Goal: Task Accomplishment & Management: Manage account settings

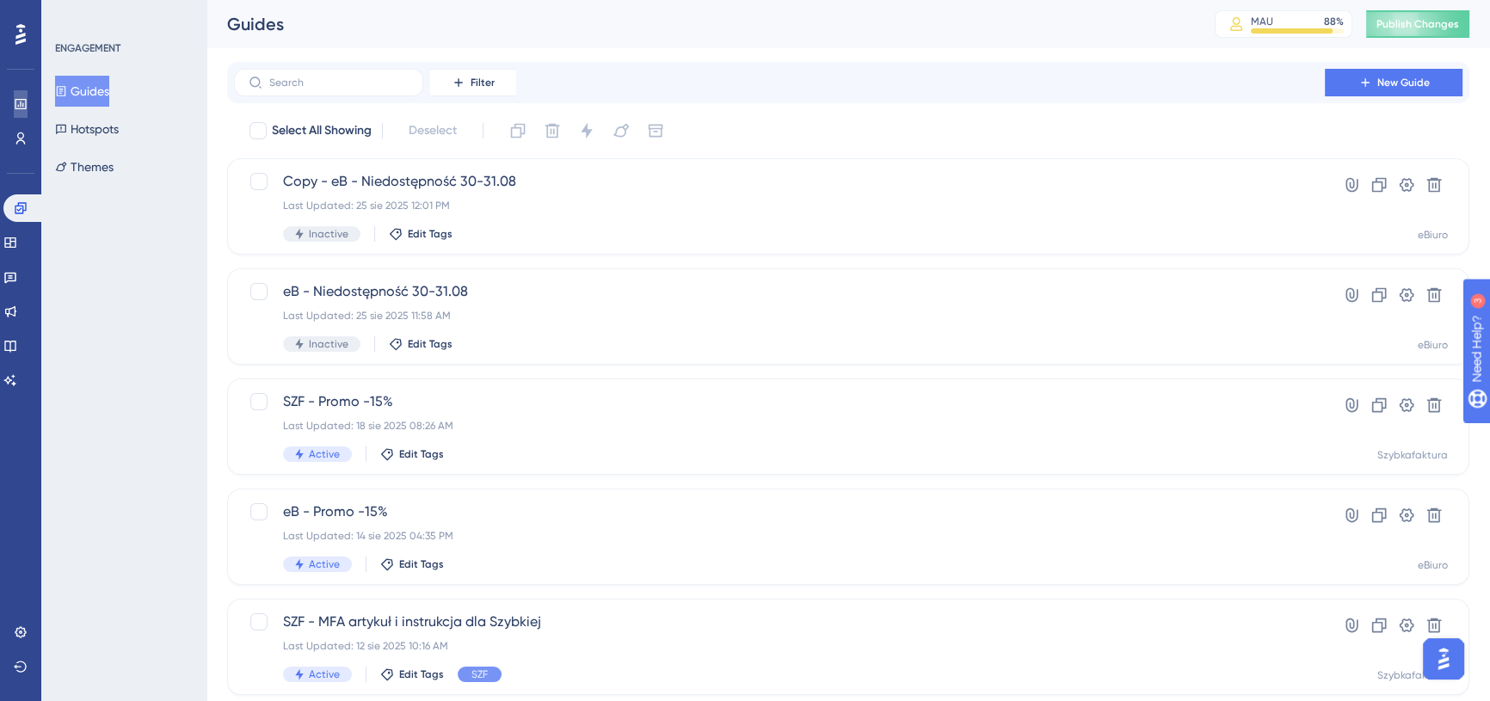
click at [0, 0] on icon at bounding box center [0, 0] width 0 height 0
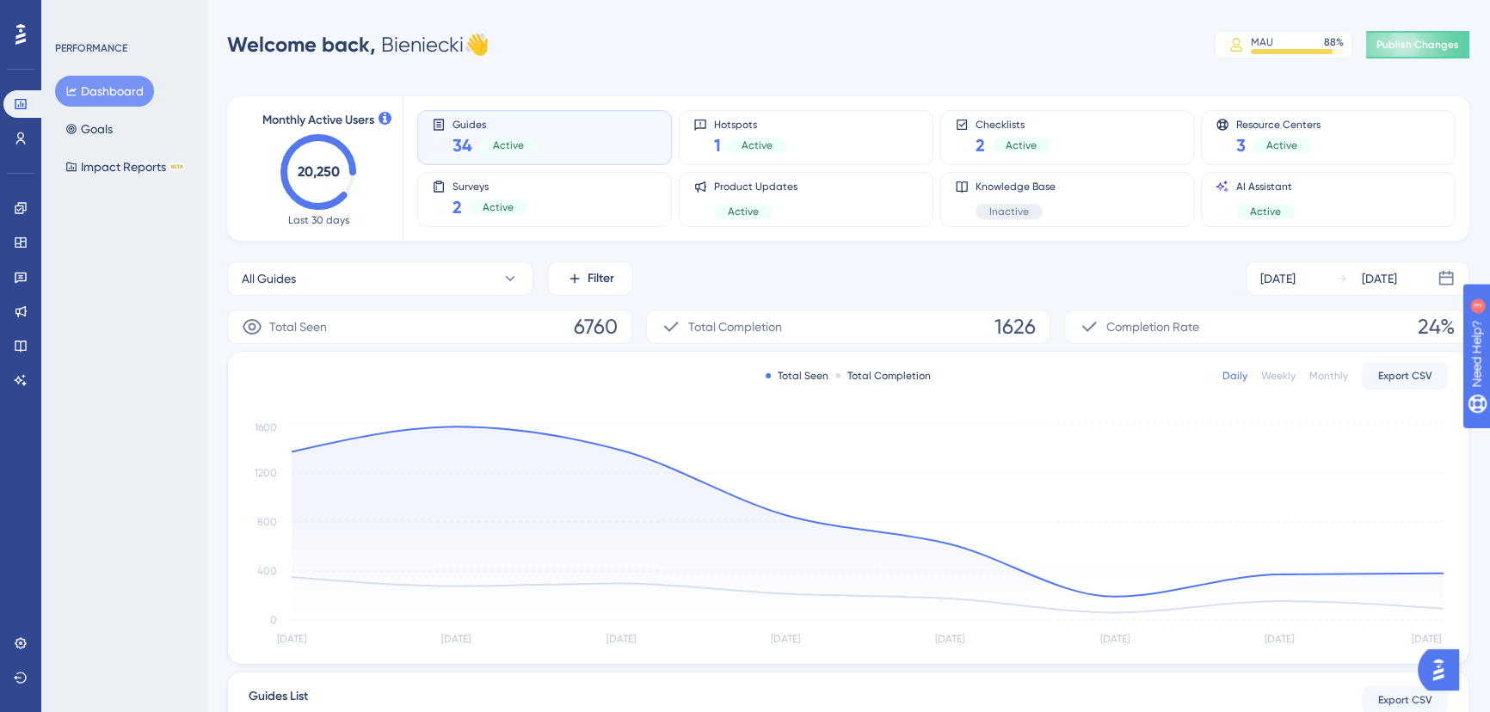
click at [38, 210] on div "Performance Users Engagement Widgets Feedback Product Updates Knowledge Base AI…" at bounding box center [20, 356] width 41 height 712
click at [34, 211] on link at bounding box center [20, 208] width 34 height 28
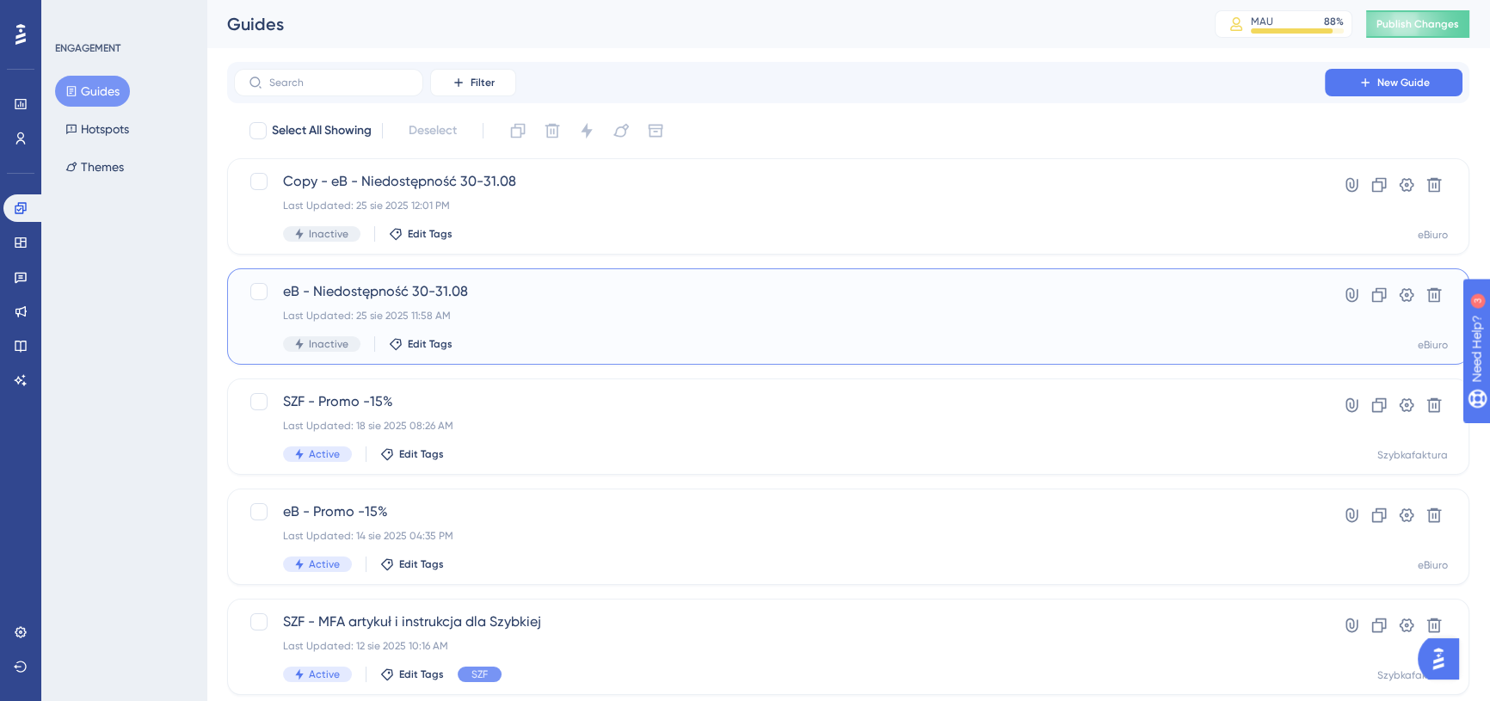
click at [872, 306] on div "eB - Niedostępność 30-31.08 Last Updated: 25 sie 2025 11:58 AM Inactive Edit Ta…" at bounding box center [779, 316] width 993 height 71
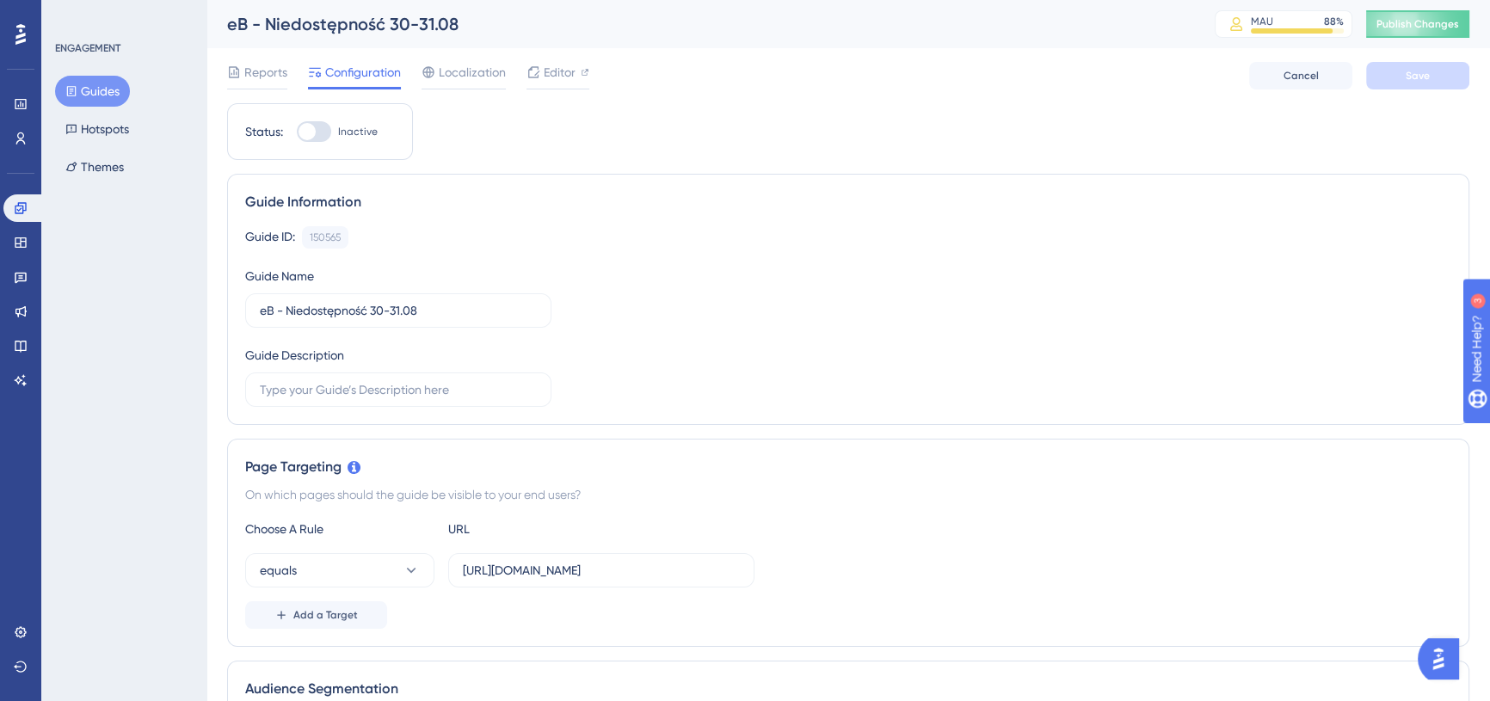
click at [319, 134] on div at bounding box center [314, 131] width 34 height 21
click at [297, 133] on input "Inactive" at bounding box center [296, 132] width 1 height 1
checkbox input "true"
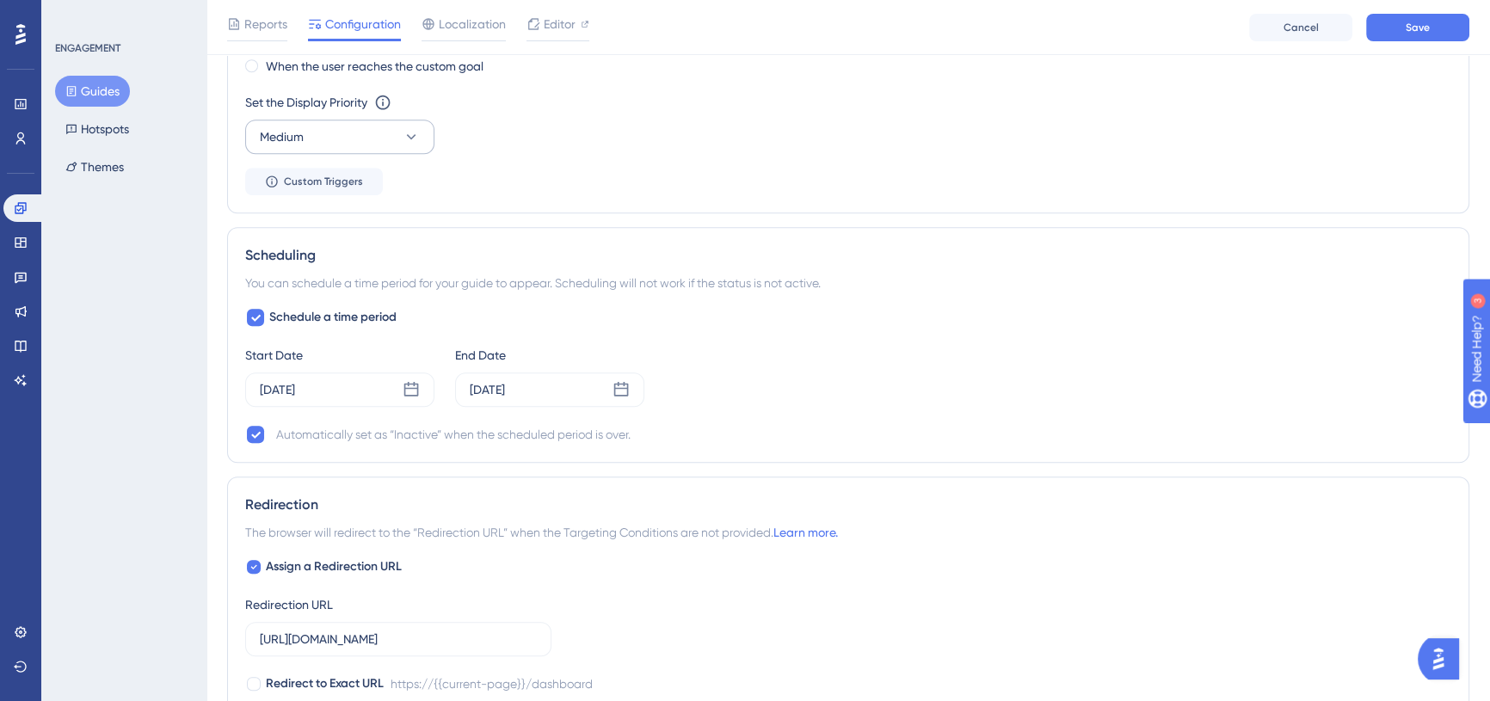
scroll to position [1173, 0]
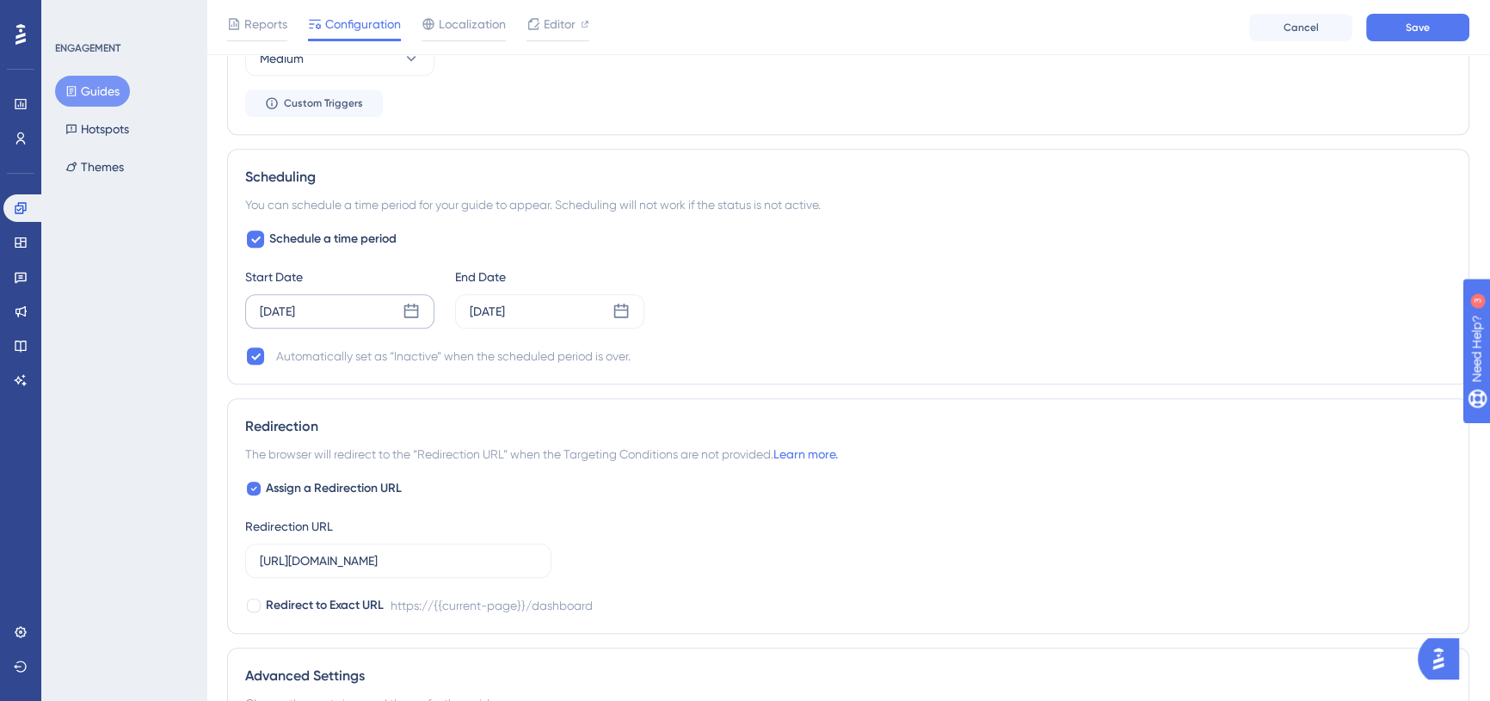
click at [295, 307] on div "Aug 01 2025" at bounding box center [277, 311] width 35 height 21
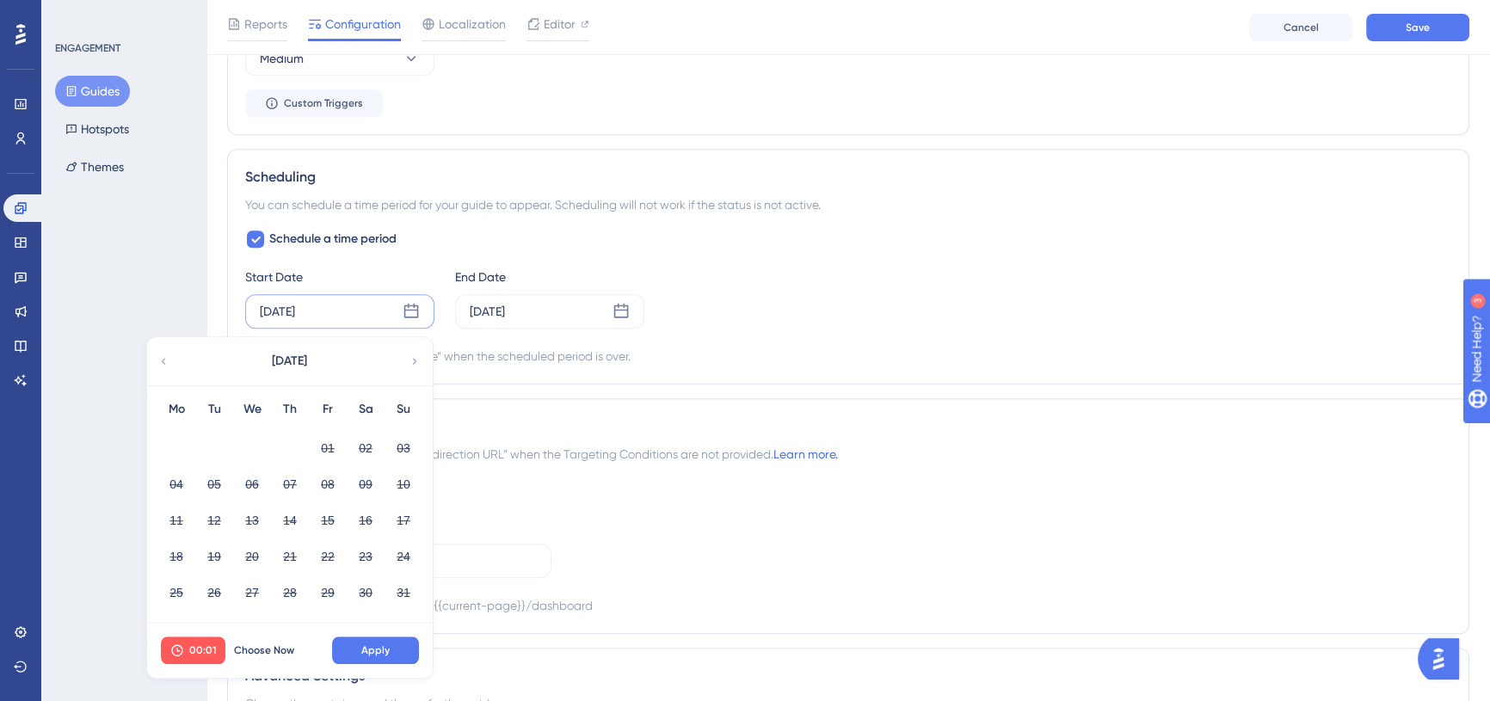
click at [407, 367] on div "August 2025" at bounding box center [289, 361] width 284 height 48
click at [409, 367] on icon at bounding box center [415, 361] width 12 height 15
click at [164, 355] on icon at bounding box center [163, 361] width 12 height 15
click at [261, 650] on span "Choose Now" at bounding box center [264, 651] width 60 height 14
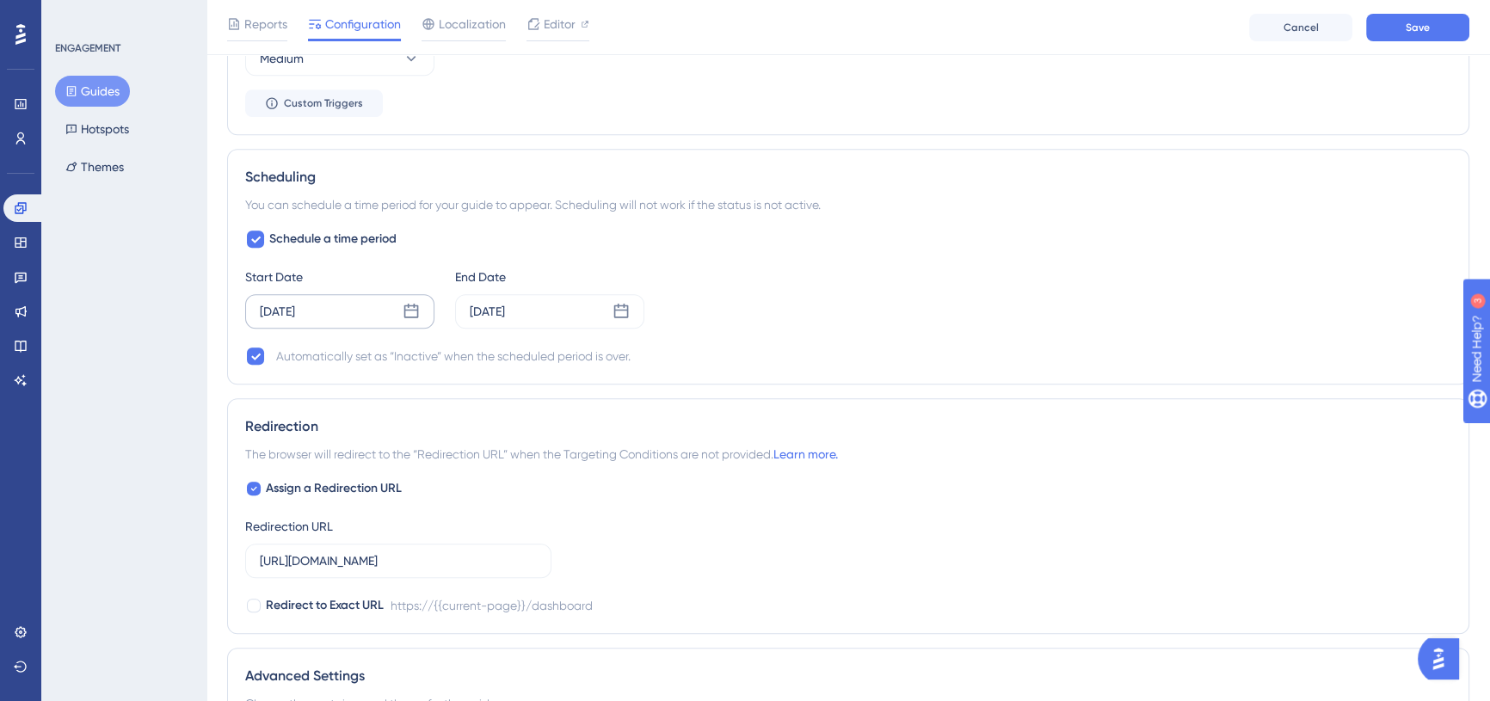
click at [318, 325] on div "[DATE]" at bounding box center [339, 311] width 189 height 34
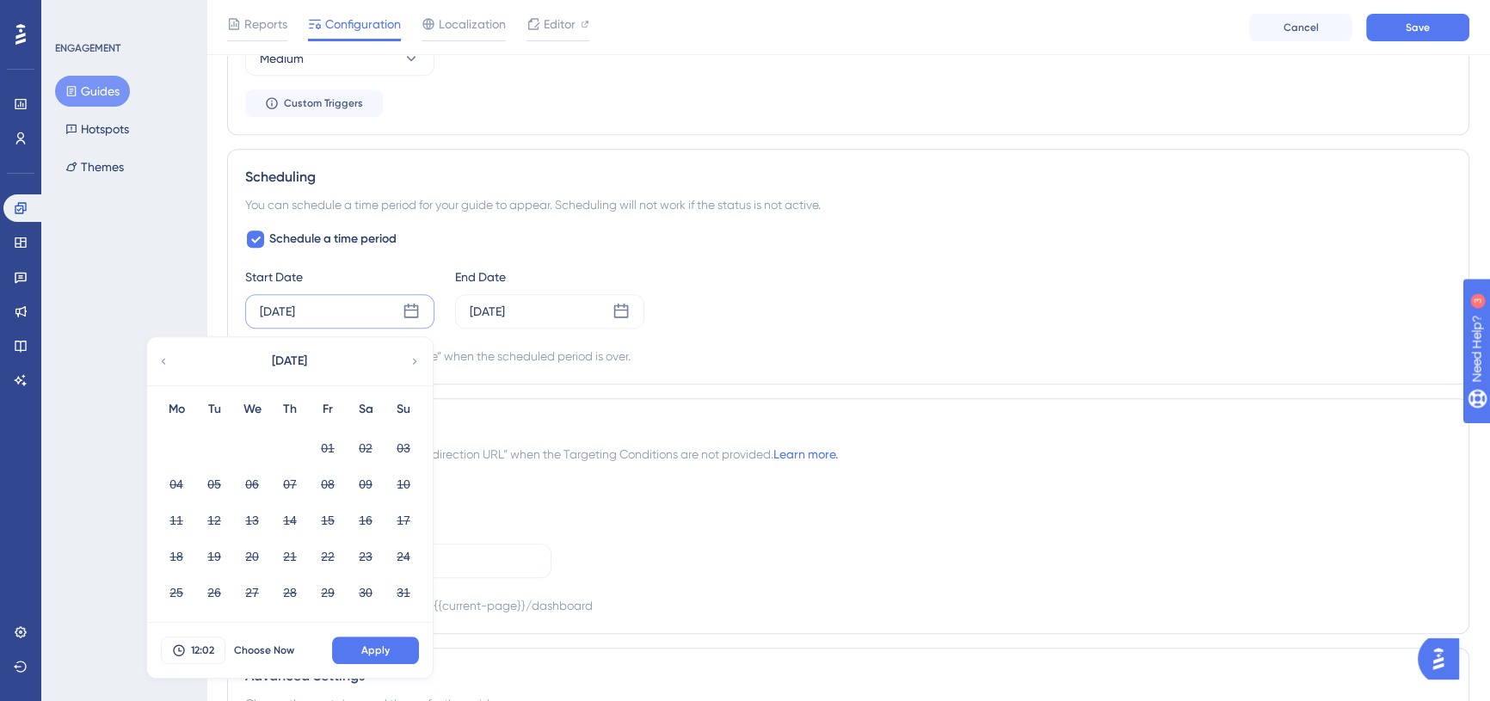
click at [166, 361] on icon at bounding box center [163, 361] width 12 height 15
click at [409, 354] on icon at bounding box center [415, 361] width 12 height 15
click at [412, 360] on icon at bounding box center [415, 361] width 12 height 15
click at [172, 360] on div "October 2025" at bounding box center [289, 361] width 284 height 48
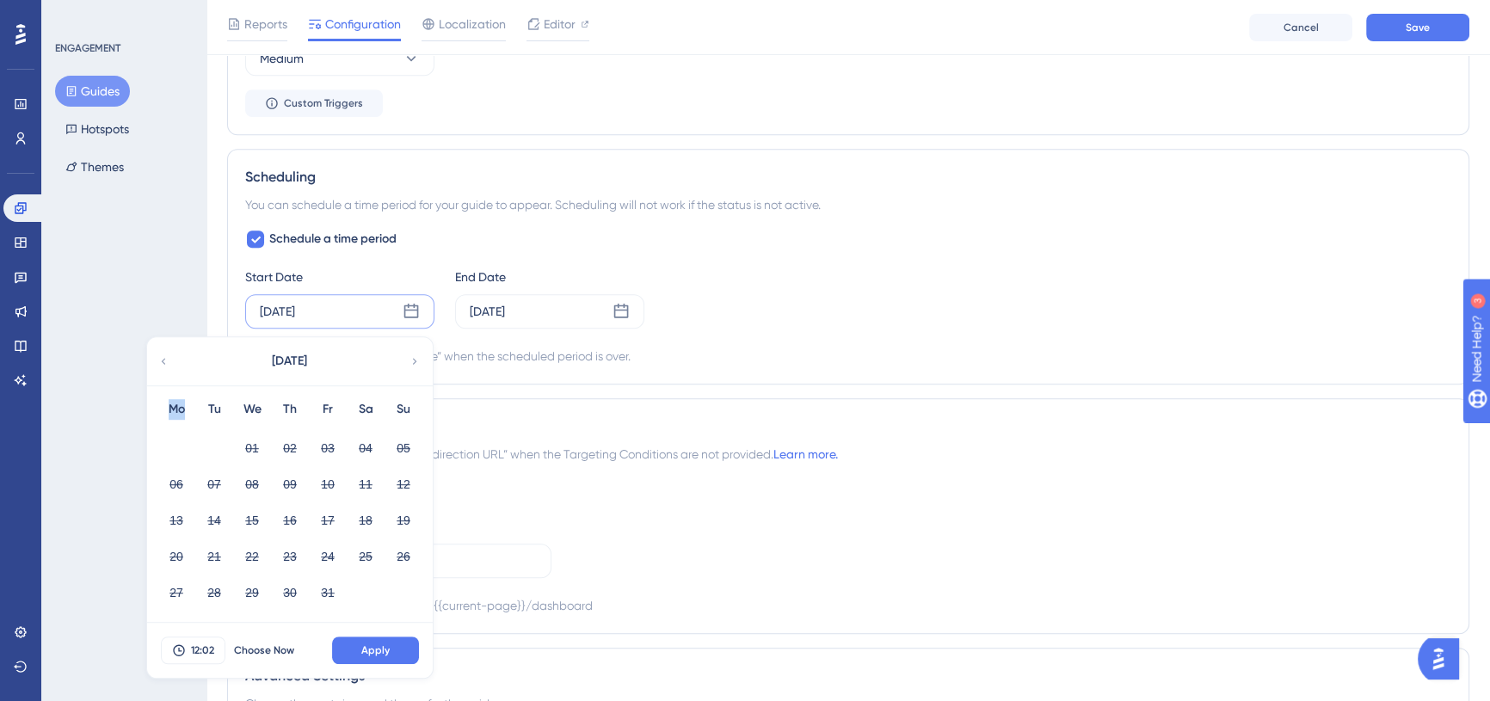
click at [172, 360] on div "October 2025" at bounding box center [289, 361] width 284 height 48
click at [441, 240] on div "Schedule a time period Start Date Aug 25 2025 October 2025 Mo Tu We Th Fr Sa Su…" at bounding box center [848, 298] width 1206 height 138
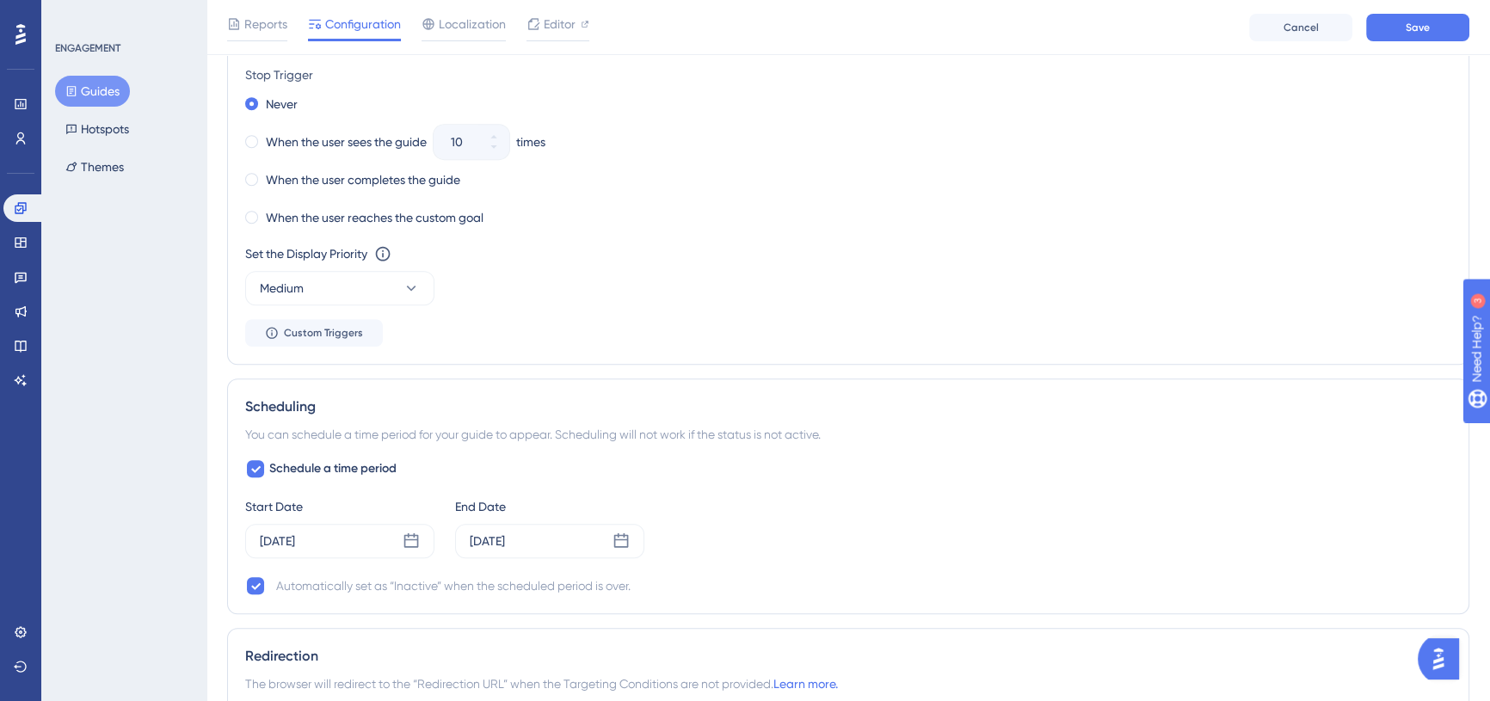
scroll to position [1094, 0]
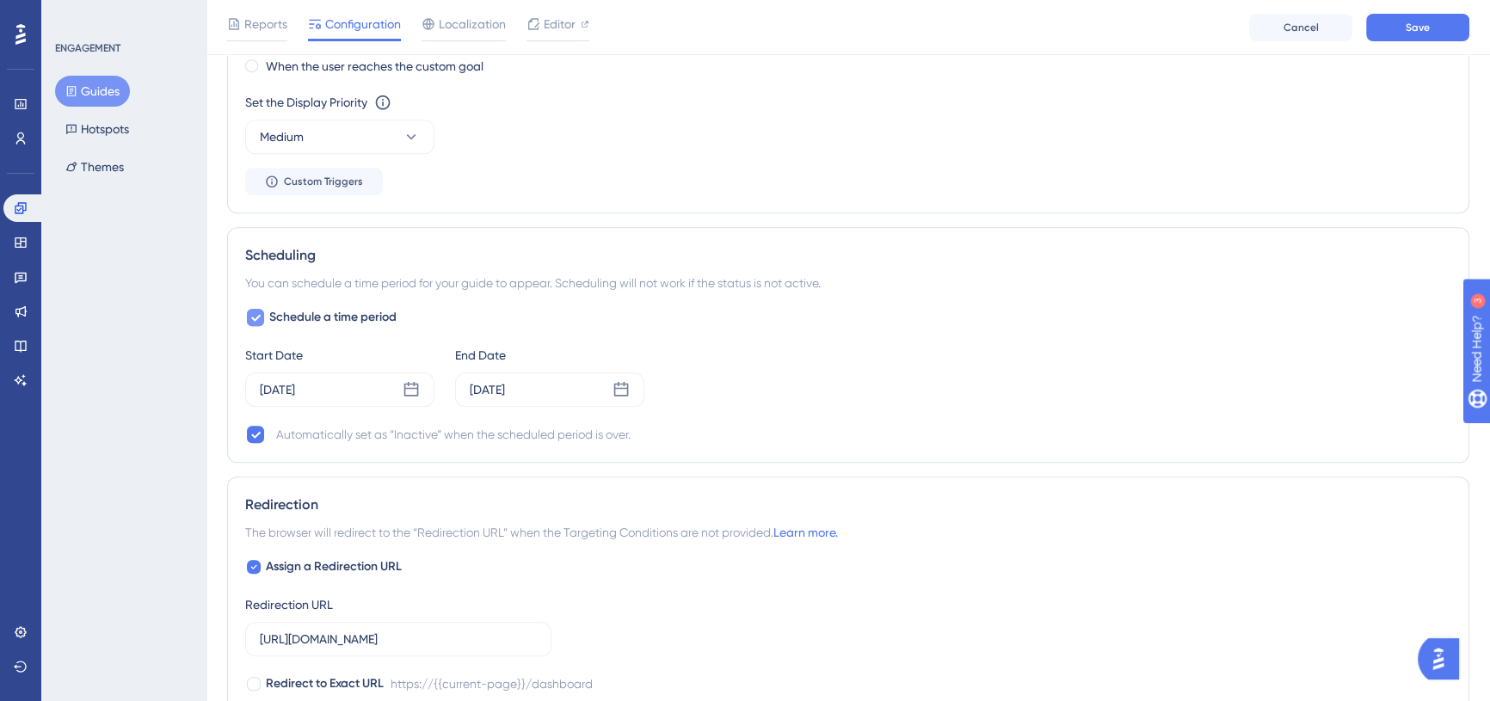
click at [373, 316] on span "Schedule a time period" at bounding box center [332, 317] width 127 height 21
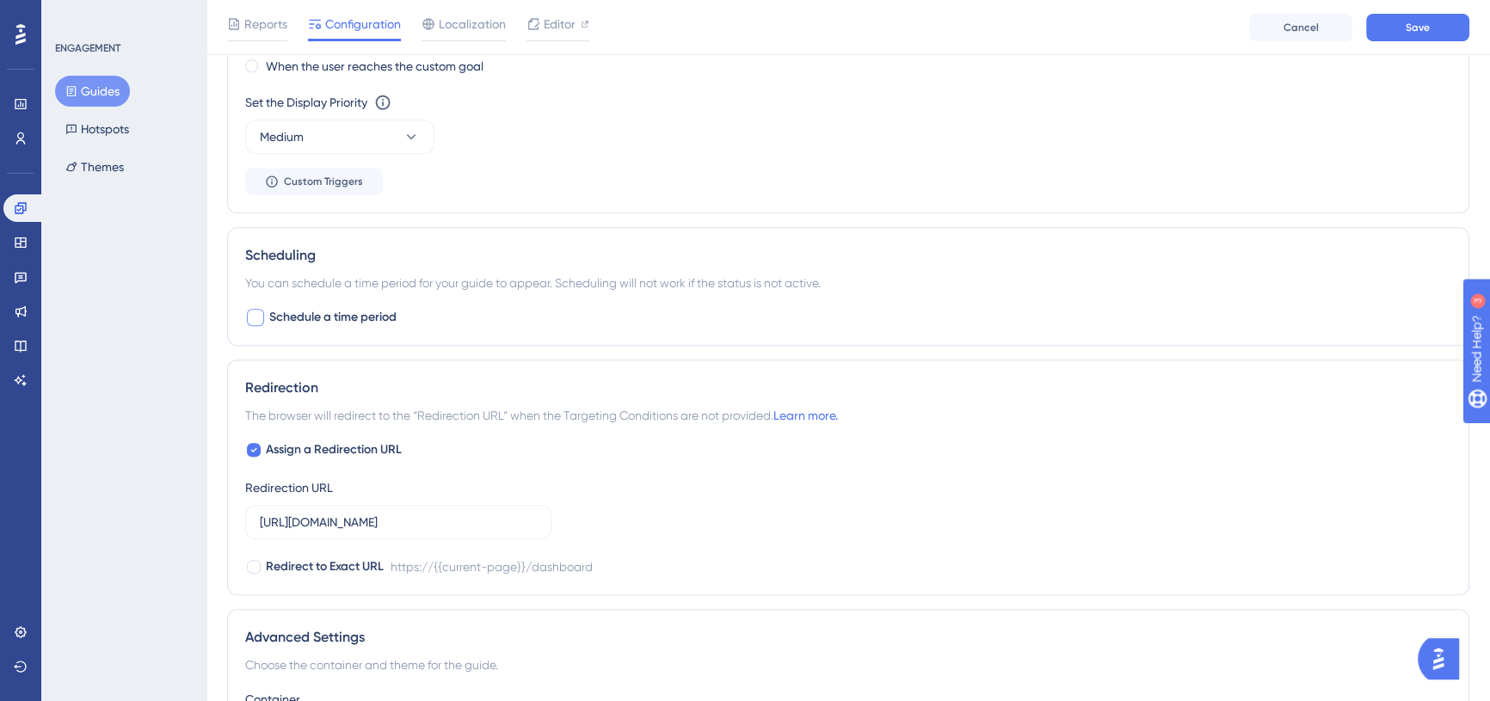
click at [336, 318] on span "Schedule a time period" at bounding box center [332, 317] width 127 height 21
checkbox input "true"
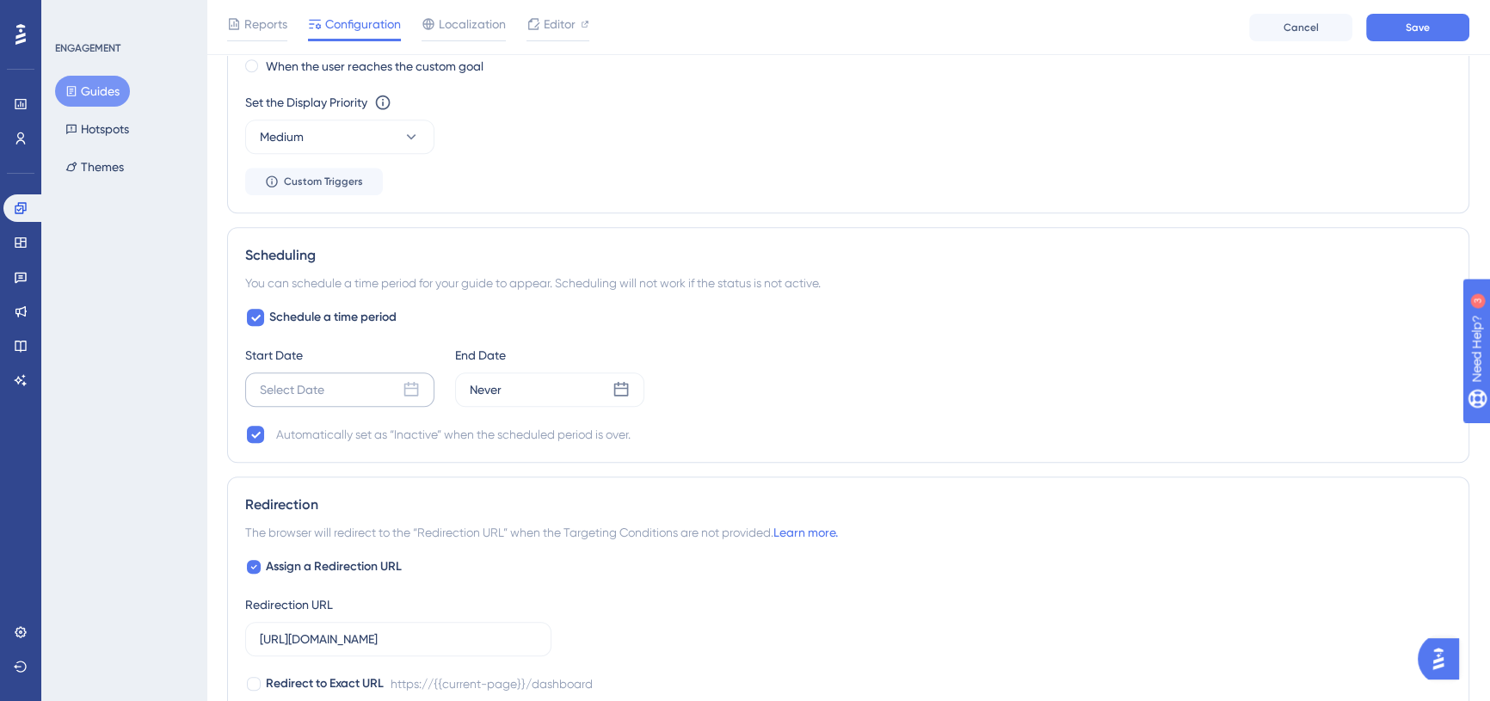
click at [333, 382] on div "Select Date" at bounding box center [339, 390] width 189 height 34
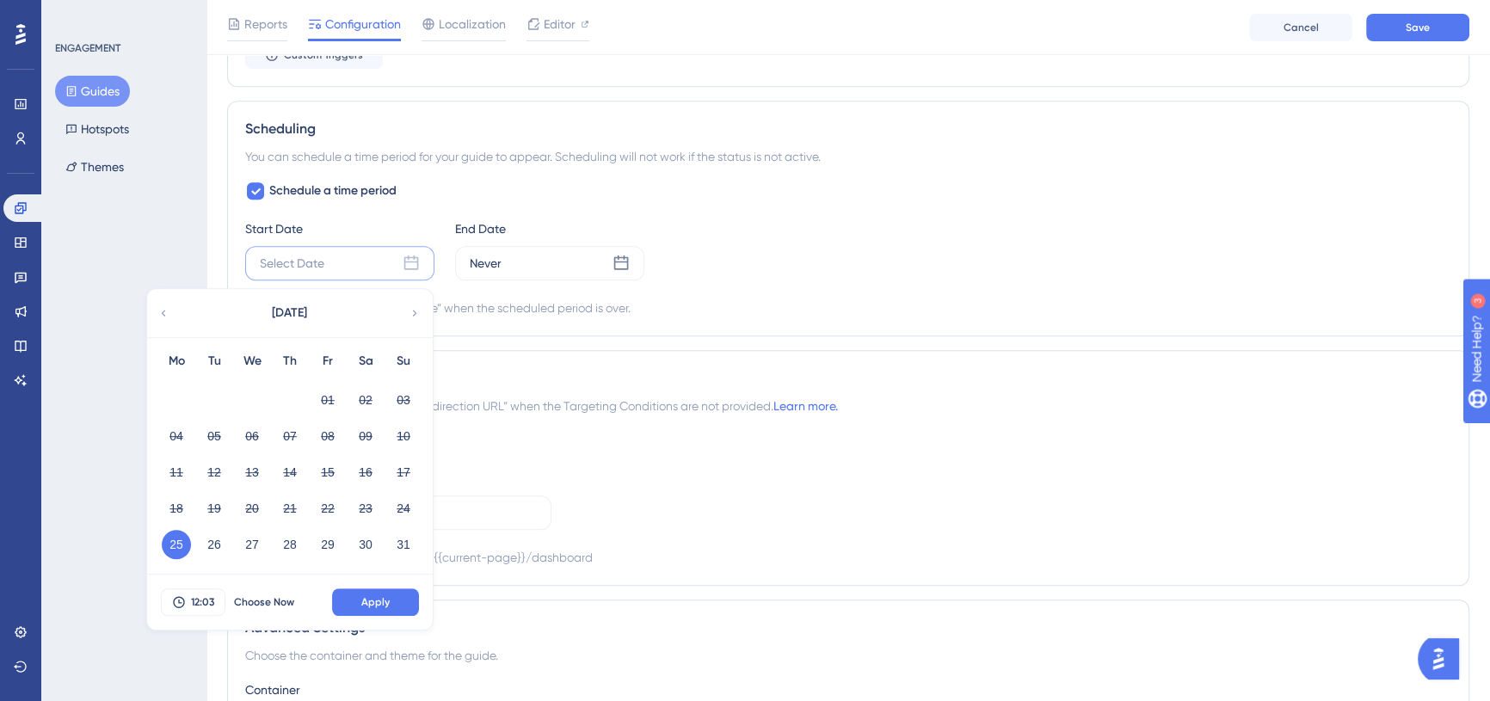
scroll to position [1251, 0]
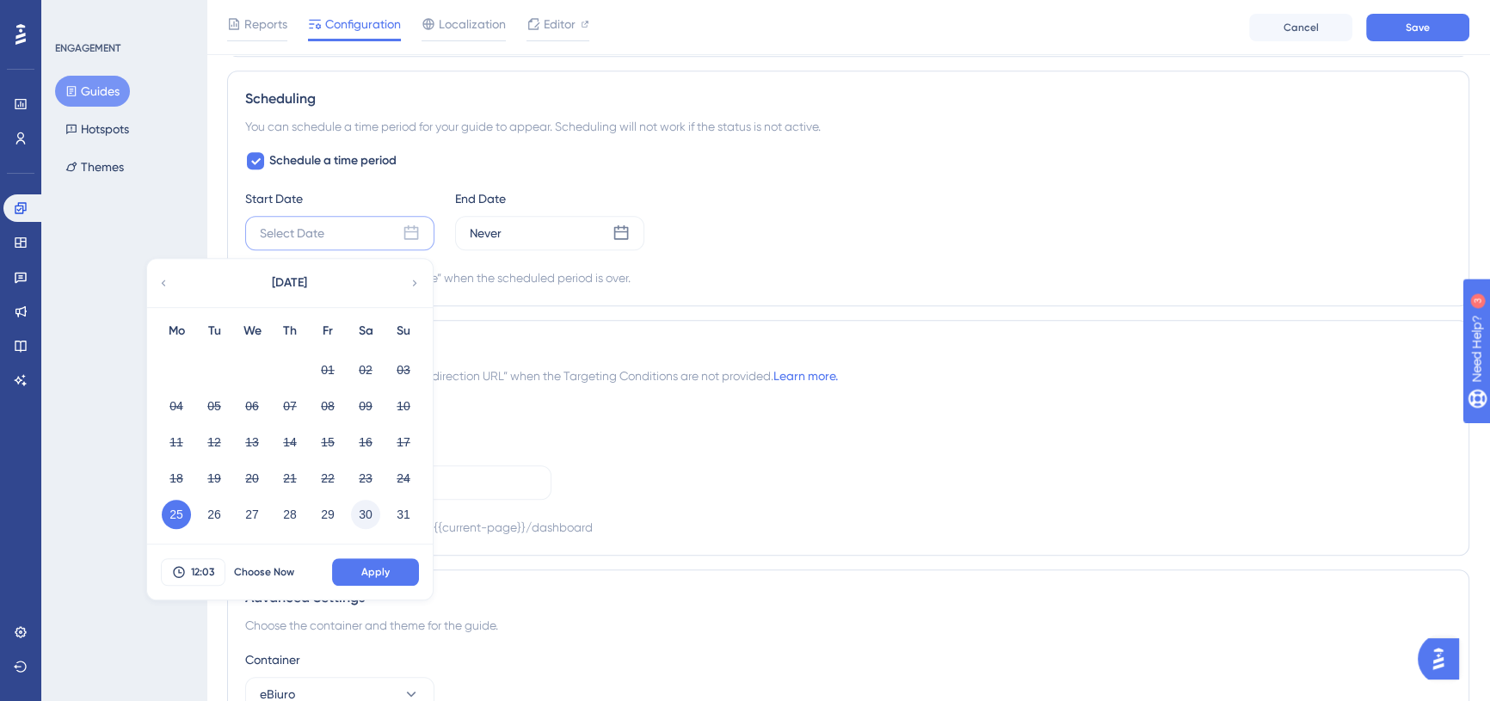
click at [364, 513] on button "30" at bounding box center [365, 514] width 29 height 29
click at [330, 515] on button "29" at bounding box center [327, 514] width 29 height 29
click at [187, 564] on button "12:03" at bounding box center [193, 572] width 65 height 28
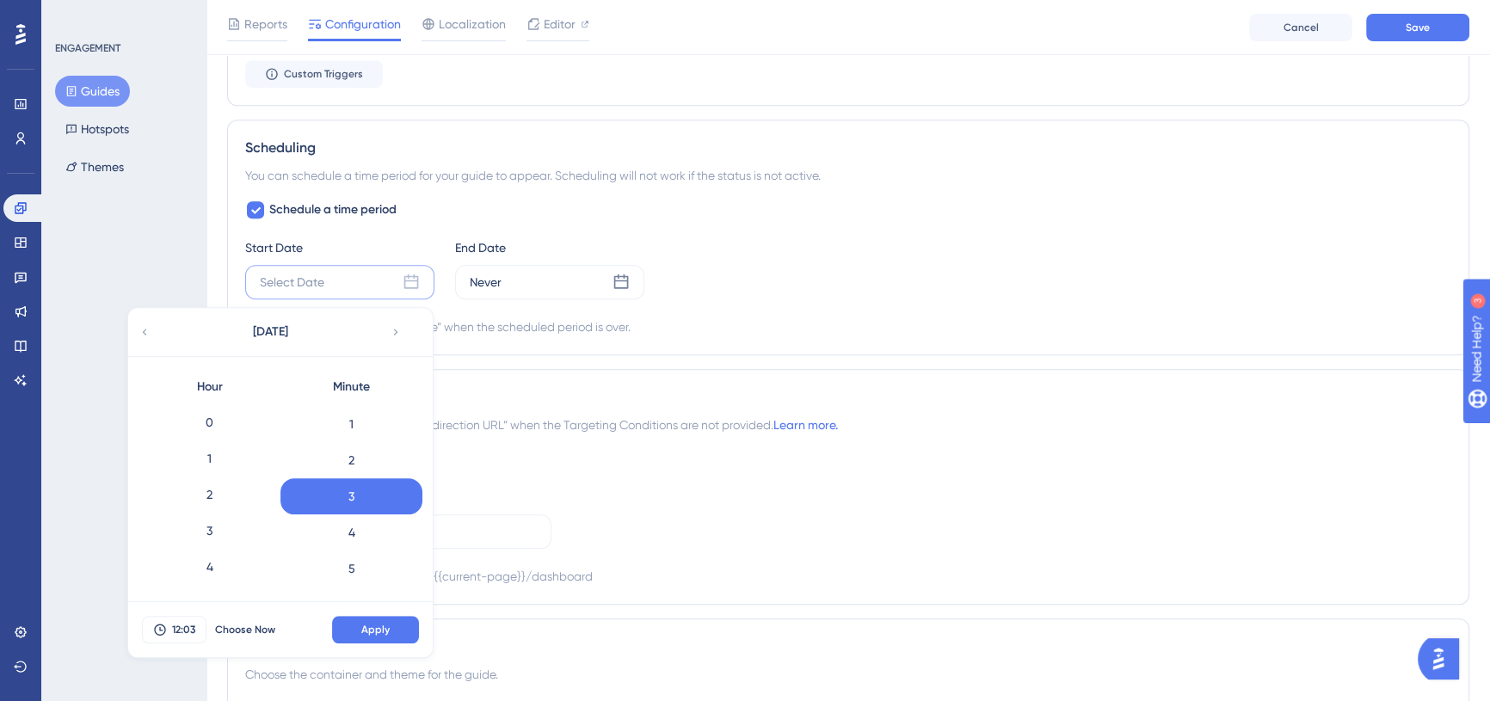
scroll to position [1033, 0]
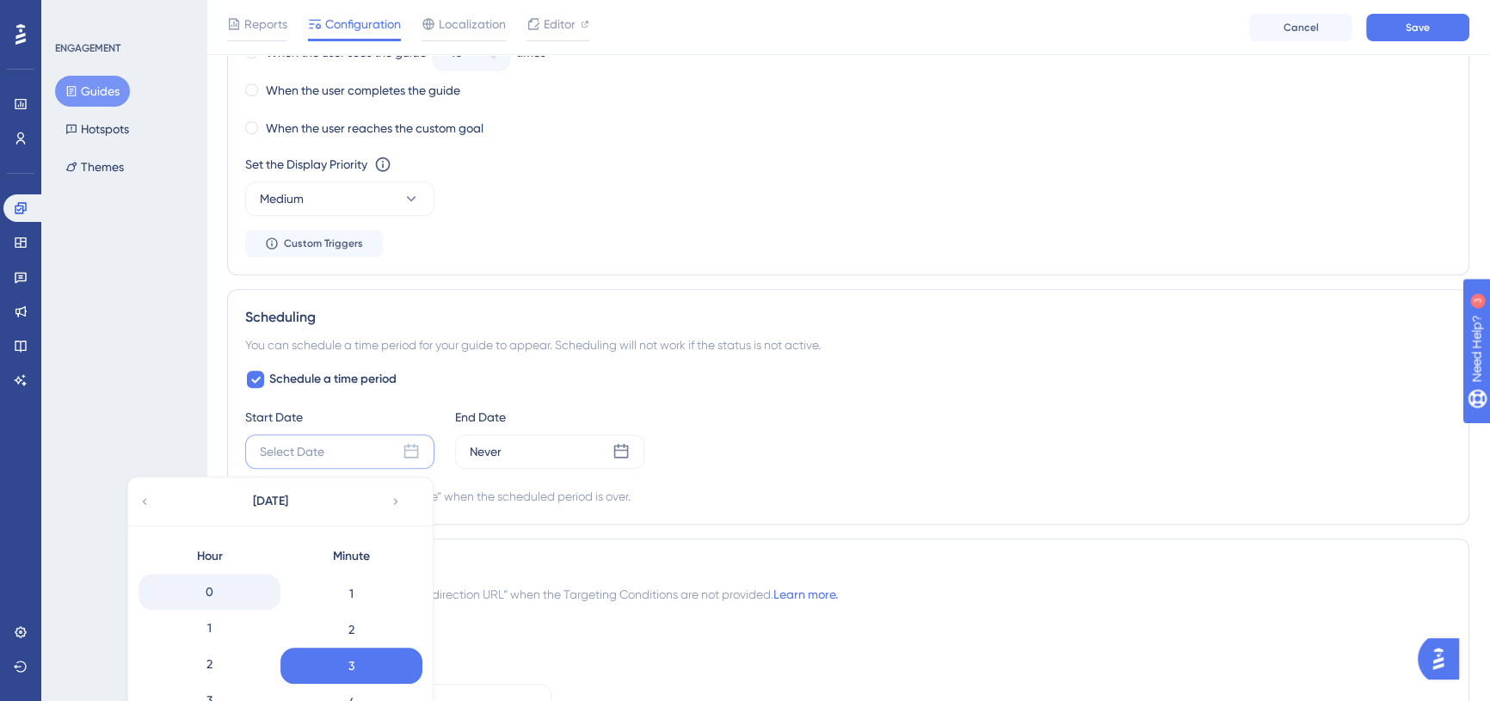
click at [216, 591] on div "0" at bounding box center [210, 592] width 142 height 36
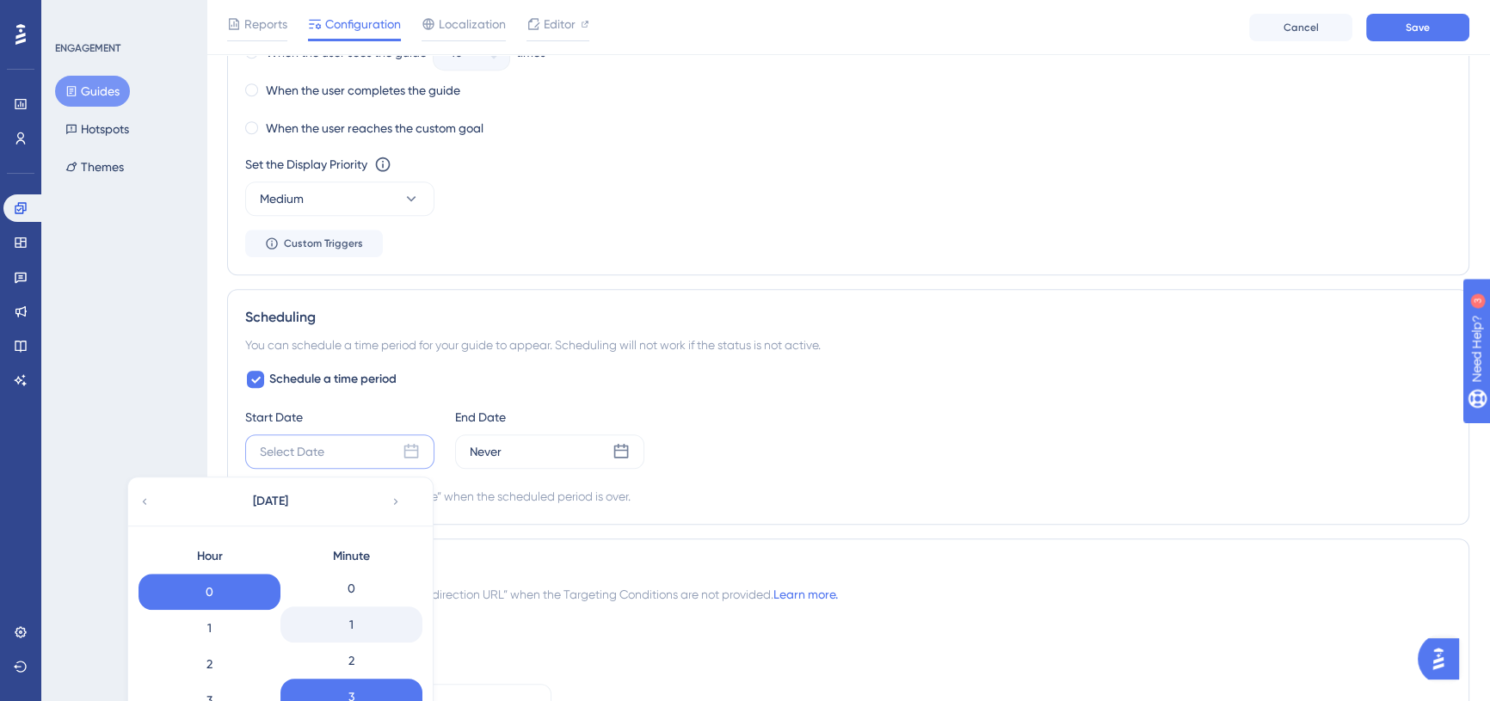
scroll to position [0, 0]
click at [371, 585] on div "0" at bounding box center [352, 592] width 142 height 36
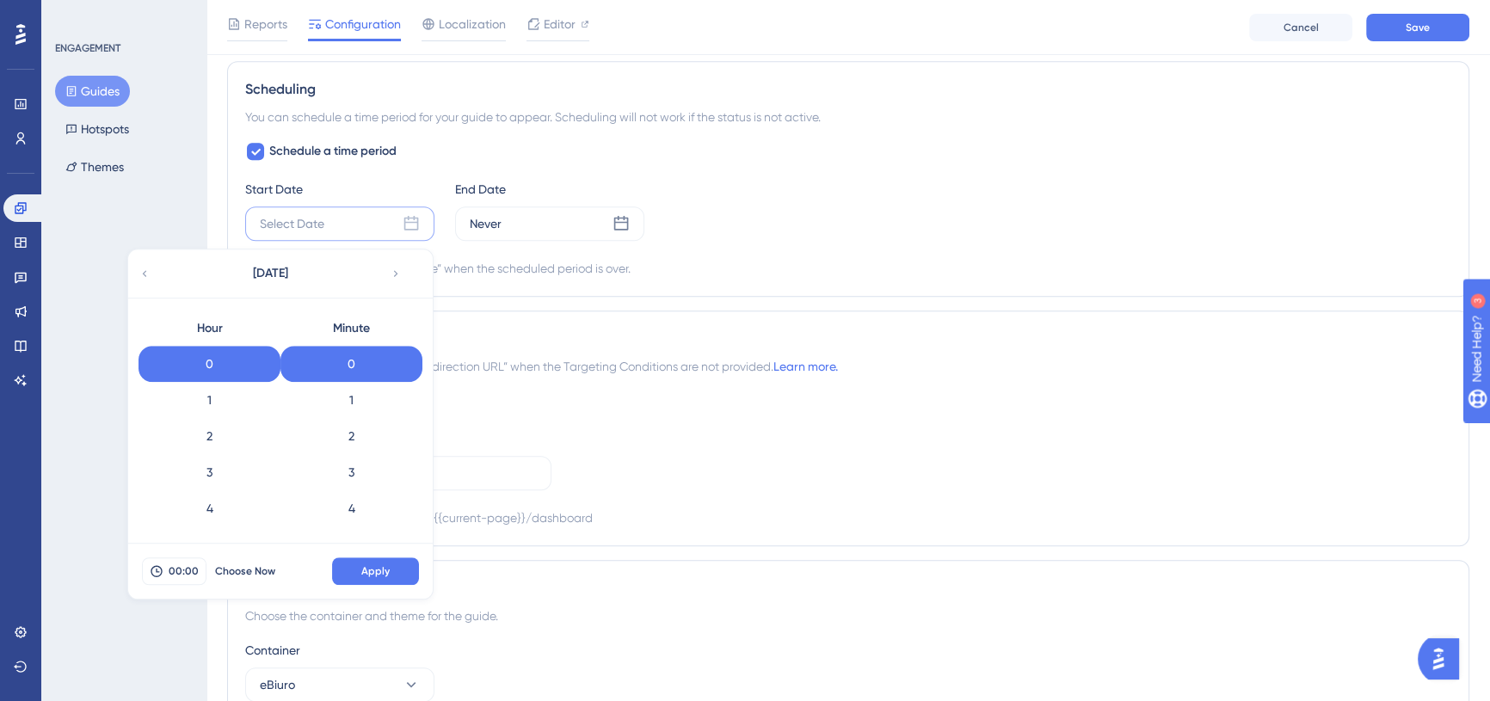
scroll to position [1267, 0]
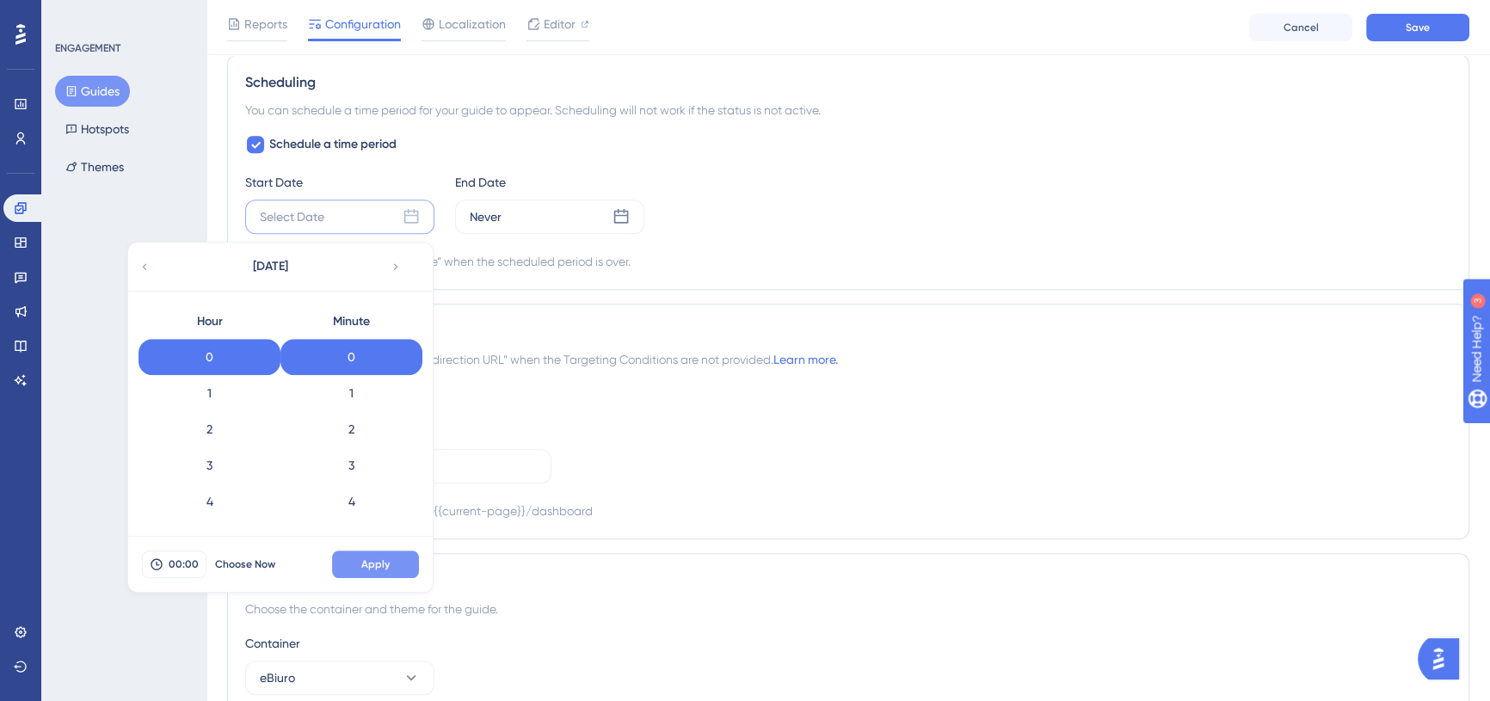
click at [370, 560] on span "Apply" at bounding box center [375, 565] width 28 height 14
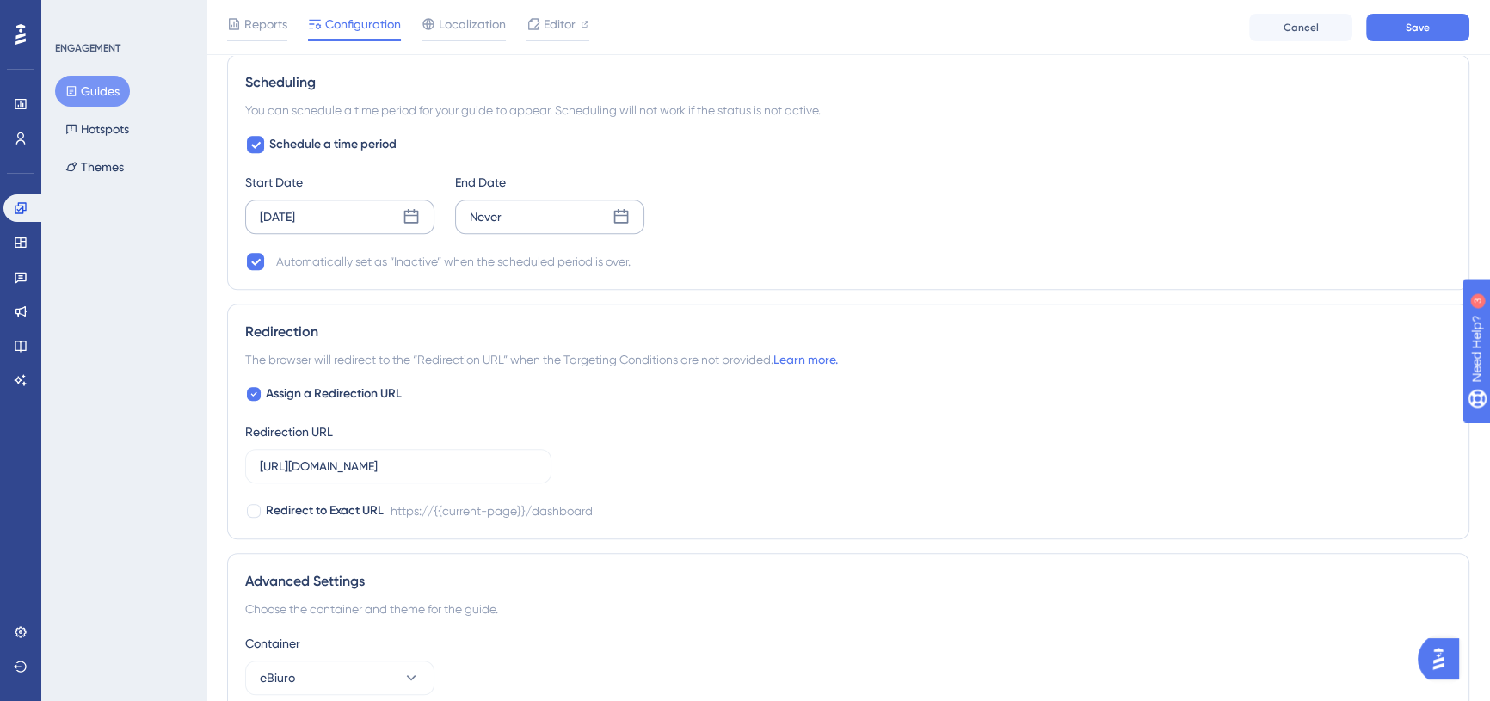
click at [522, 218] on div "Never" at bounding box center [549, 217] width 189 height 34
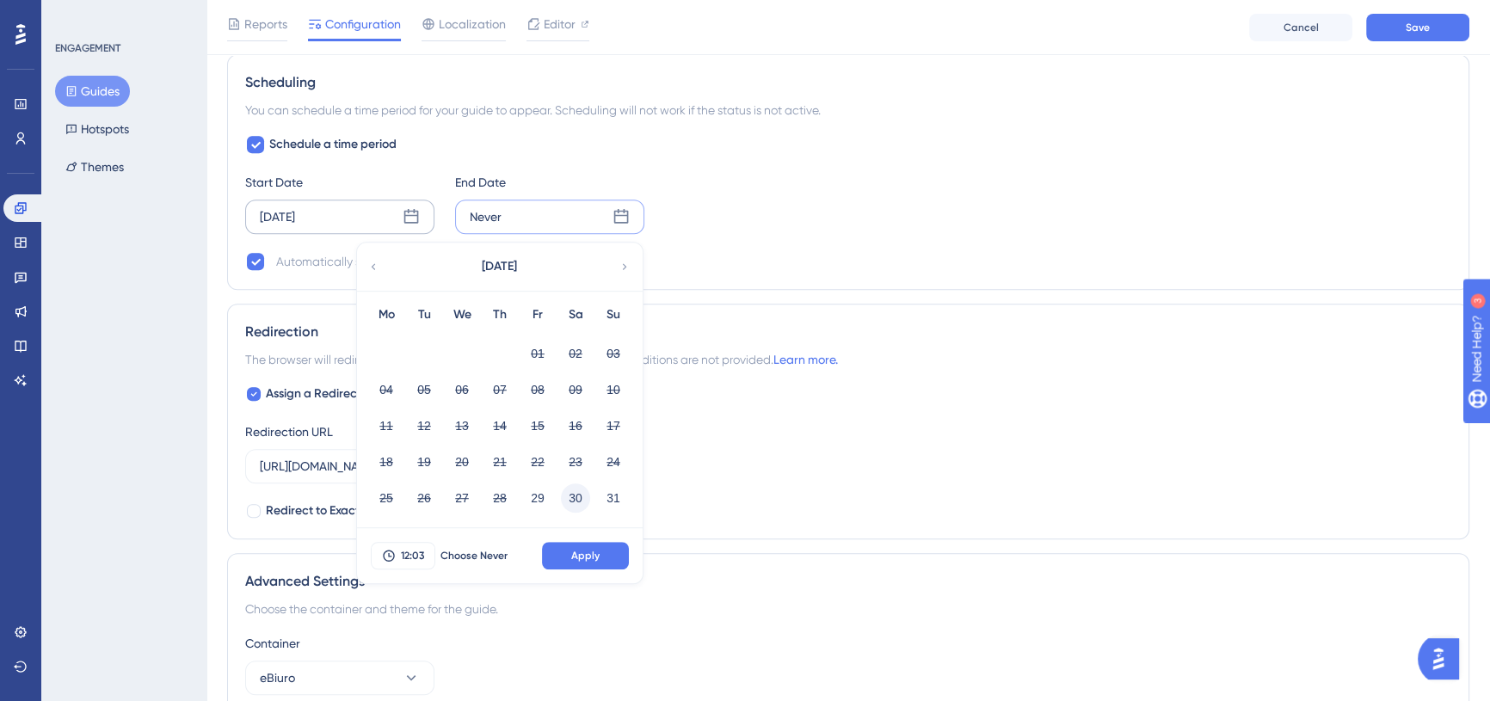
click at [575, 498] on button "30" at bounding box center [575, 498] width 29 height 29
click at [405, 551] on span "12:03" at bounding box center [412, 556] width 23 height 14
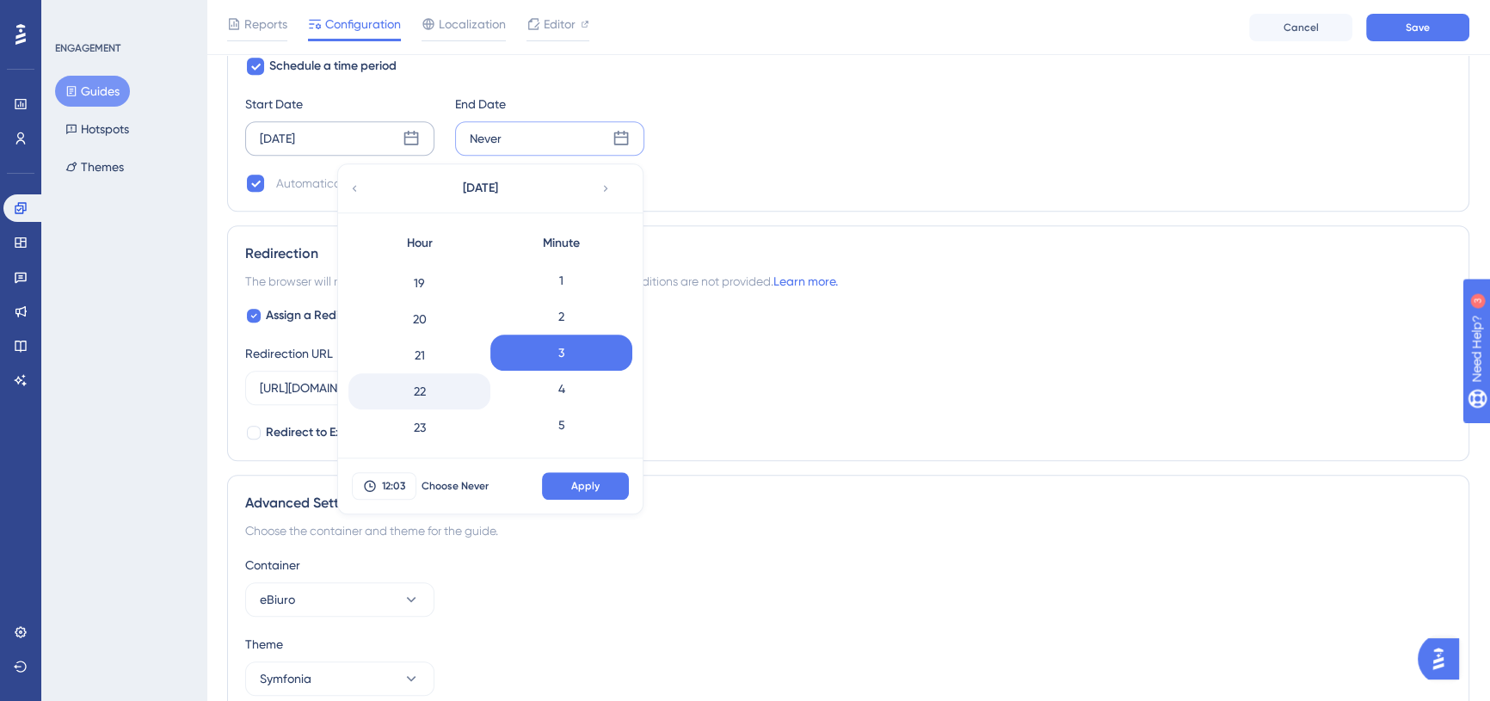
scroll to position [1426, 0]
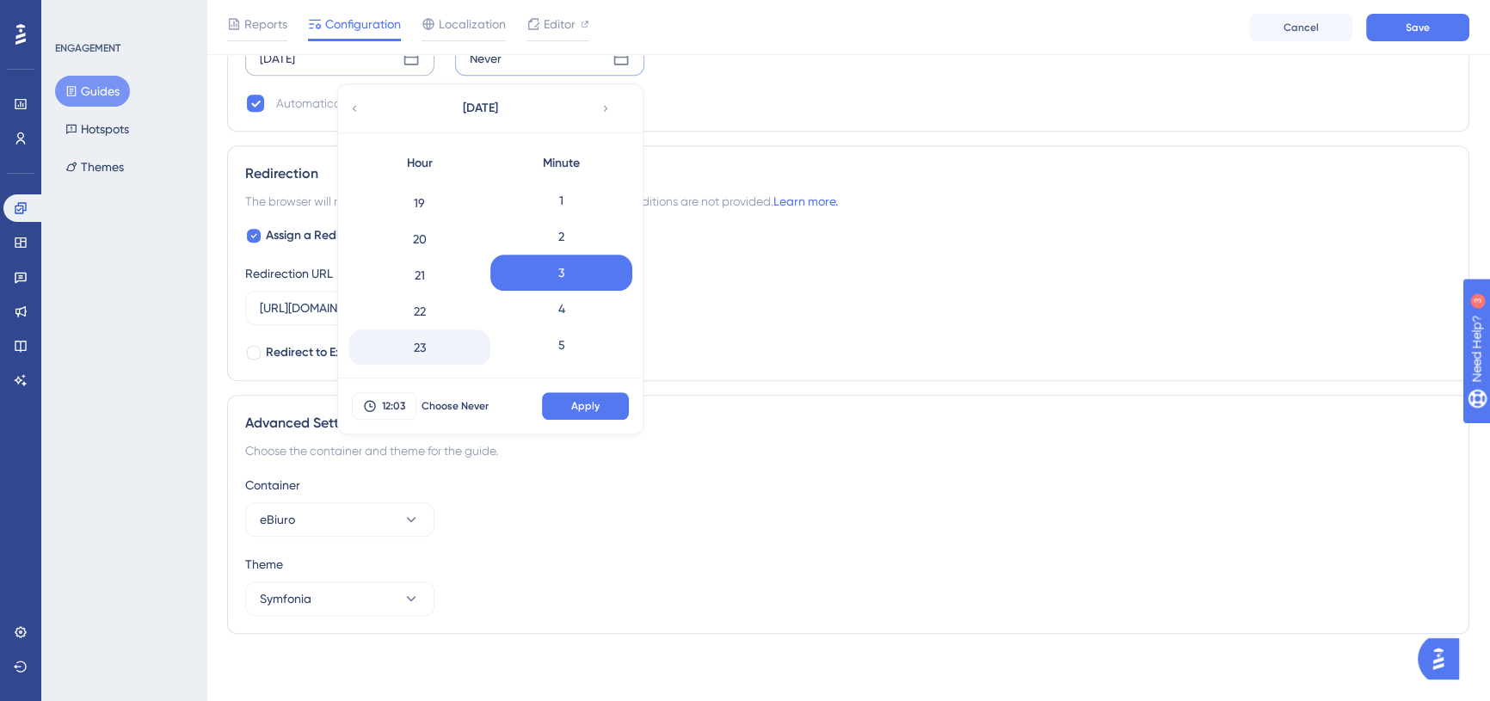
click at [435, 340] on div "23" at bounding box center [419, 348] width 142 height 36
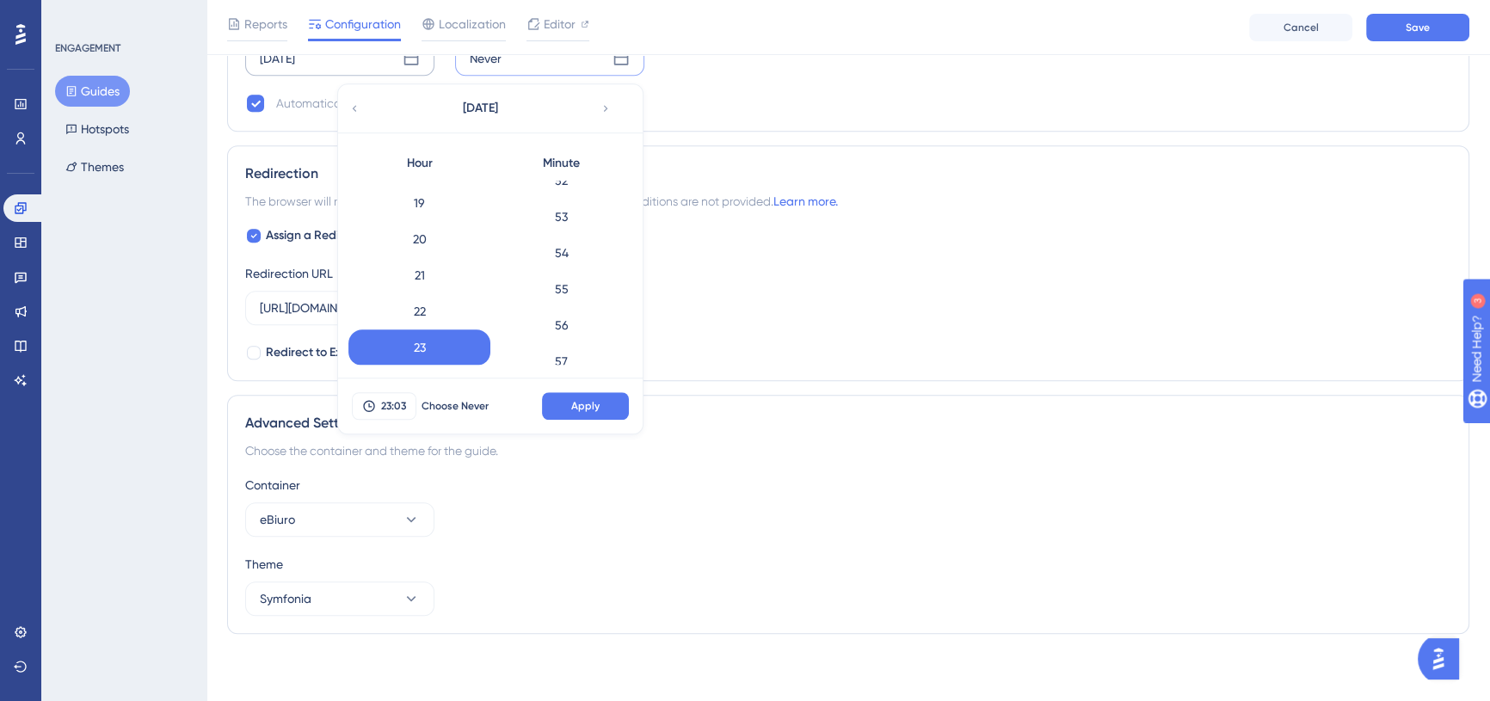
scroll to position [1983, 0]
click at [595, 344] on div "59" at bounding box center [561, 348] width 142 height 36
click at [589, 407] on span "Apply" at bounding box center [585, 406] width 28 height 14
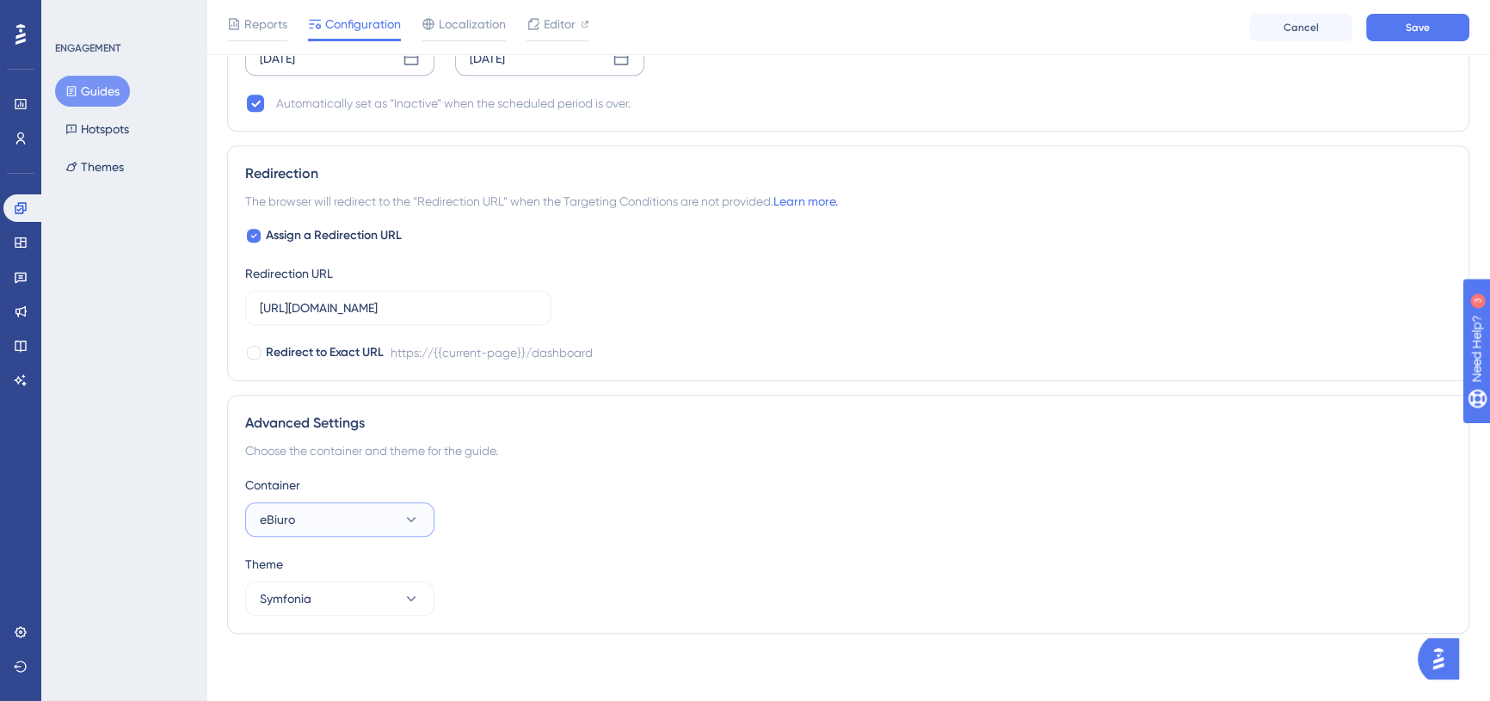
click at [398, 524] on button "eBiuro" at bounding box center [339, 519] width 189 height 34
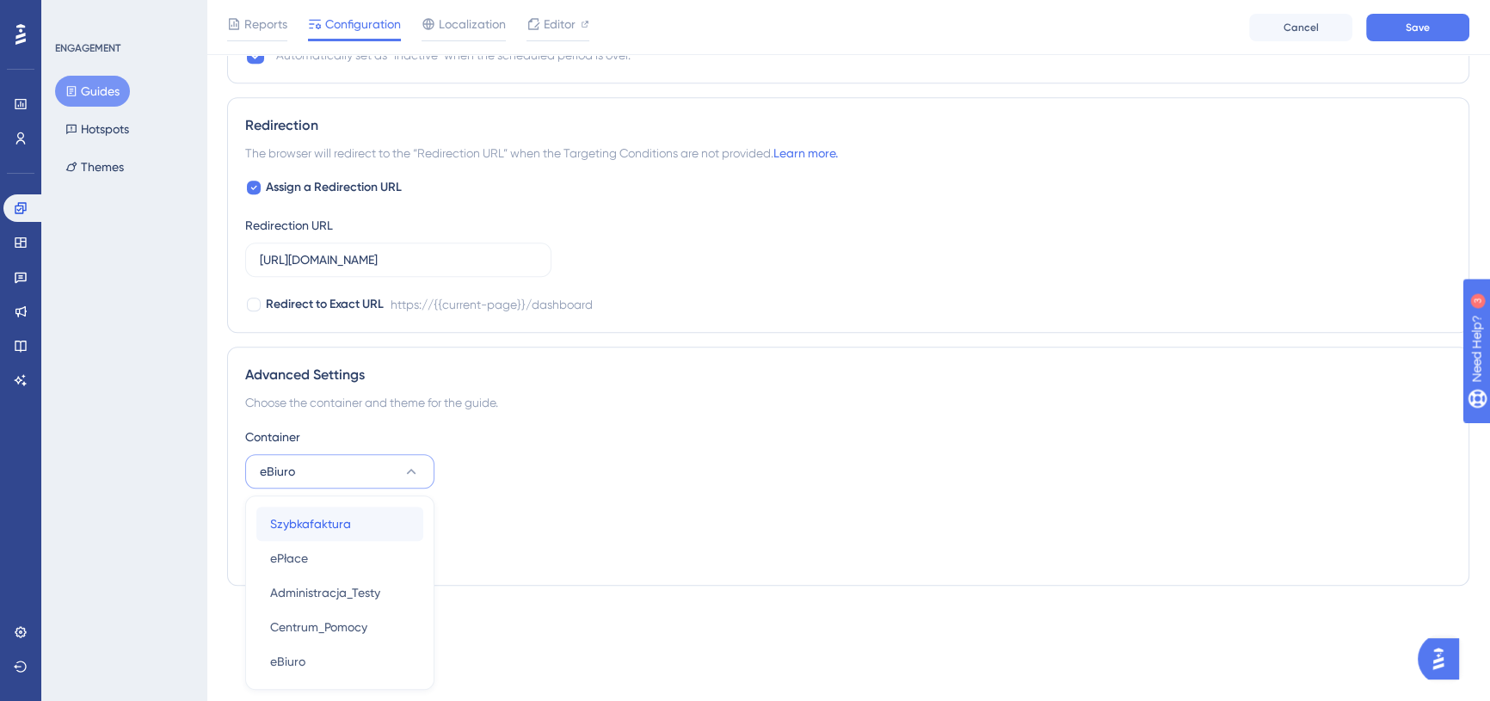
click at [361, 518] on div "Szybkafaktura Szybkafaktura" at bounding box center [339, 524] width 139 height 34
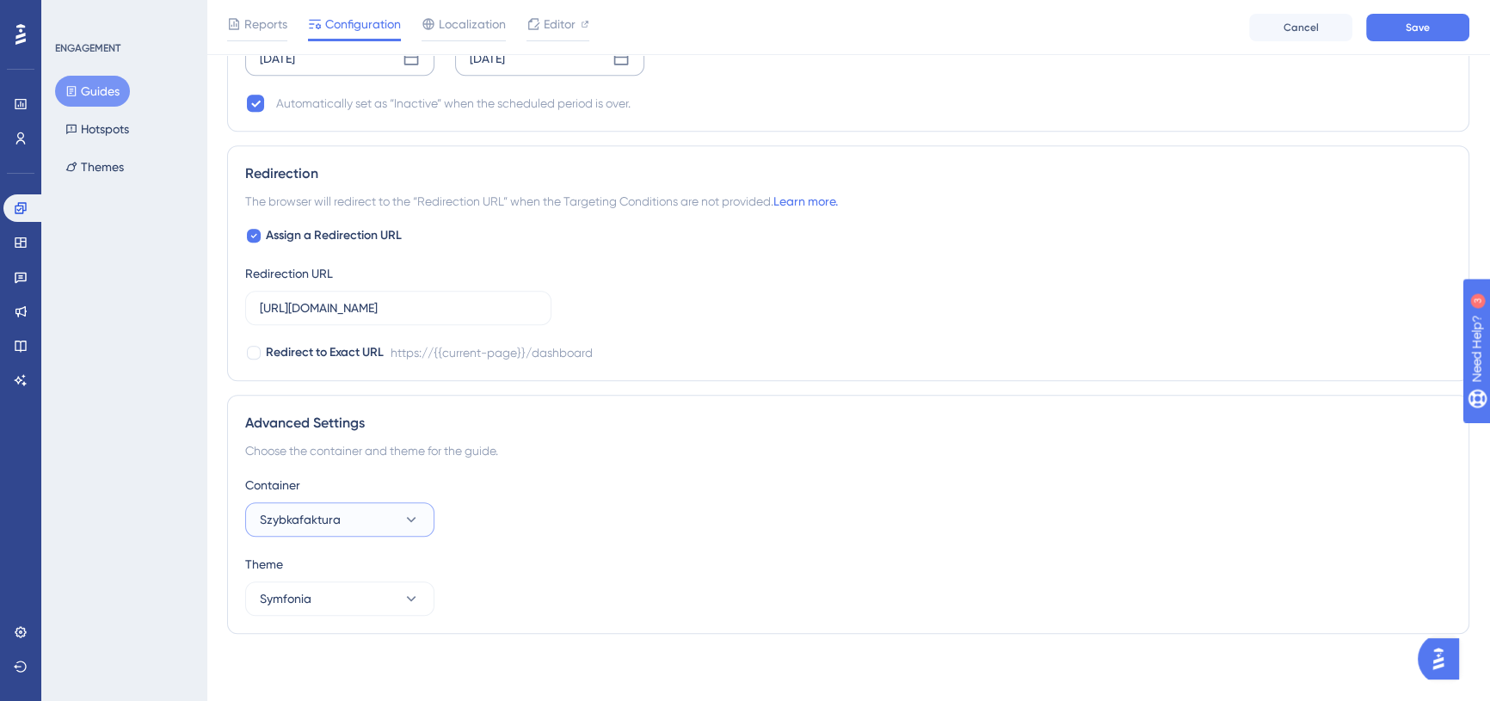
click at [390, 513] on button "Szybkafaktura" at bounding box center [339, 519] width 189 height 34
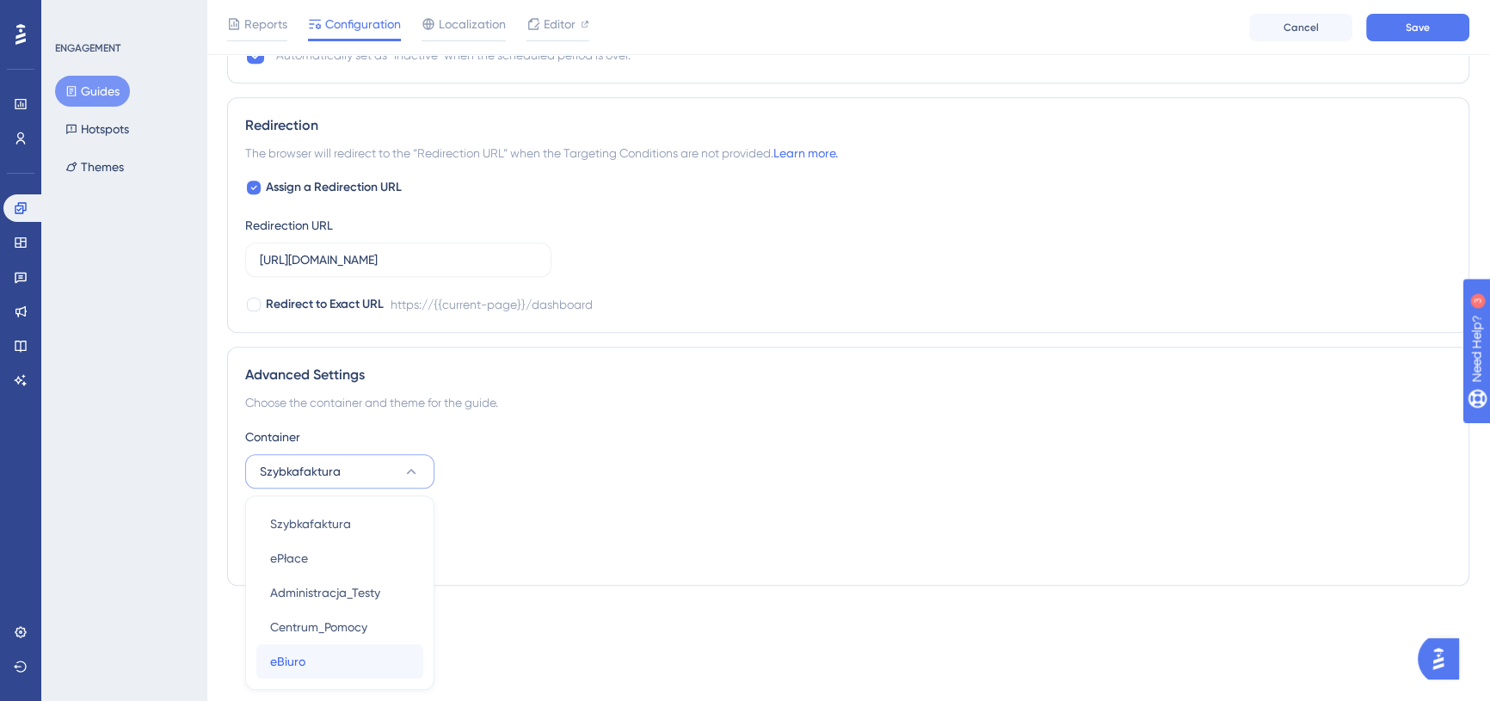
click at [314, 648] on div "eBiuro eBiuro" at bounding box center [339, 661] width 139 height 34
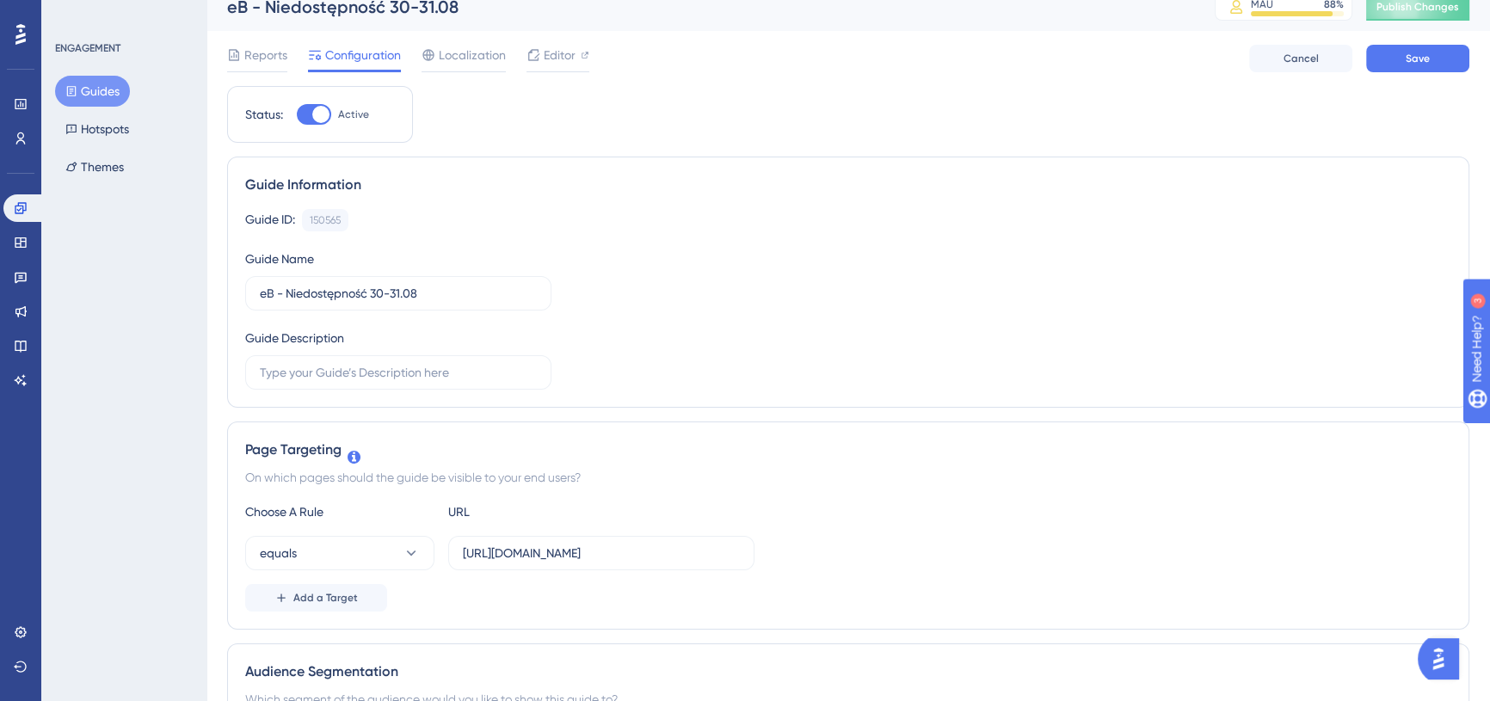
scroll to position [0, 0]
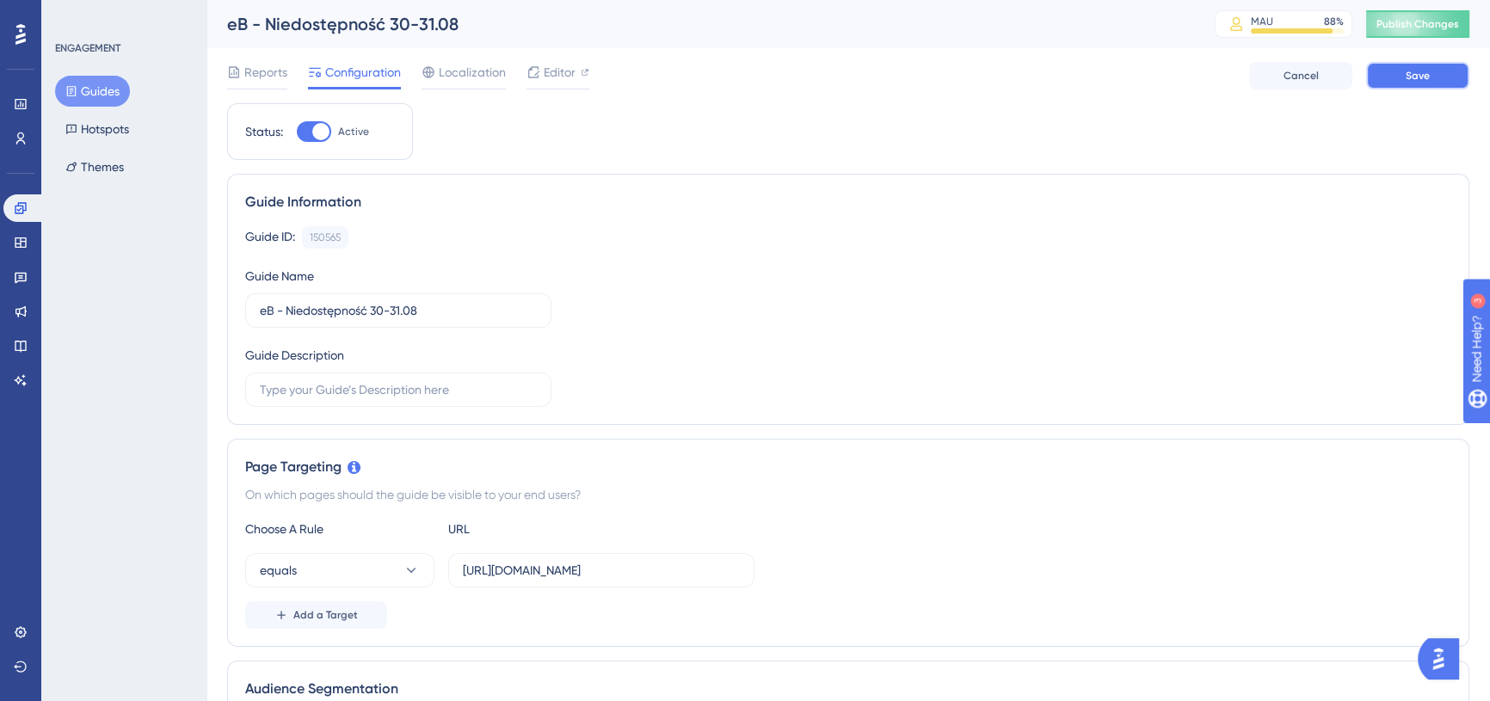
click at [1395, 77] on button "Save" at bounding box center [1417, 76] width 103 height 28
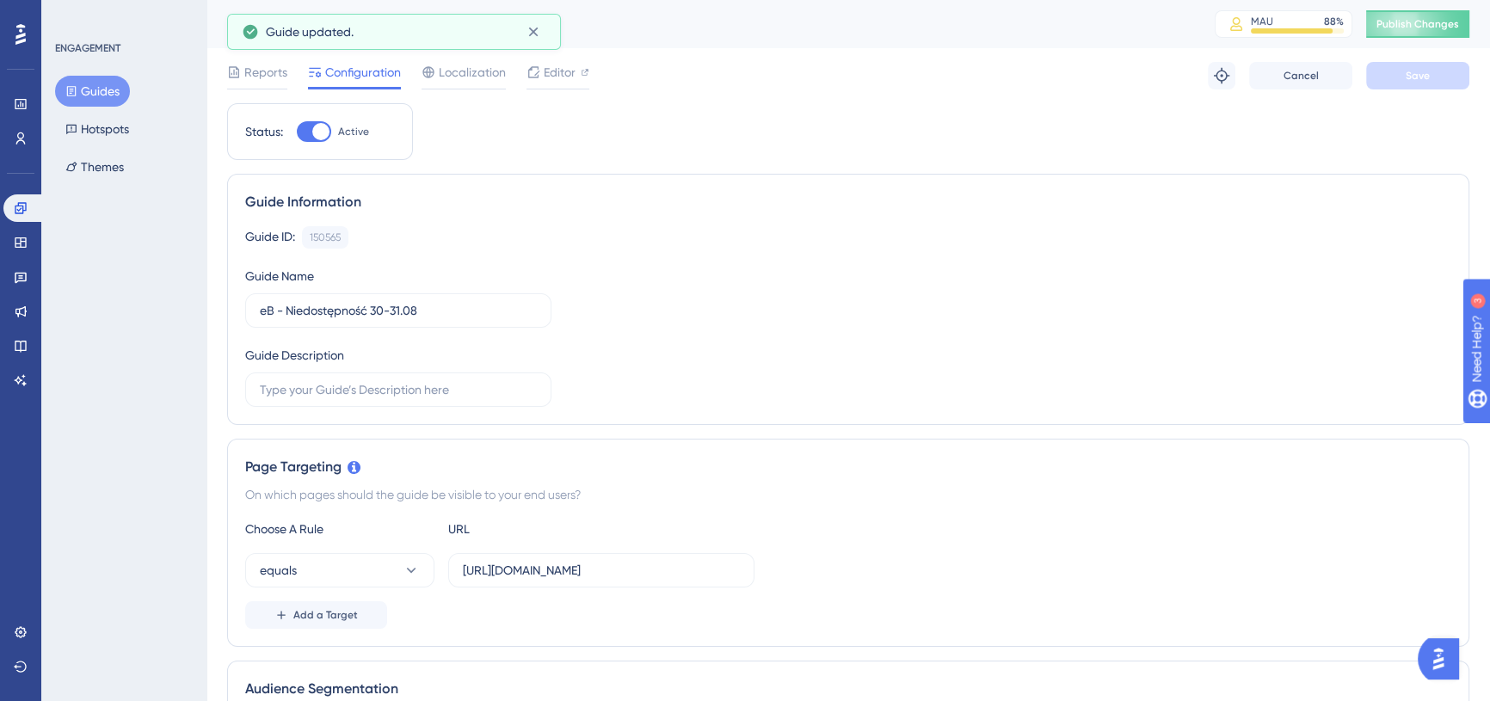
click at [107, 86] on button "Guides" at bounding box center [92, 91] width 75 height 31
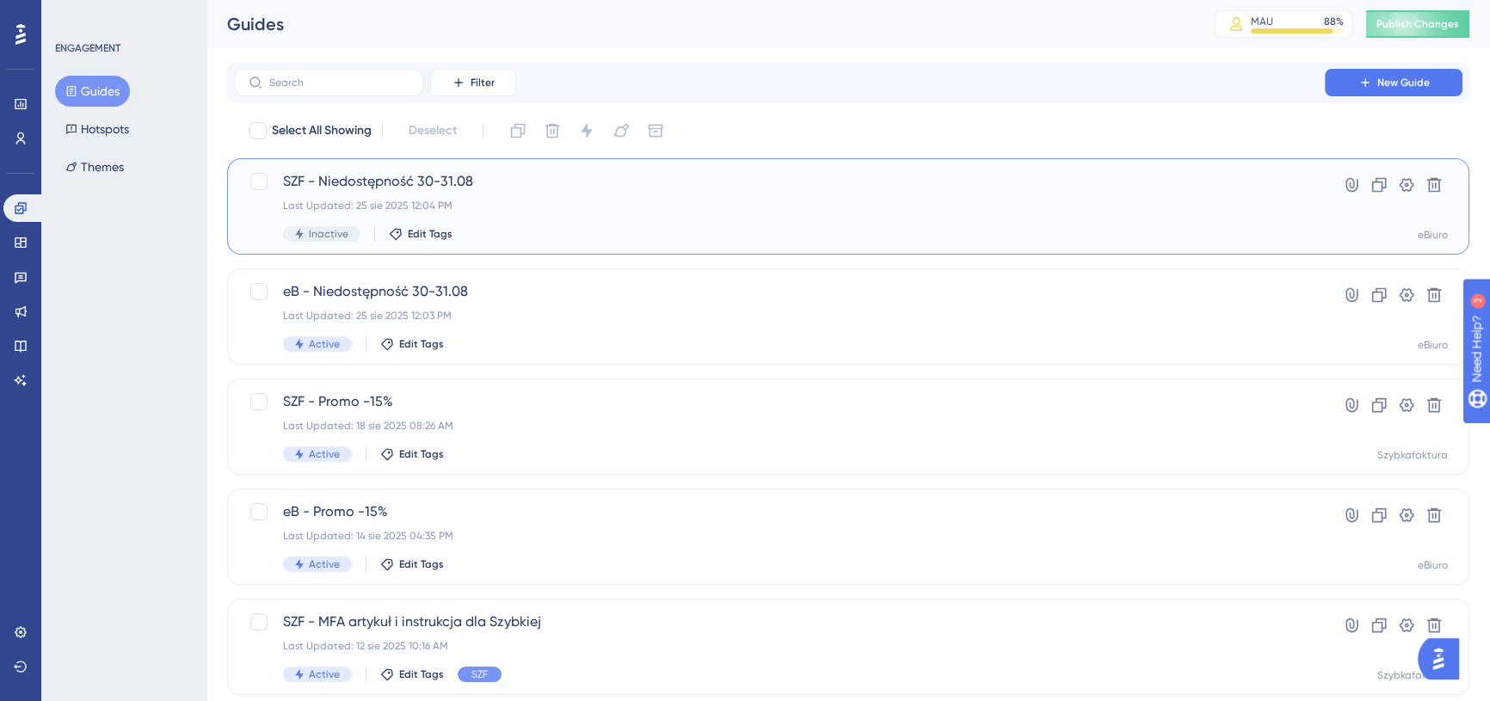
click at [535, 194] on div "SZF - Niedostępność 30-31.08 Last Updated: 25 sie 2025 12:04 PM Inactive Edit T…" at bounding box center [779, 206] width 993 height 71
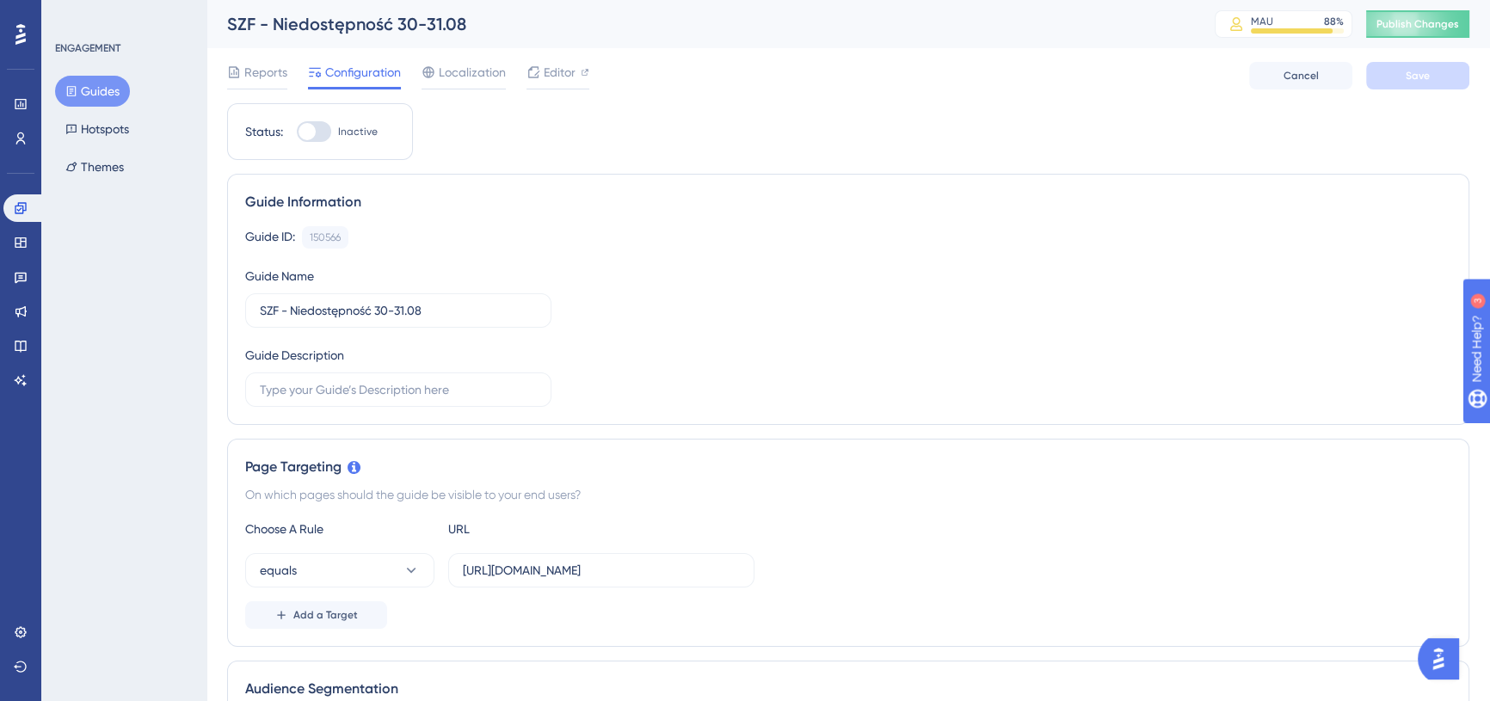
click at [316, 130] on div at bounding box center [307, 131] width 17 height 17
click at [297, 132] on input "Inactive" at bounding box center [296, 132] width 1 height 1
checkbox input "true"
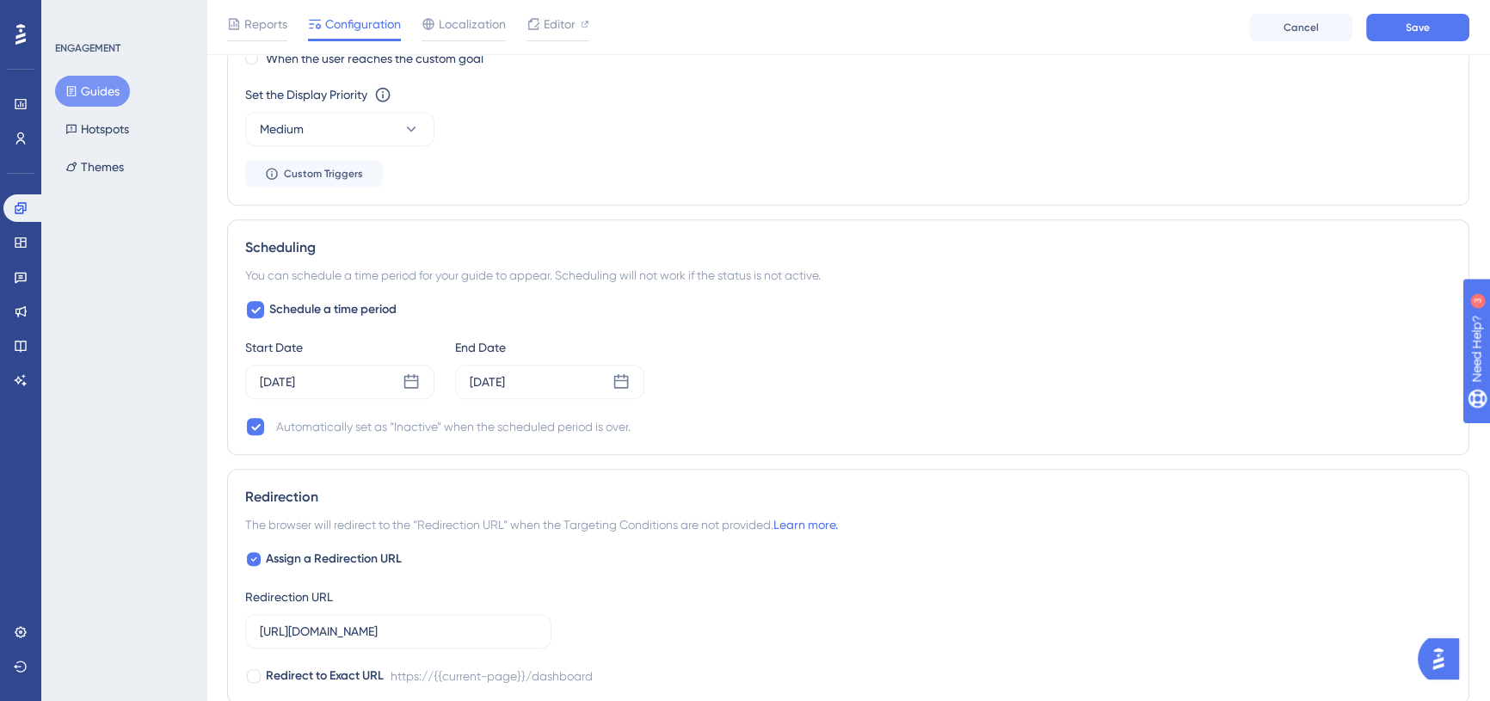
scroll to position [1251, 0]
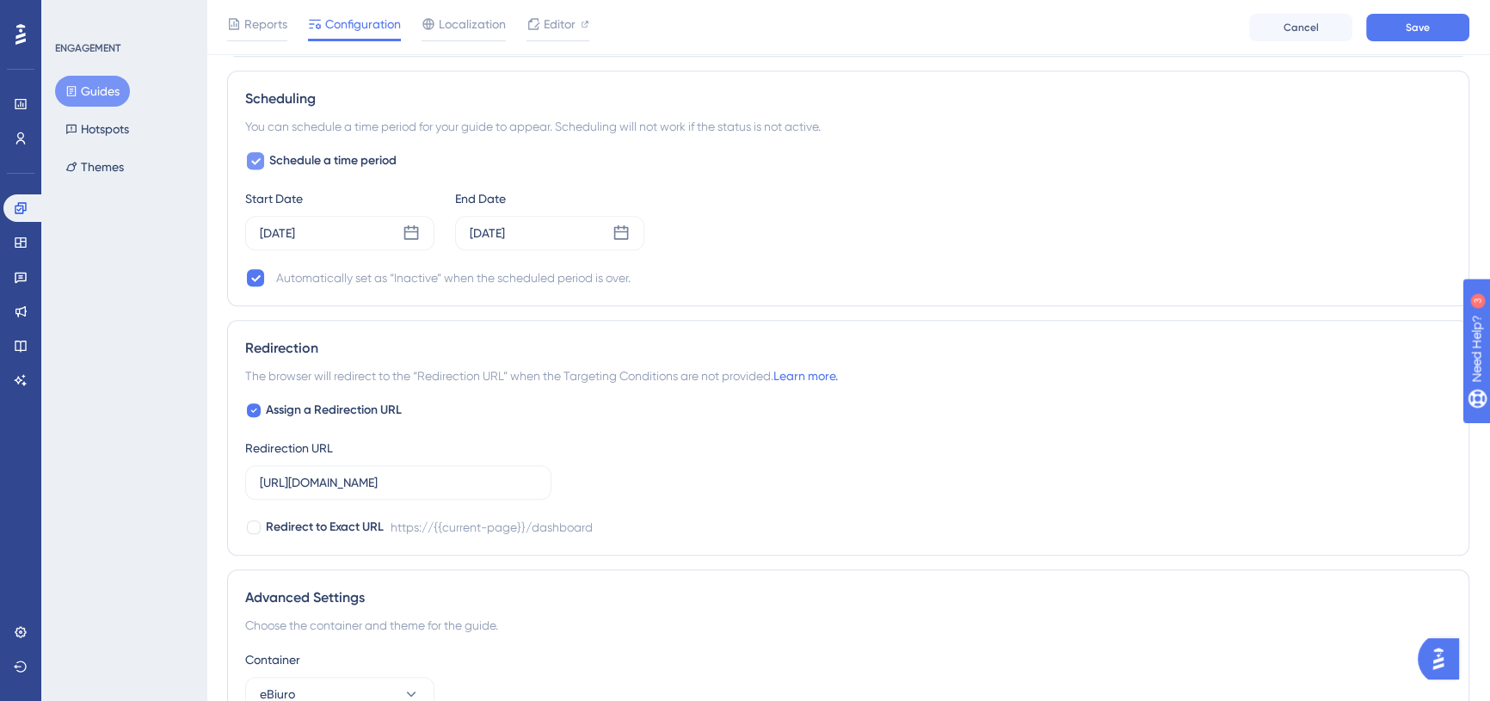
click at [291, 162] on span "Schedule a time period" at bounding box center [332, 161] width 127 height 21
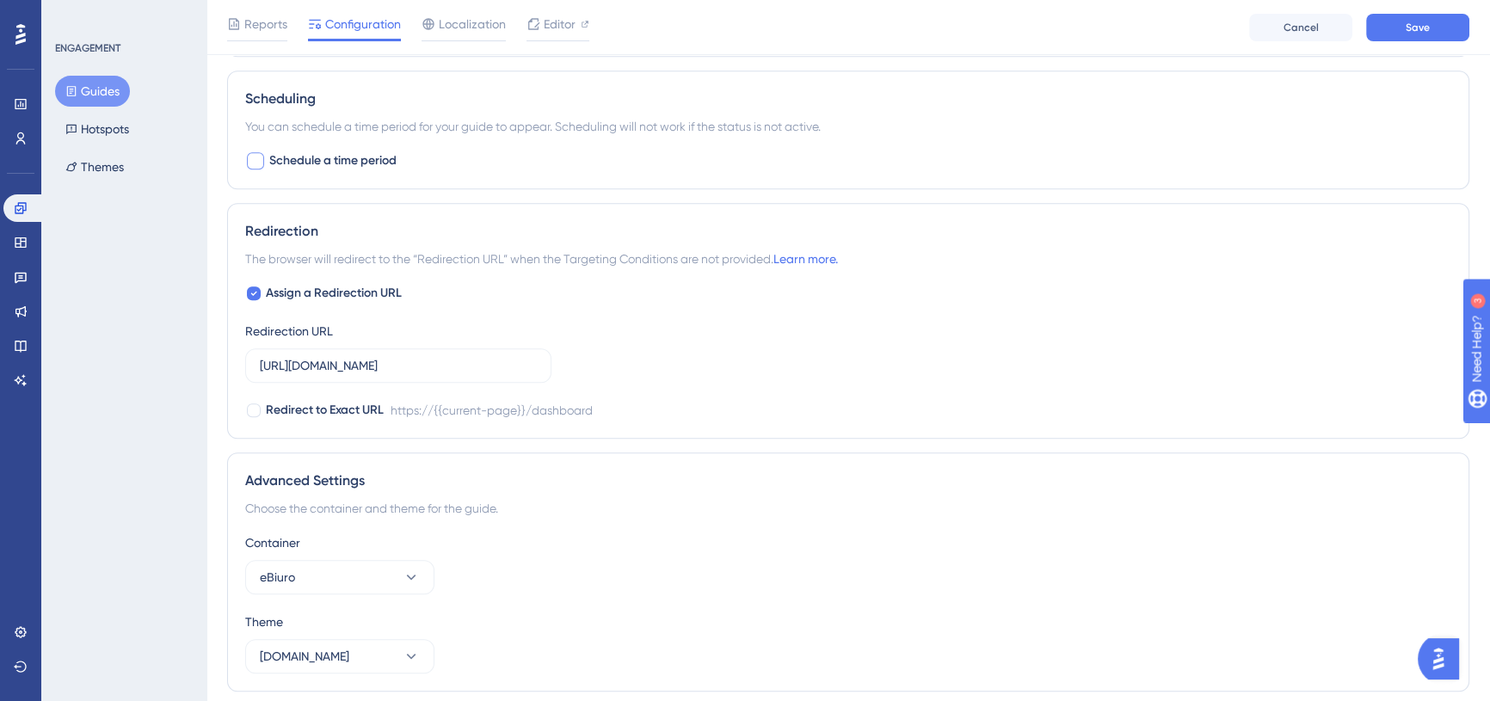
click at [304, 157] on span "Schedule a time period" at bounding box center [332, 161] width 127 height 21
checkbox input "true"
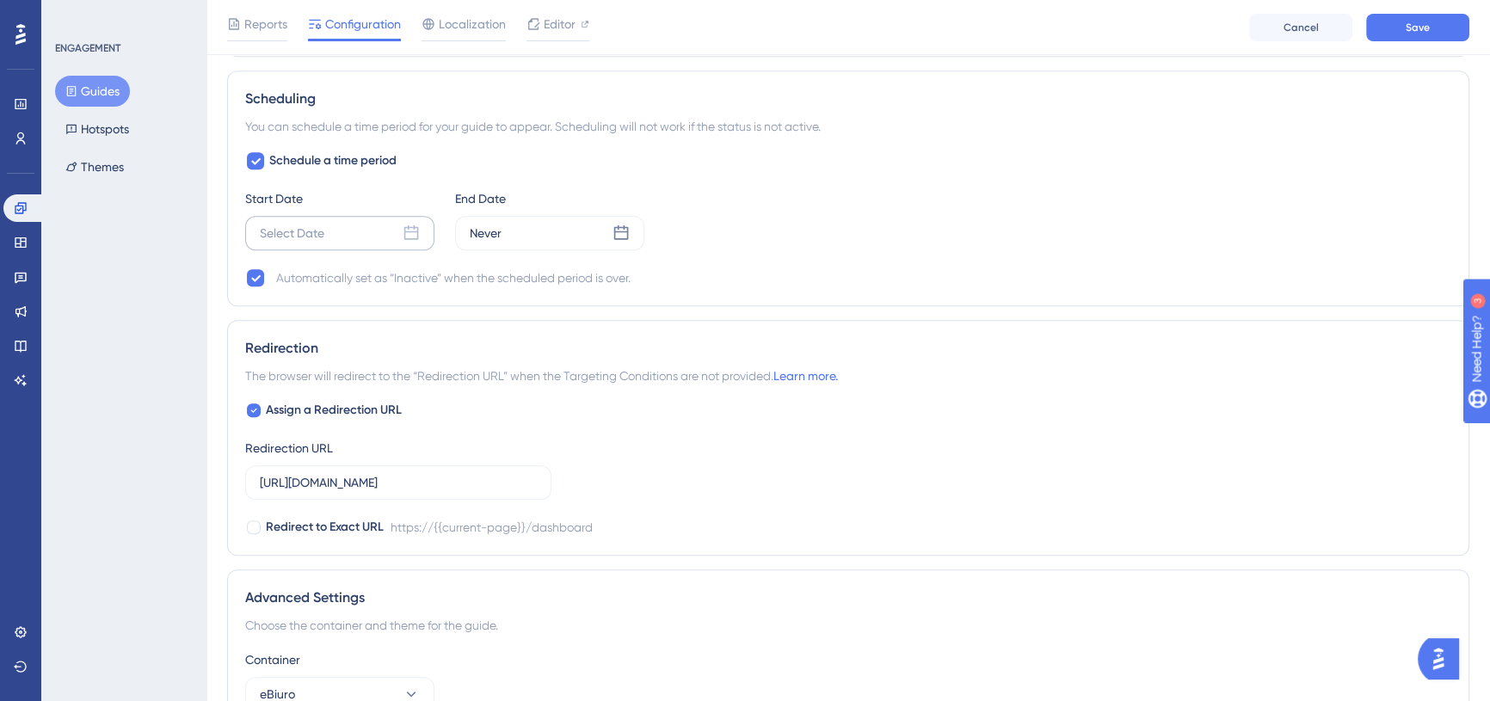
click at [324, 234] on div "Select Date" at bounding box center [292, 233] width 65 height 21
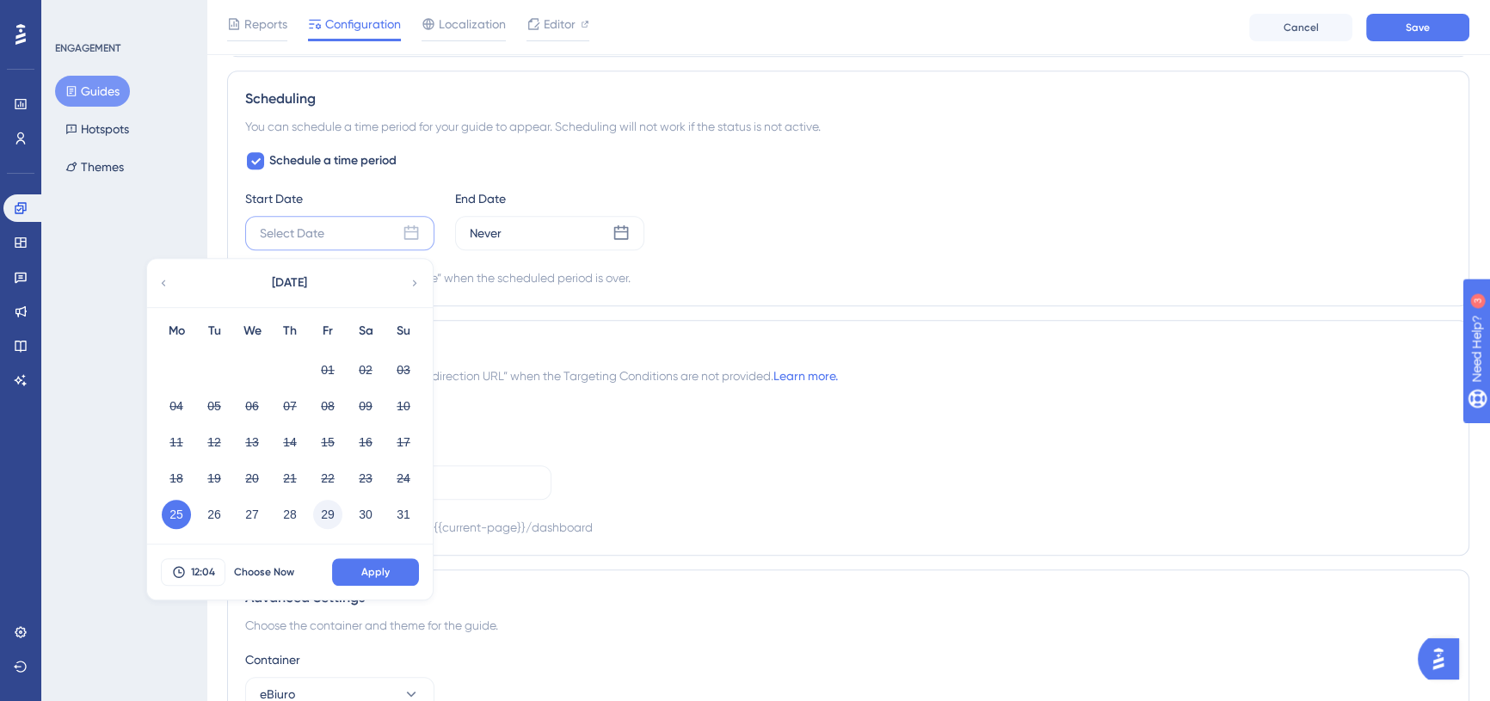
click at [331, 515] on button "29" at bounding box center [327, 514] width 29 height 29
drag, startPoint x: 196, startPoint y: 570, endPoint x: 251, endPoint y: 517, distance: 76.7
click at [196, 568] on span "12:04" at bounding box center [203, 572] width 24 height 14
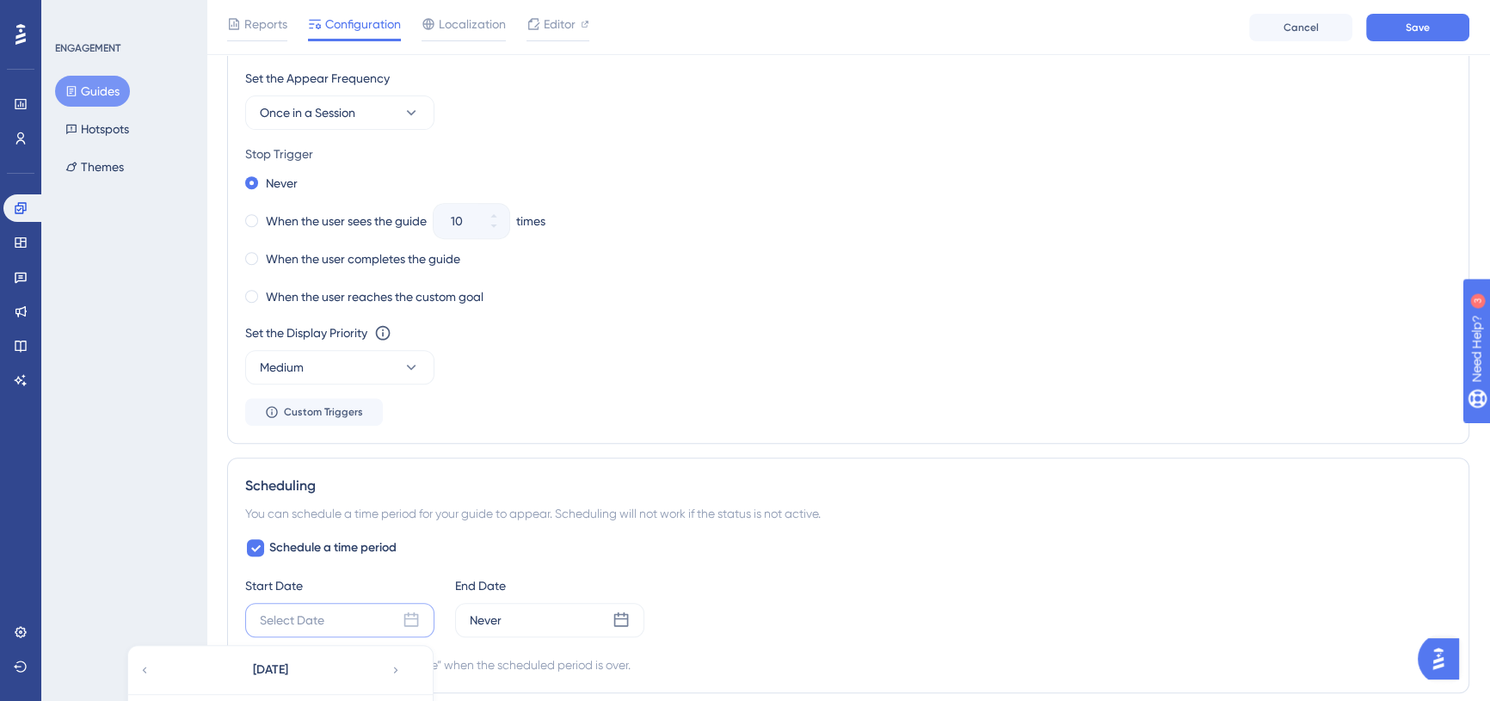
scroll to position [1268, 0]
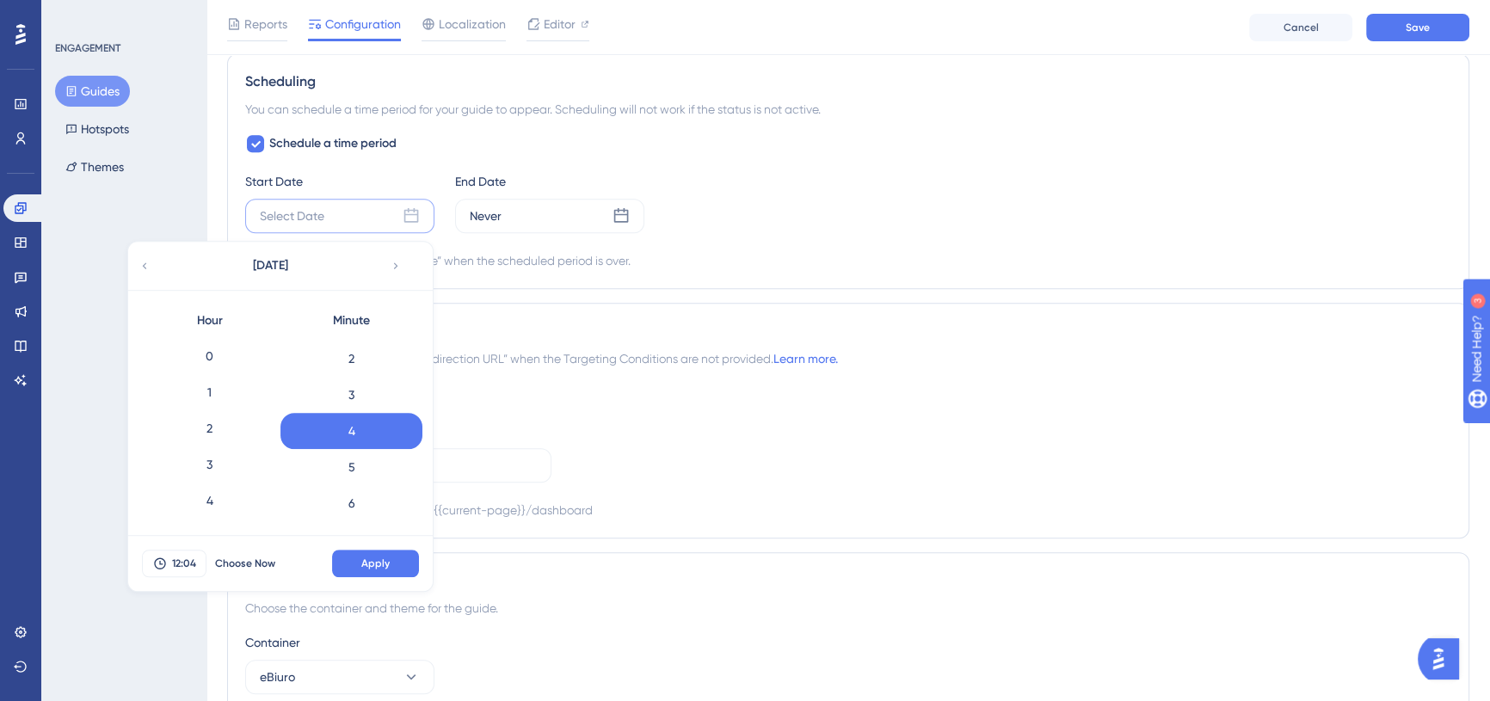
click at [220, 335] on div "Hour" at bounding box center [210, 321] width 142 height 34
click at [219, 345] on div "0" at bounding box center [210, 356] width 142 height 36
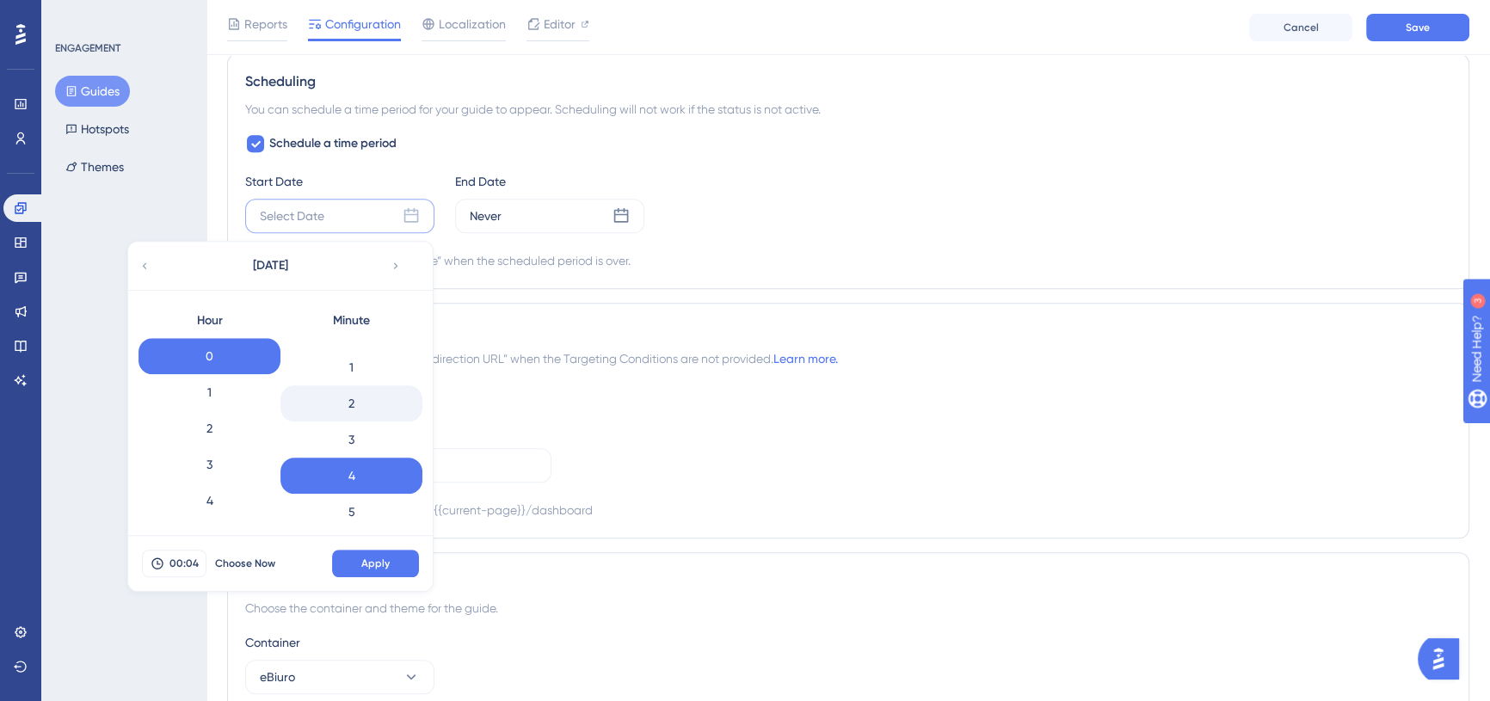
scroll to position [0, 0]
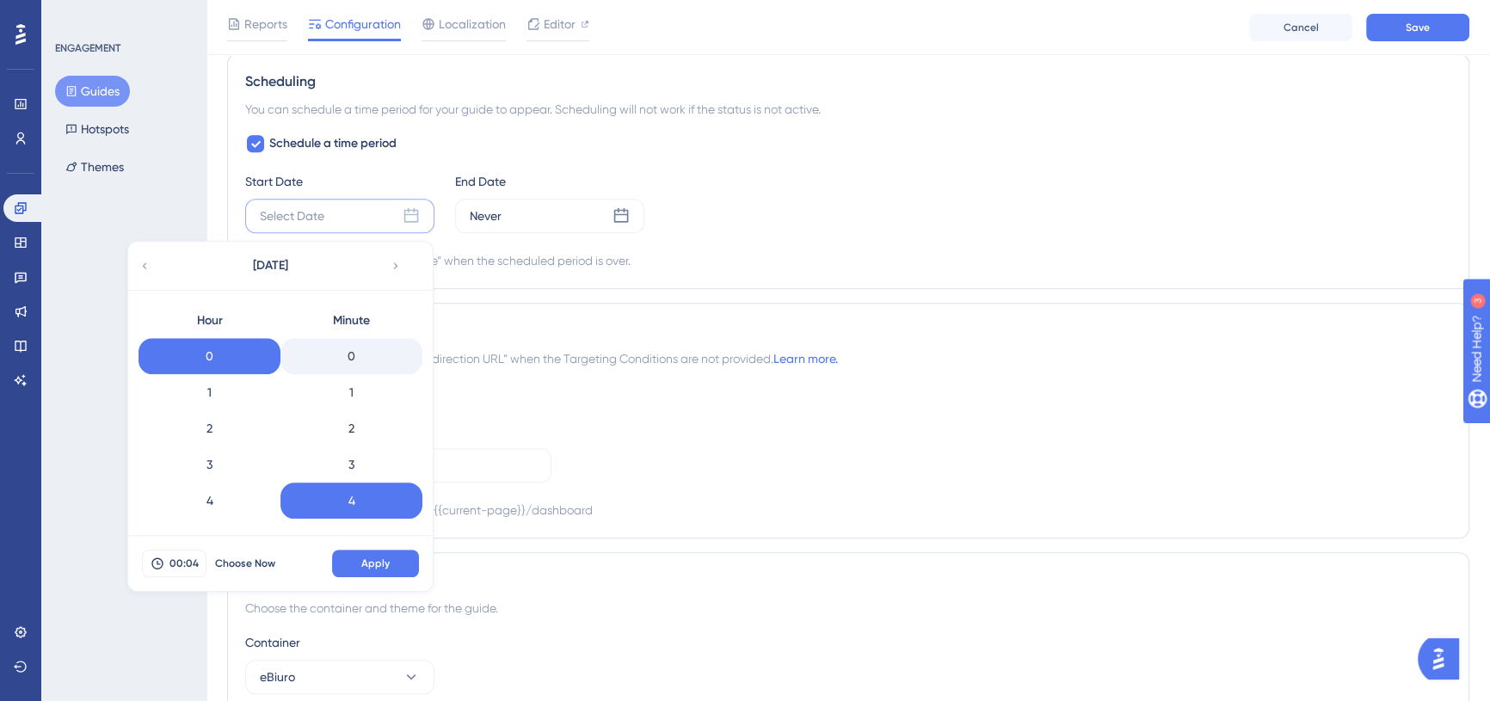
click at [354, 360] on div "0" at bounding box center [352, 356] width 142 height 36
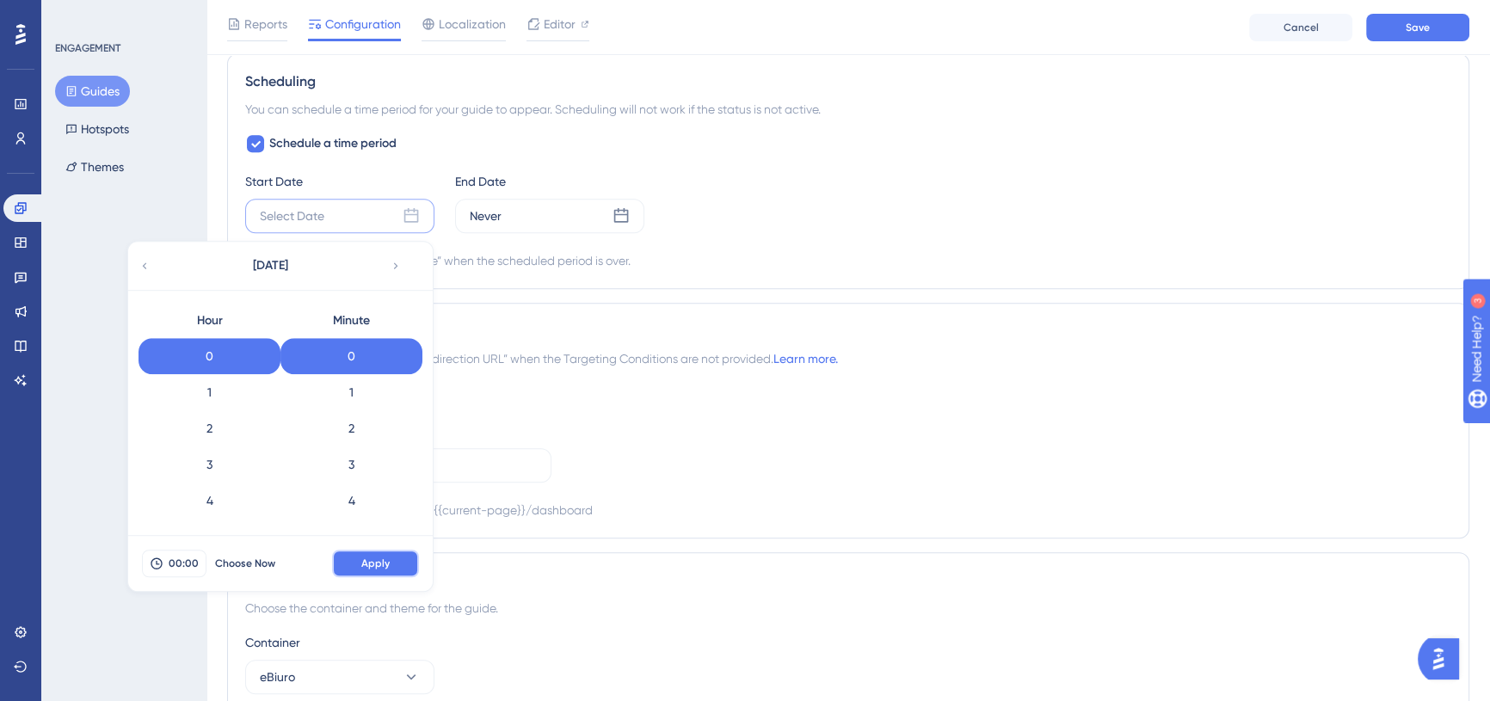
click at [361, 559] on button "Apply" at bounding box center [375, 564] width 87 height 28
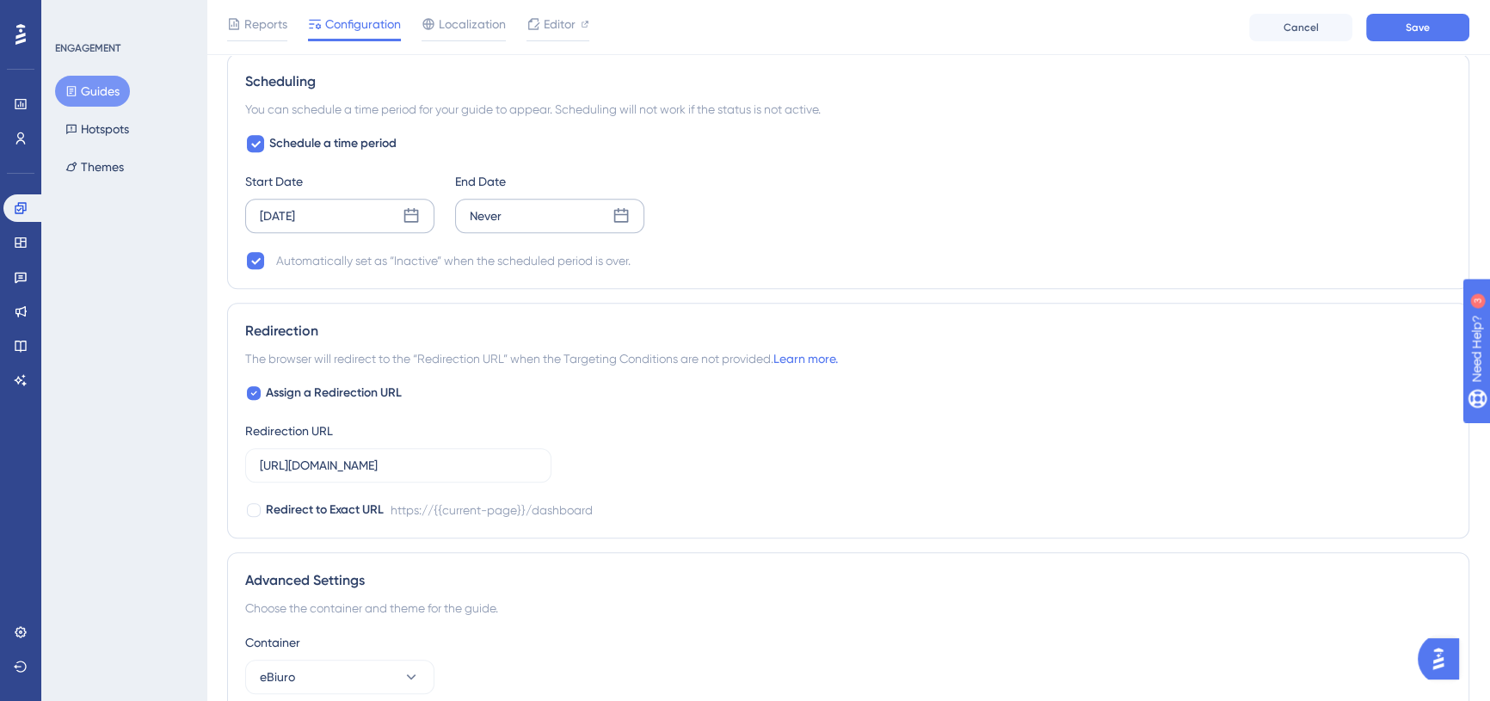
click at [550, 207] on div "Never" at bounding box center [549, 216] width 189 height 34
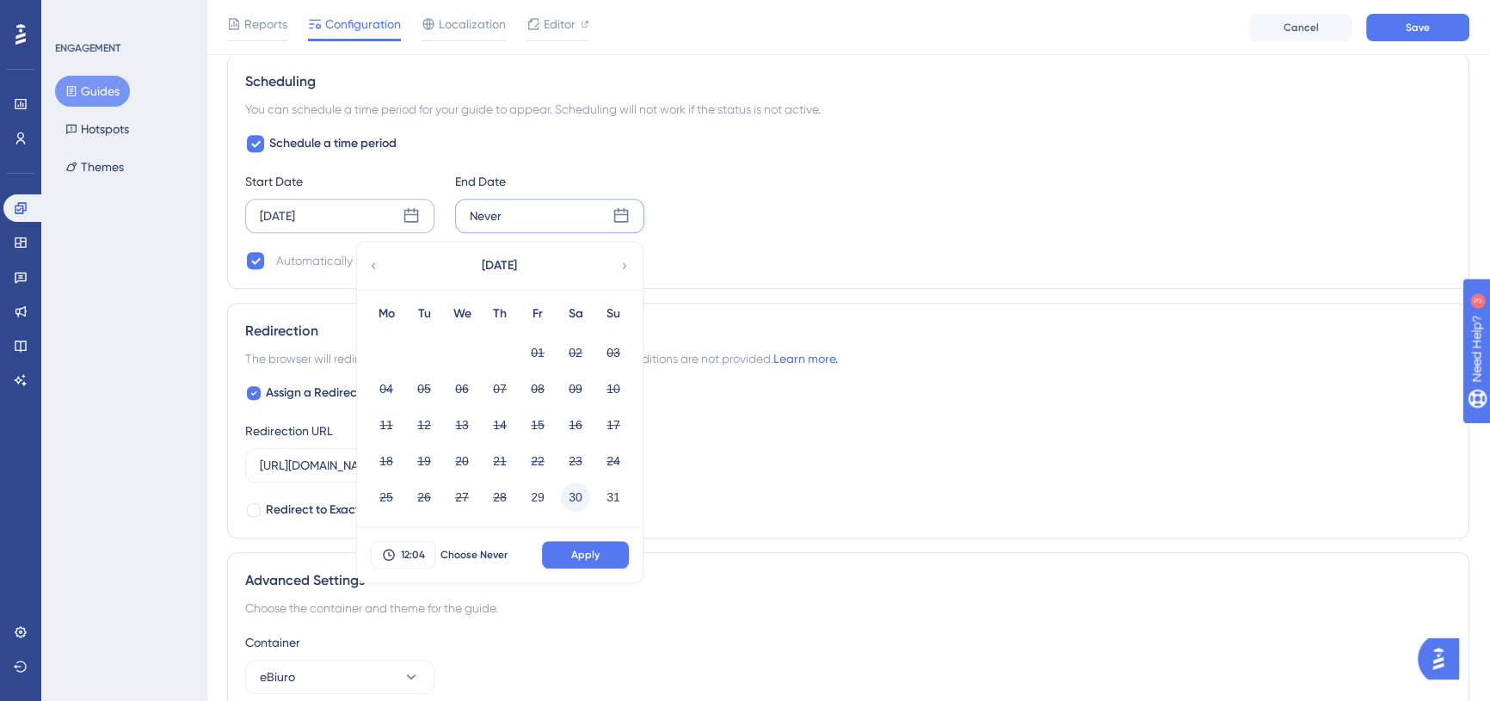
click at [576, 495] on button "30" at bounding box center [575, 497] width 29 height 29
click at [395, 550] on button "12:04" at bounding box center [403, 555] width 65 height 28
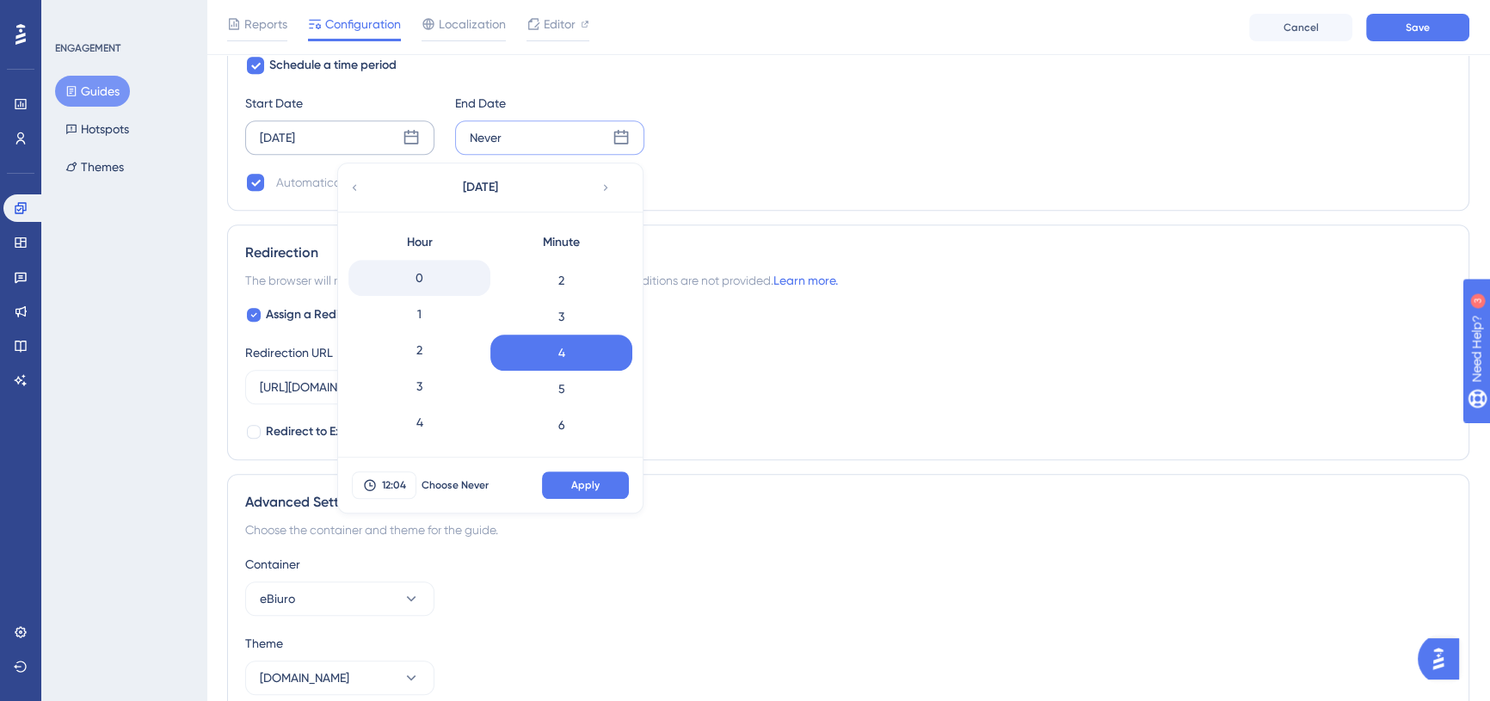
click at [438, 280] on div "0" at bounding box center [419, 278] width 142 height 36
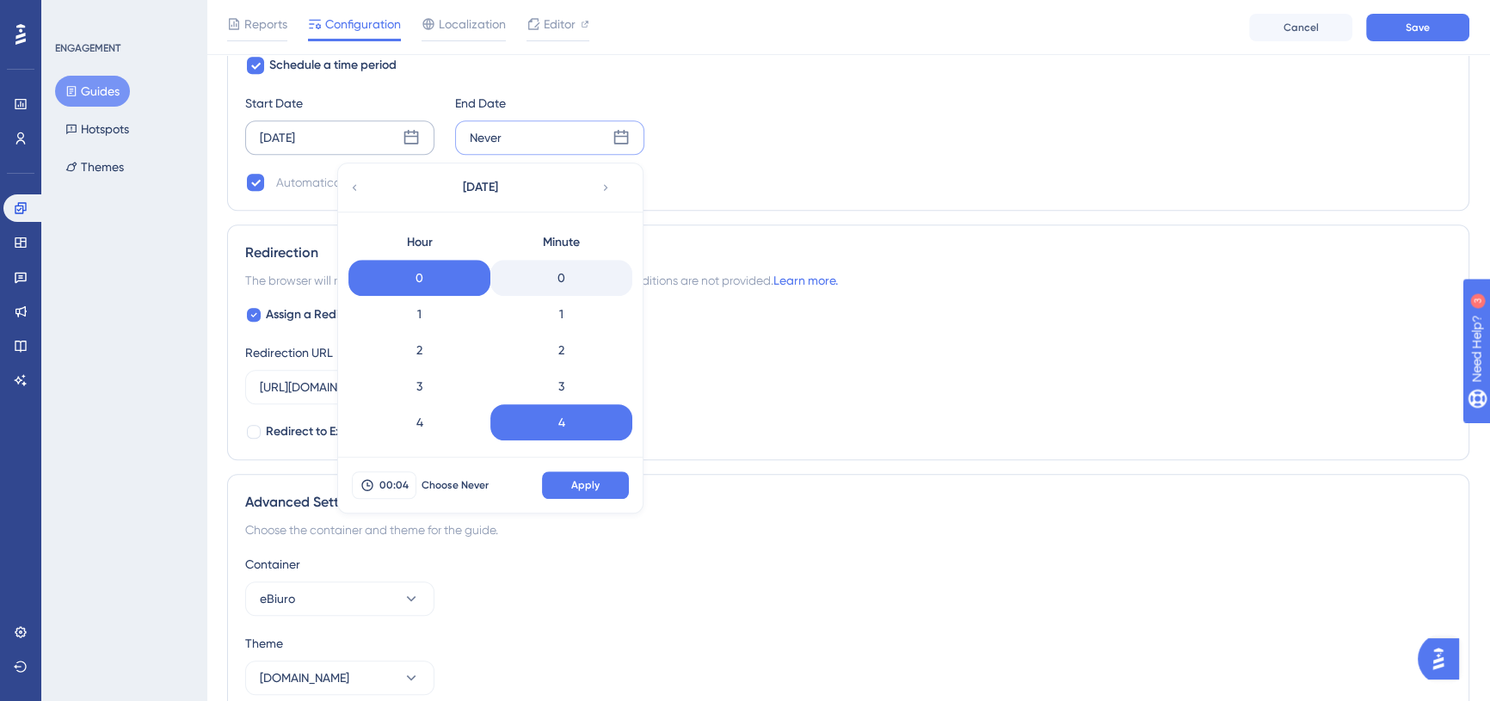
click at [570, 281] on div "0" at bounding box center [561, 278] width 142 height 36
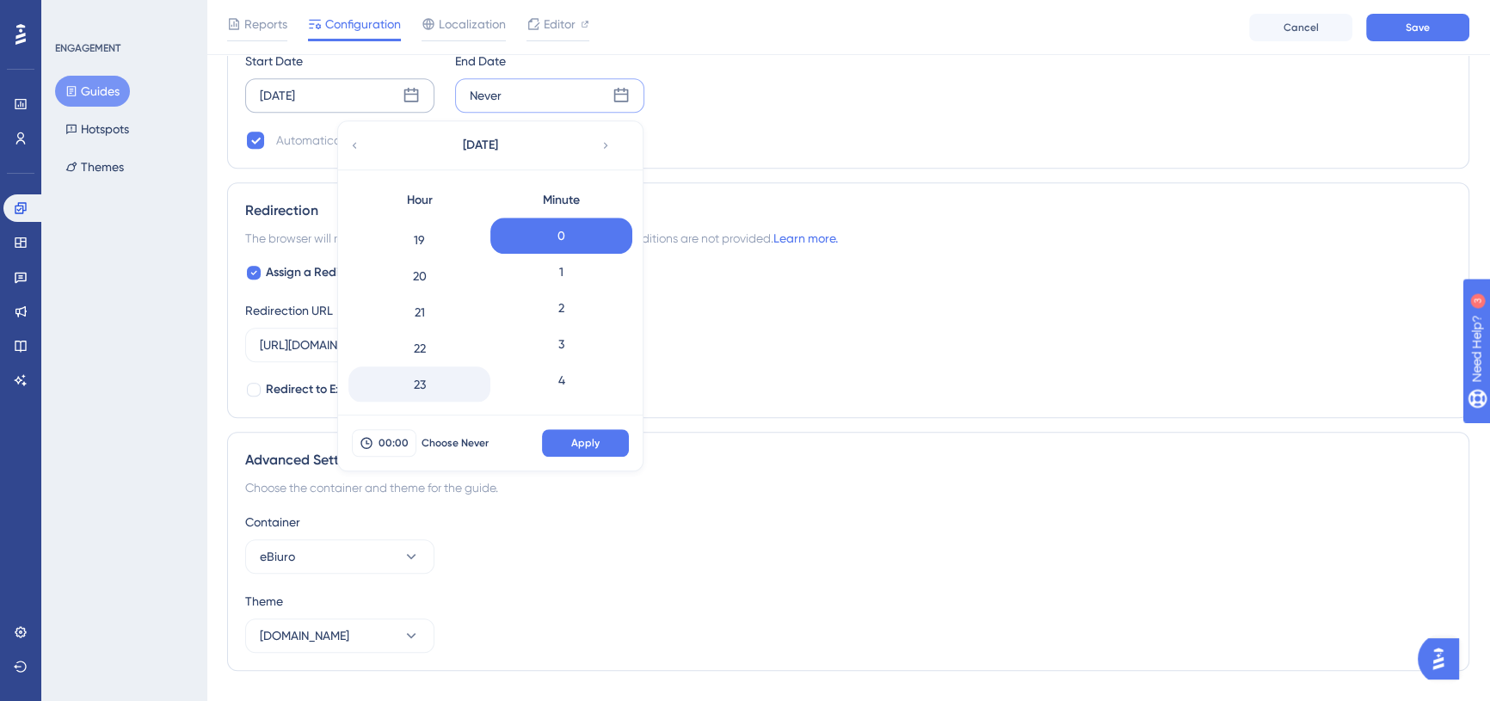
scroll to position [1426, 0]
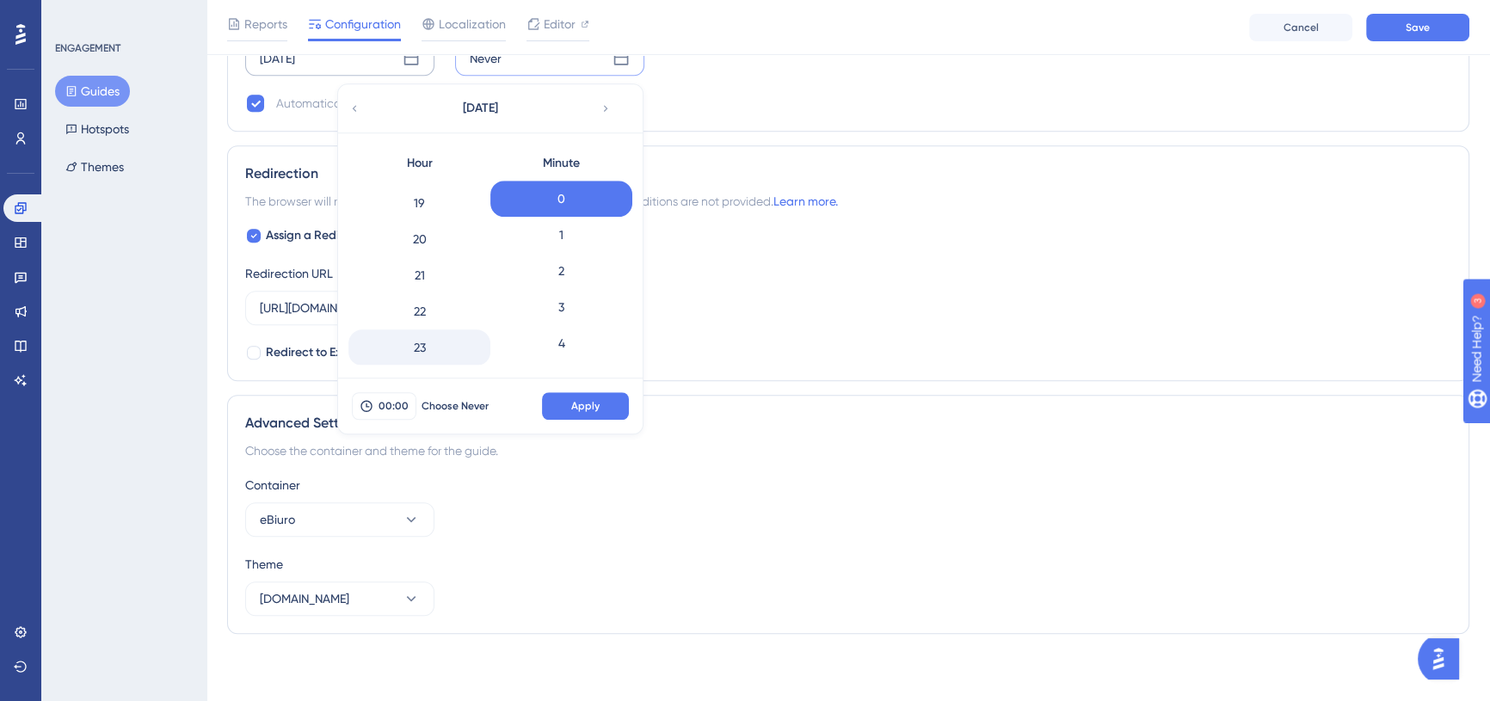
click at [454, 339] on div "23" at bounding box center [419, 348] width 142 height 36
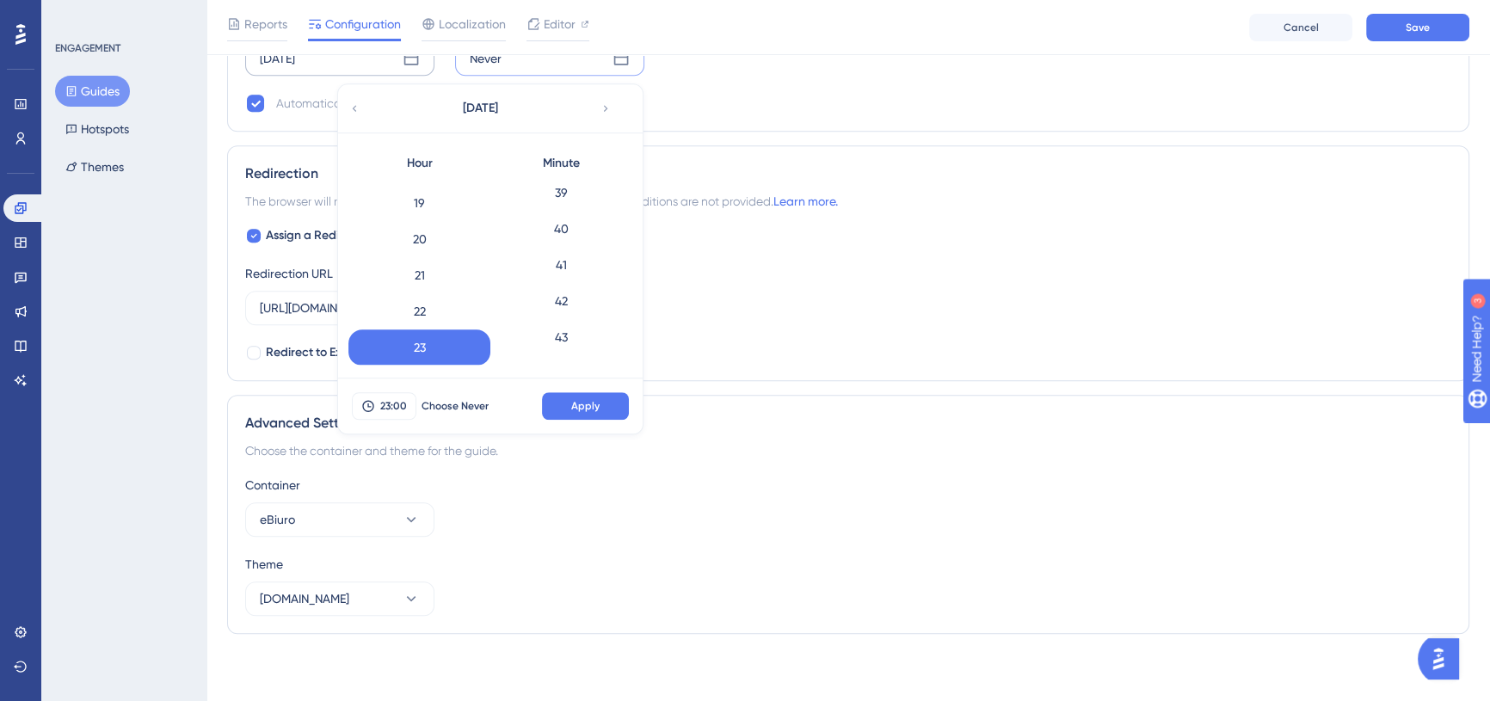
scroll to position [1983, 0]
click at [553, 347] on div "59" at bounding box center [561, 348] width 142 height 36
click at [585, 395] on button "Apply" at bounding box center [585, 406] width 87 height 28
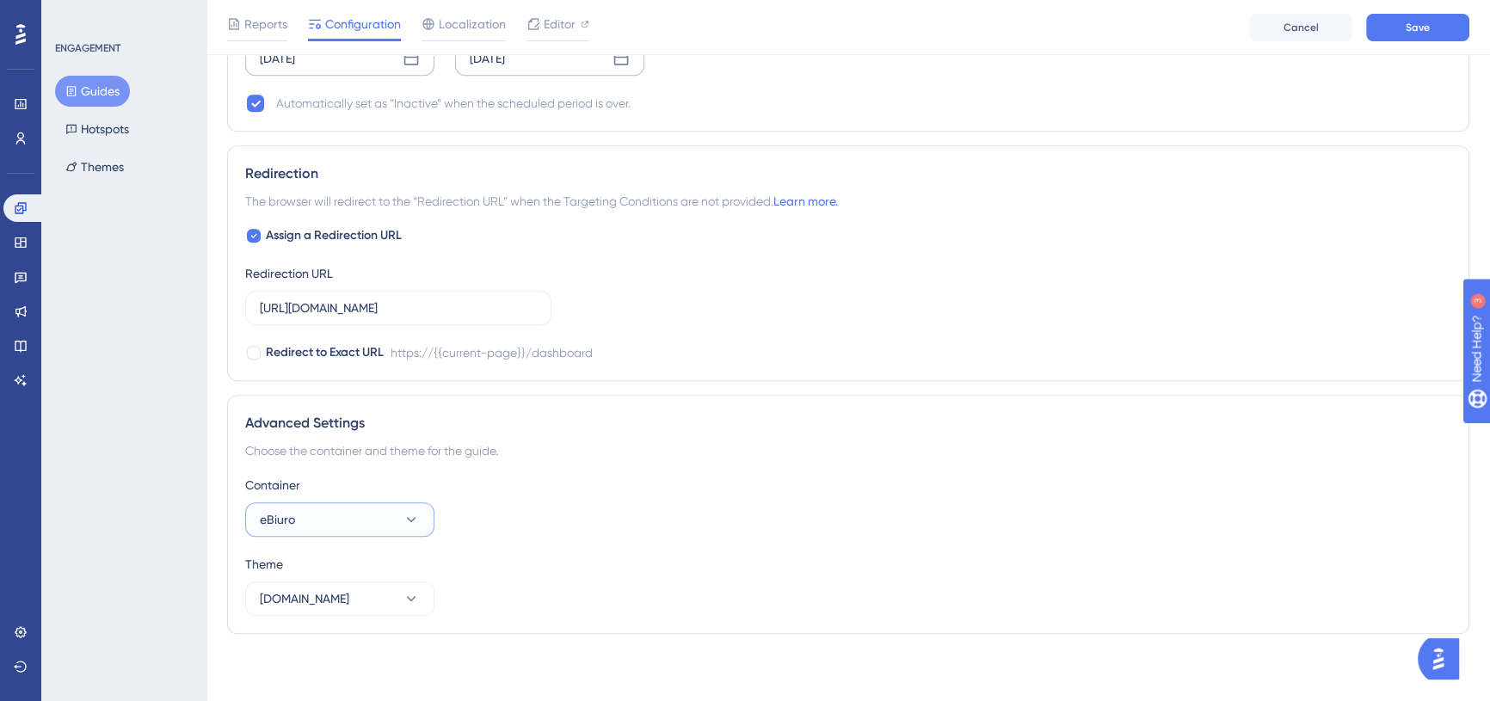
click at [378, 505] on button "eBiuro" at bounding box center [339, 519] width 189 height 34
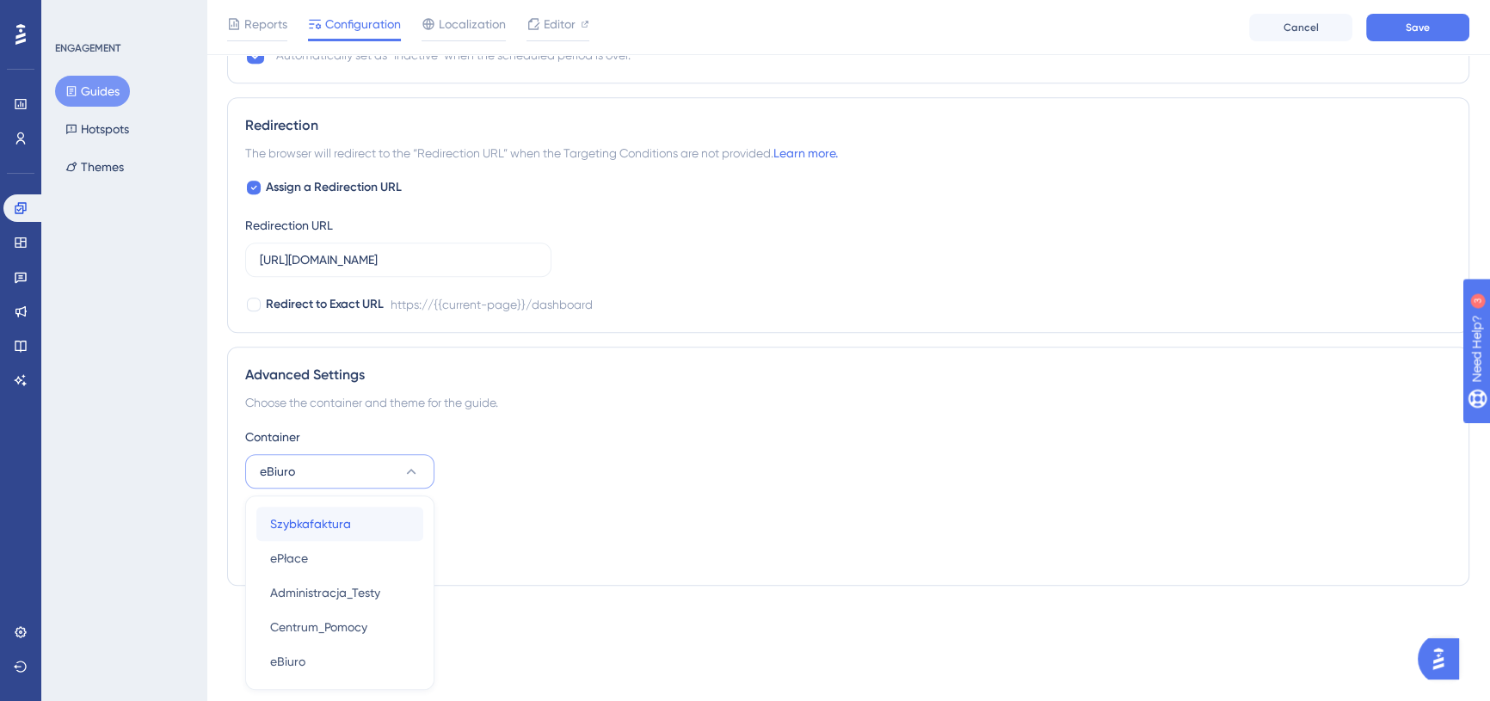
click at [366, 520] on div "Szybkafaktura Szybkafaktura" at bounding box center [339, 524] width 139 height 34
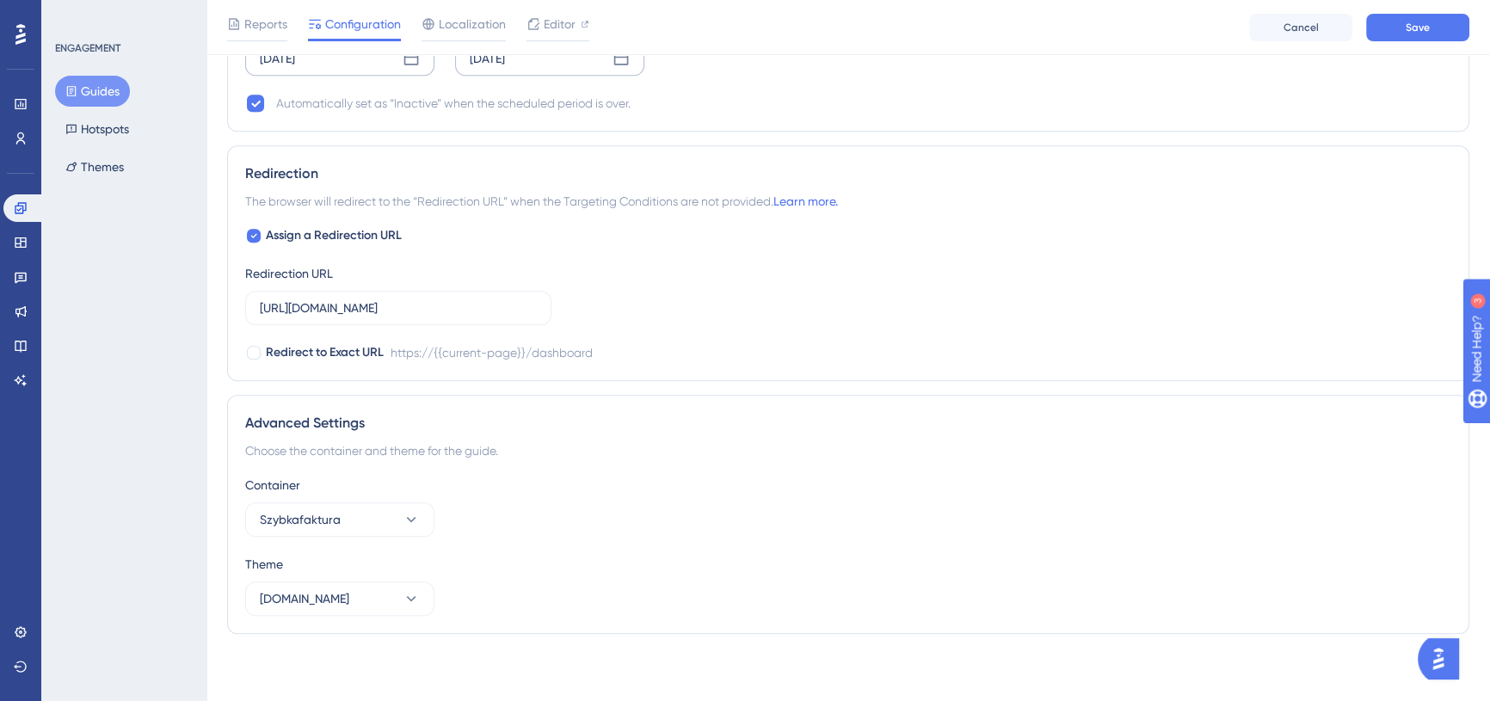
click at [334, 577] on div "Theme szybkafaktura.pl" at bounding box center [848, 585] width 1206 height 62
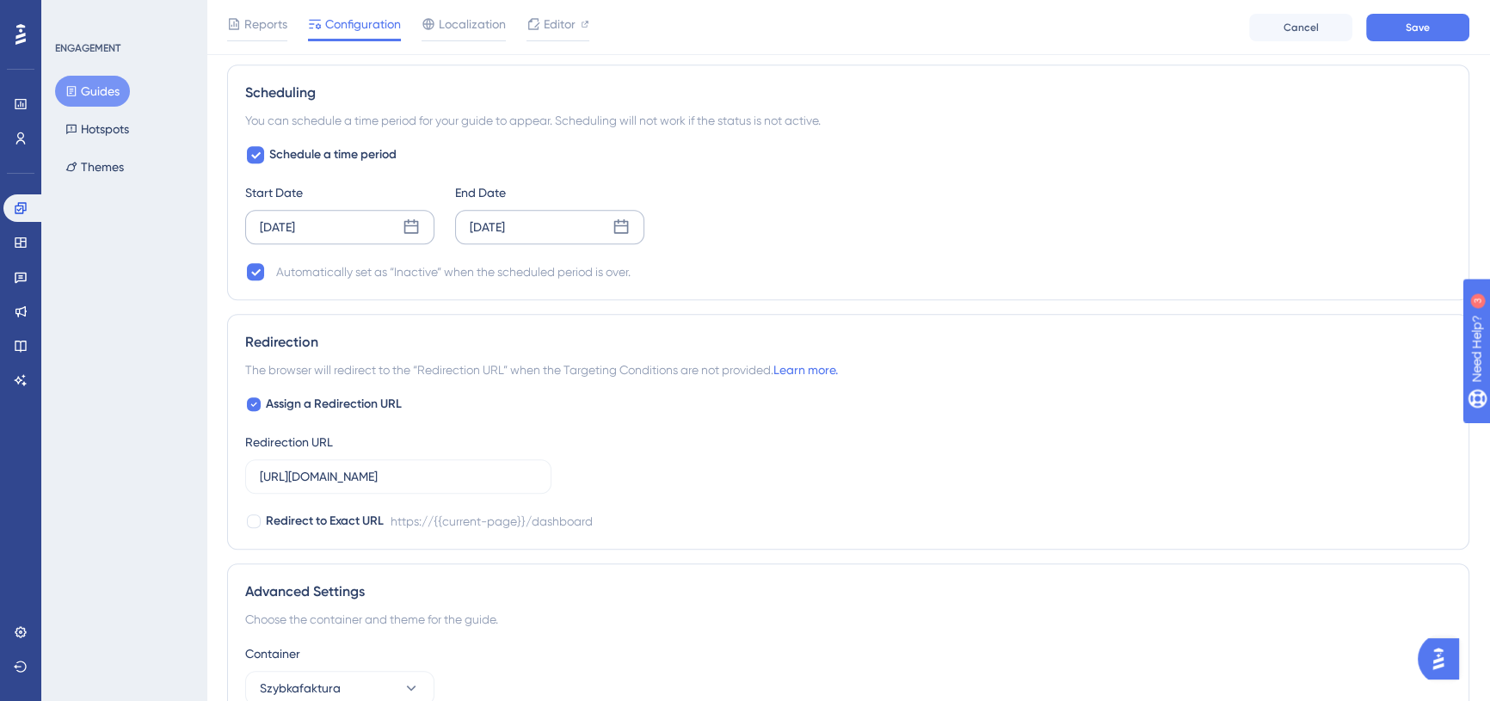
scroll to position [1191, 0]
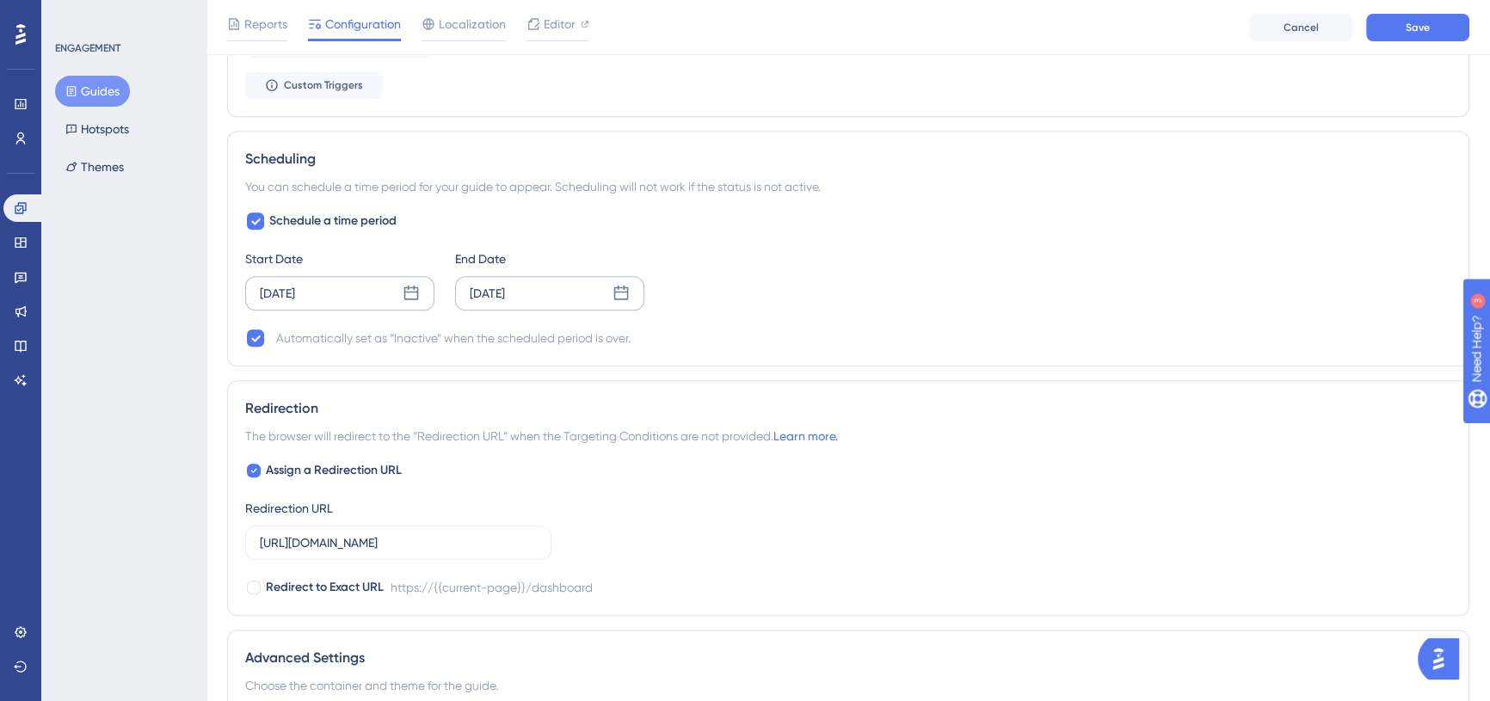
click at [547, 294] on div "Aug 30 2025" at bounding box center [549, 293] width 189 height 34
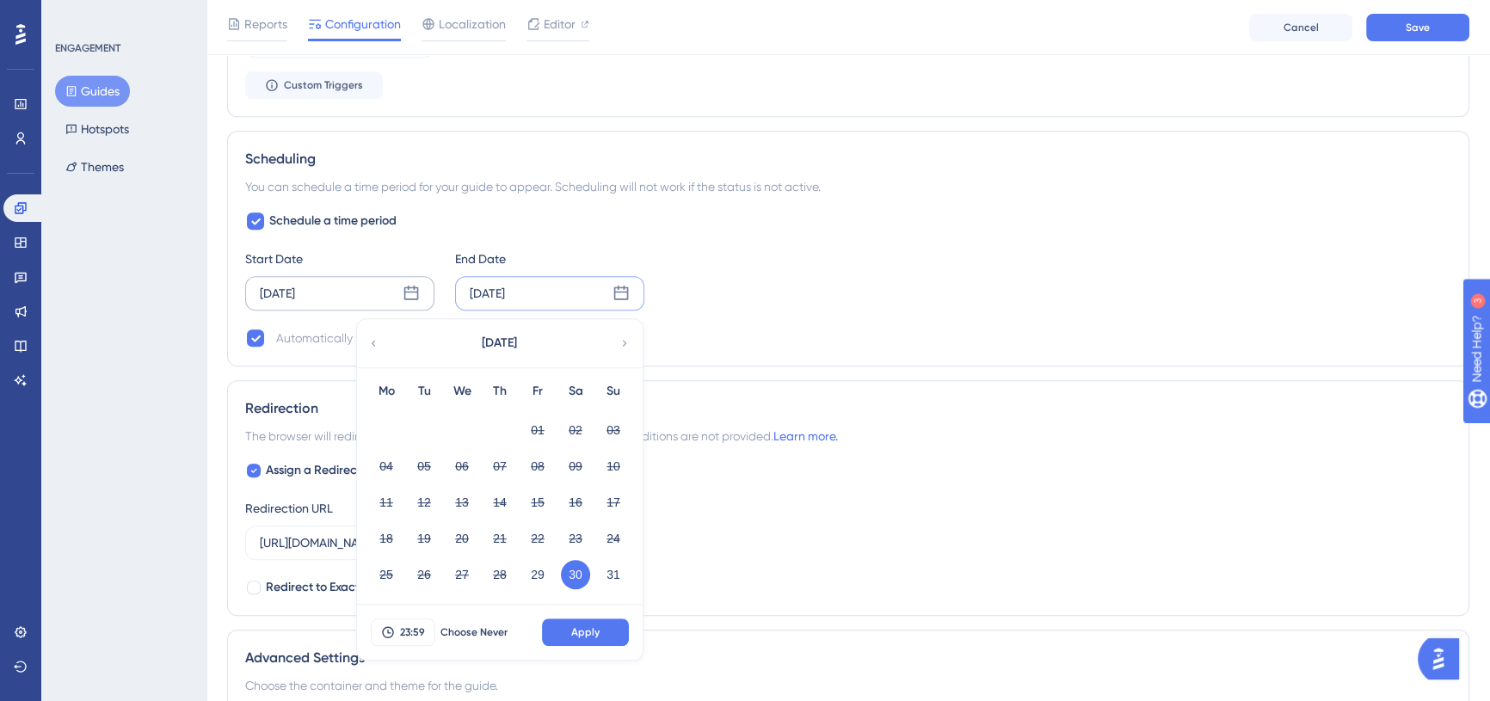
click at [753, 311] on div "Schedule a time period Start Date Aug 29 2025 End Date Aug 30 2025 August 2025 …" at bounding box center [848, 280] width 1206 height 138
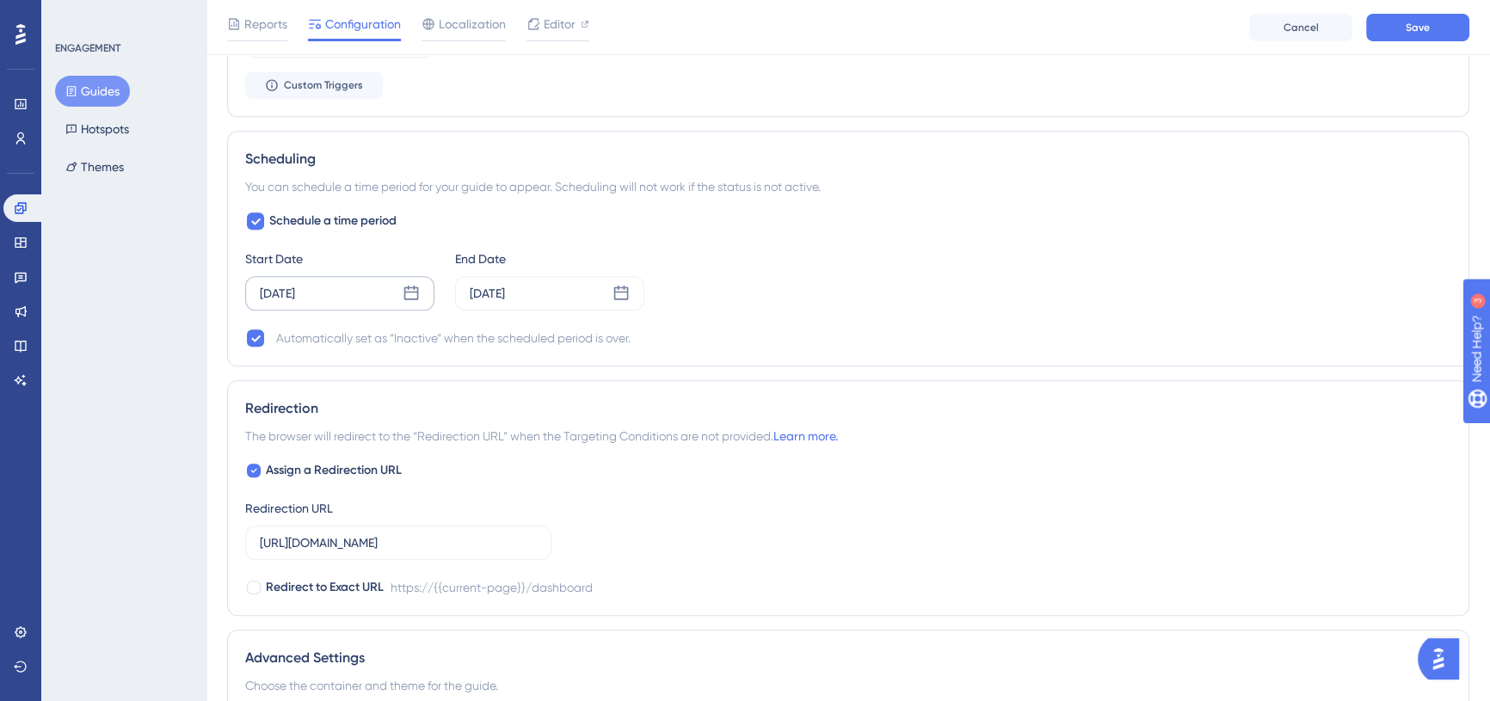
click at [349, 293] on div "Aug 29 2025" at bounding box center [339, 293] width 189 height 34
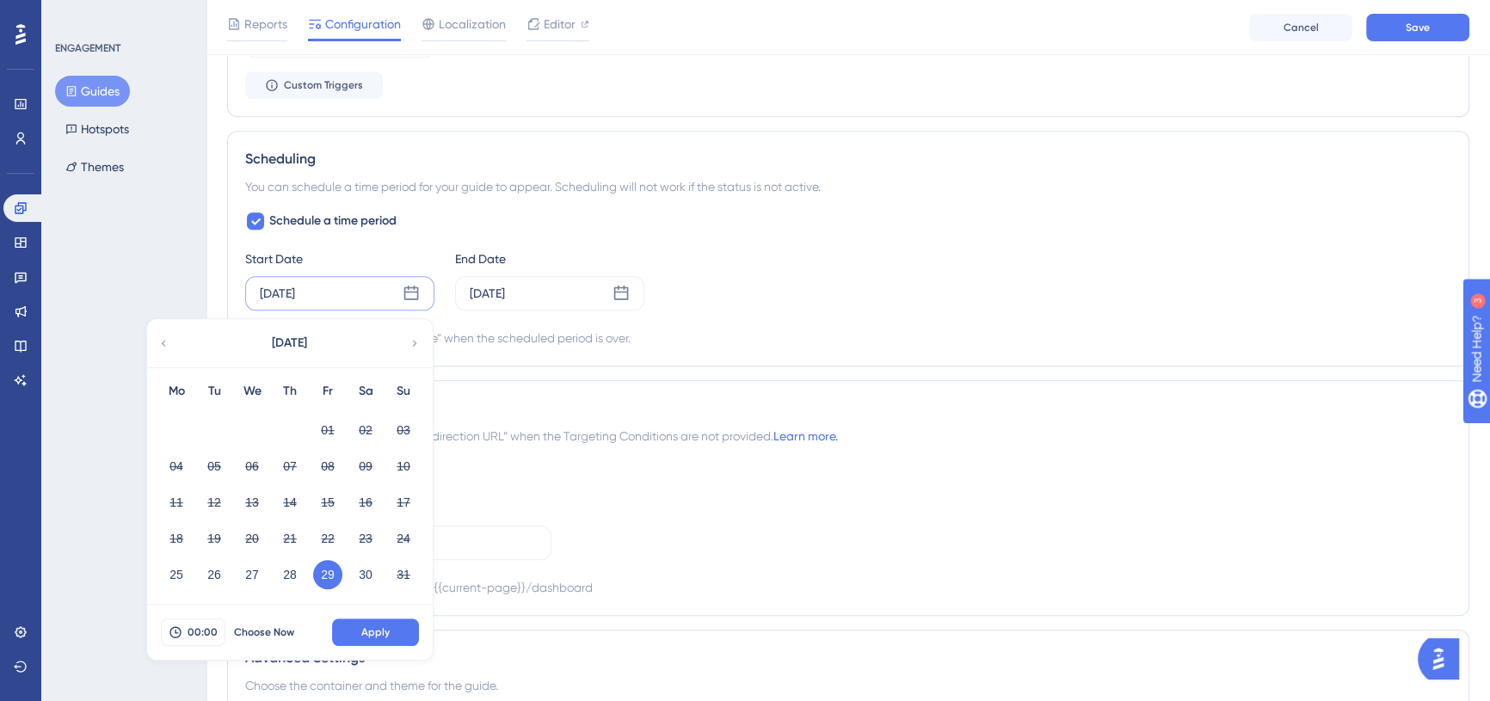
click at [672, 331] on div "Automatically set as “Inactive” when the scheduled period is over." at bounding box center [848, 338] width 1206 height 21
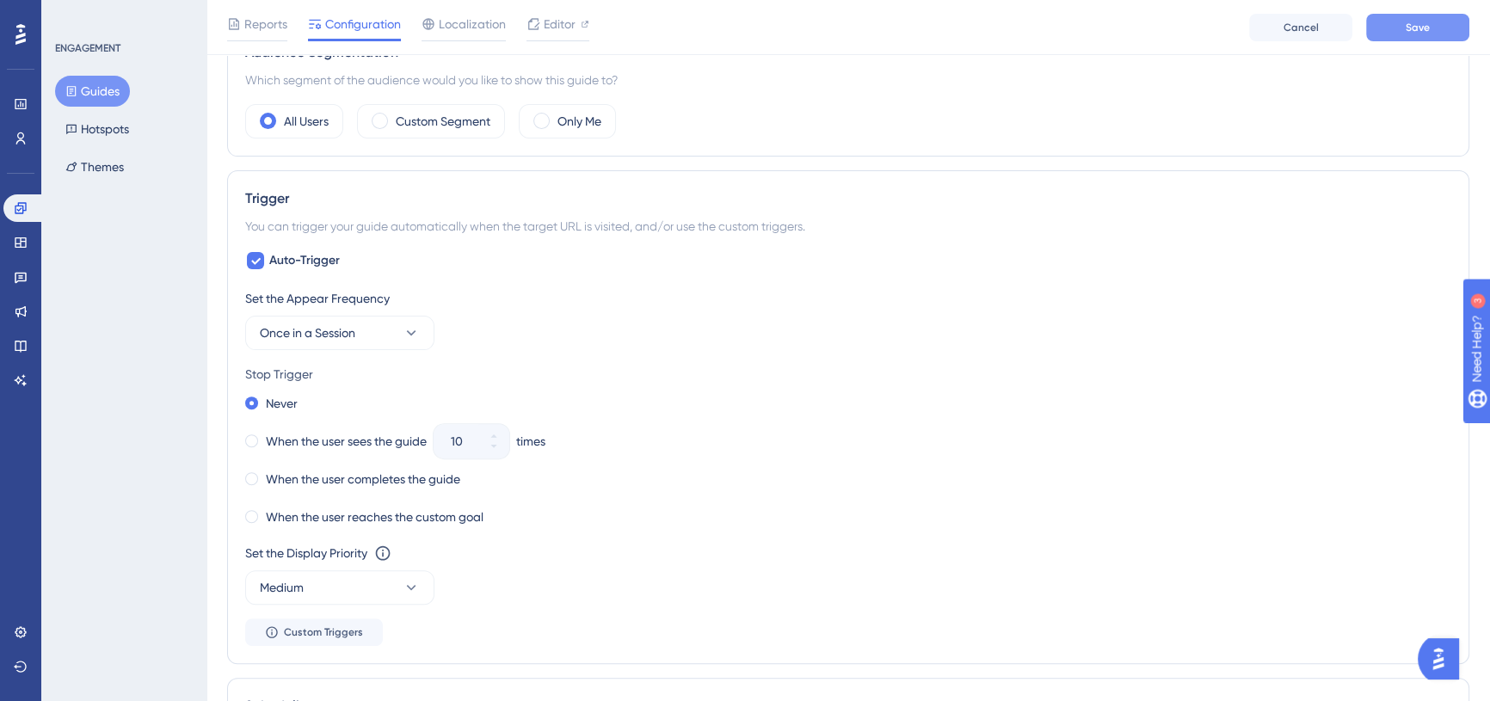
scroll to position [330, 0]
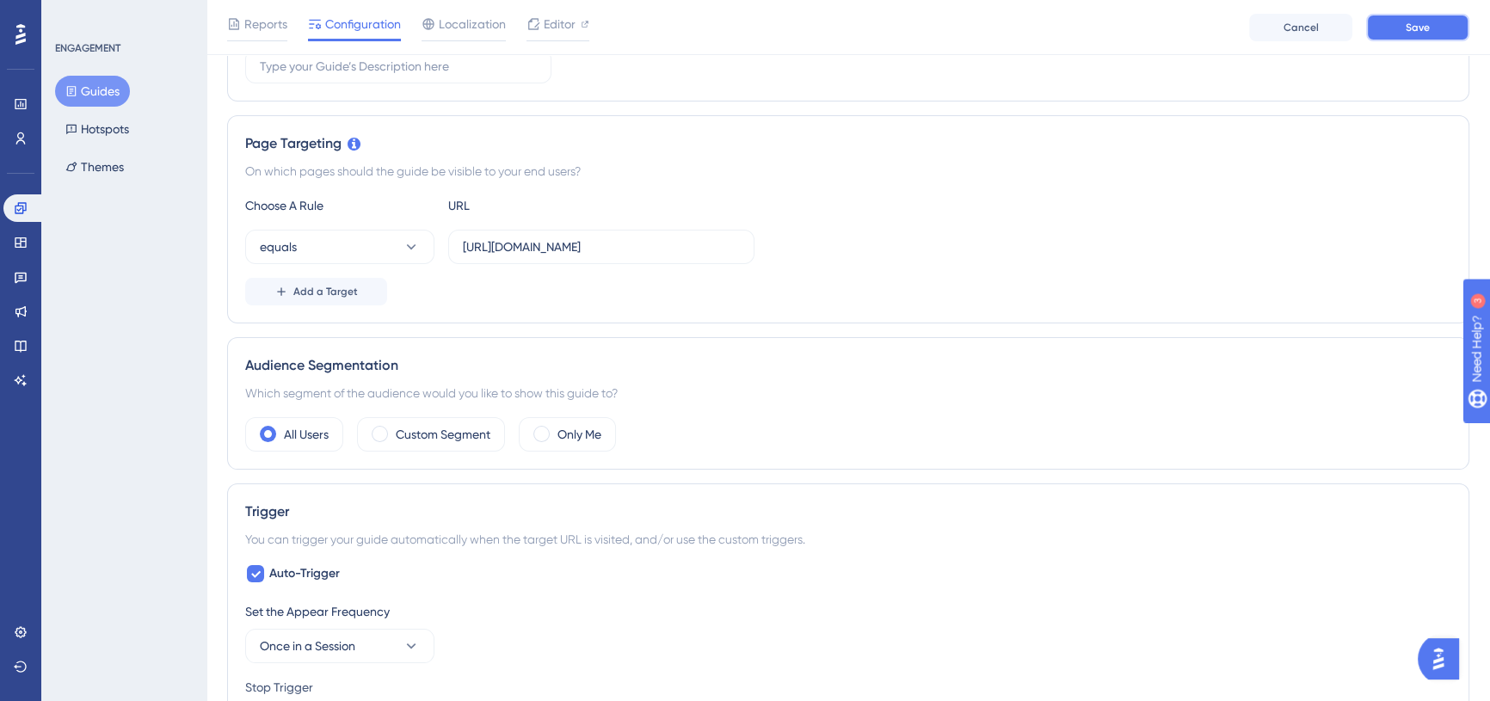
click at [1395, 33] on button "Save" at bounding box center [1417, 28] width 103 height 28
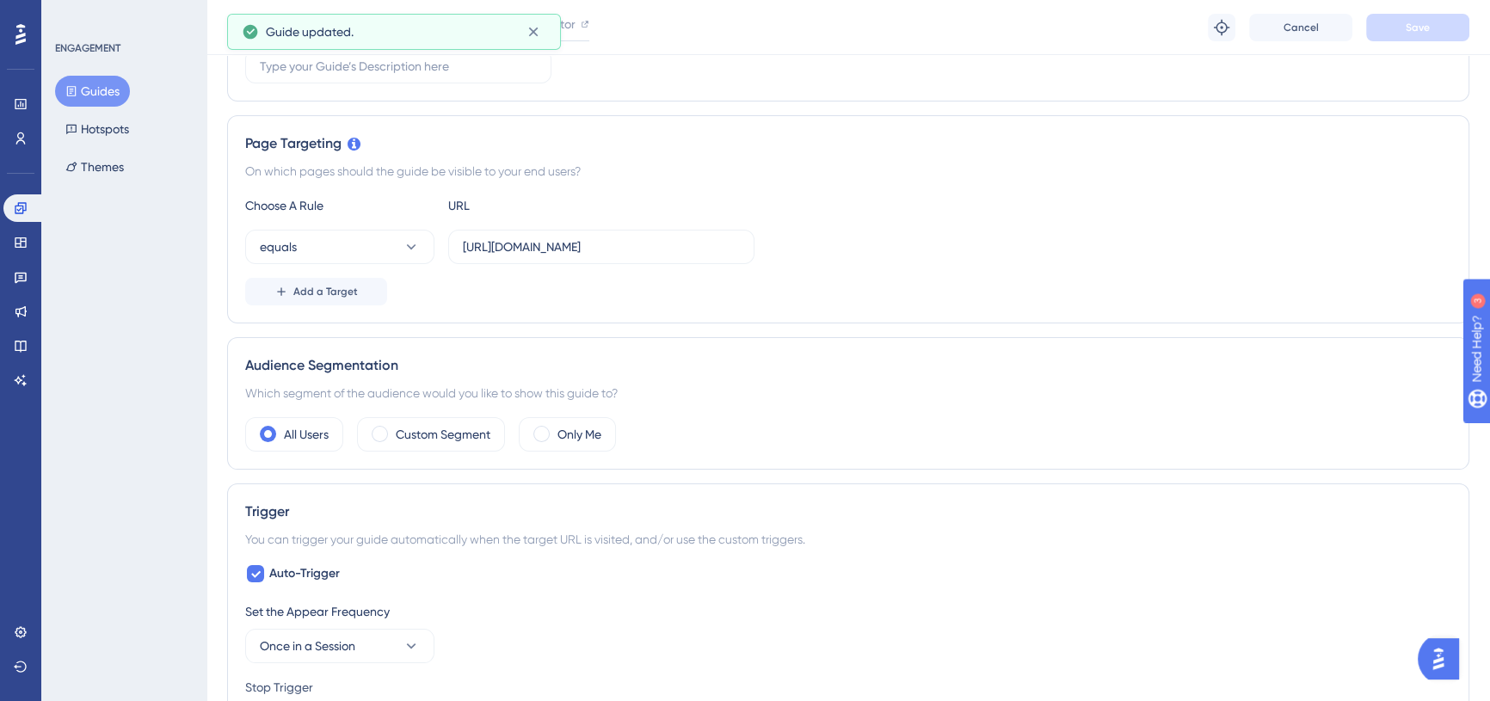
click at [109, 83] on button "Guides" at bounding box center [92, 91] width 75 height 31
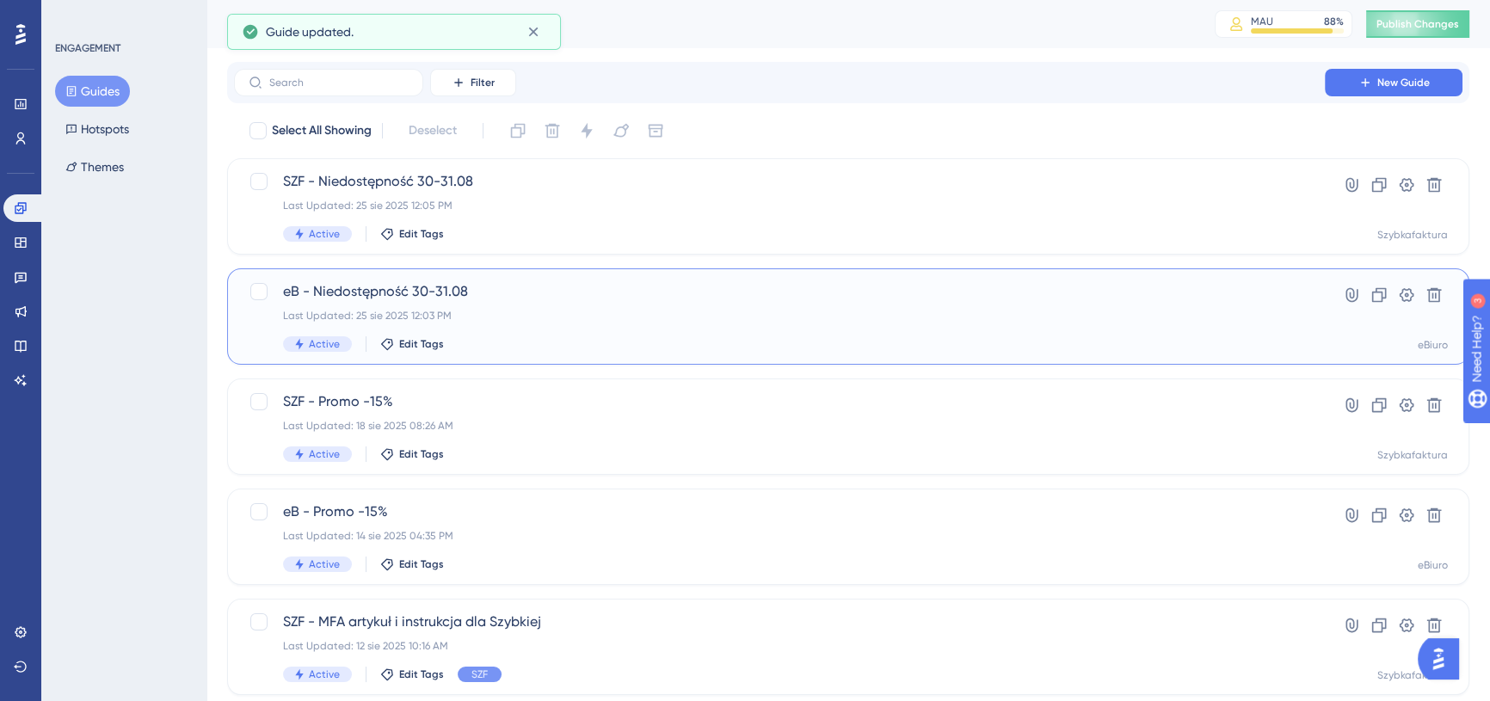
click at [636, 336] on div "Active Edit Tags" at bounding box center [779, 343] width 993 height 15
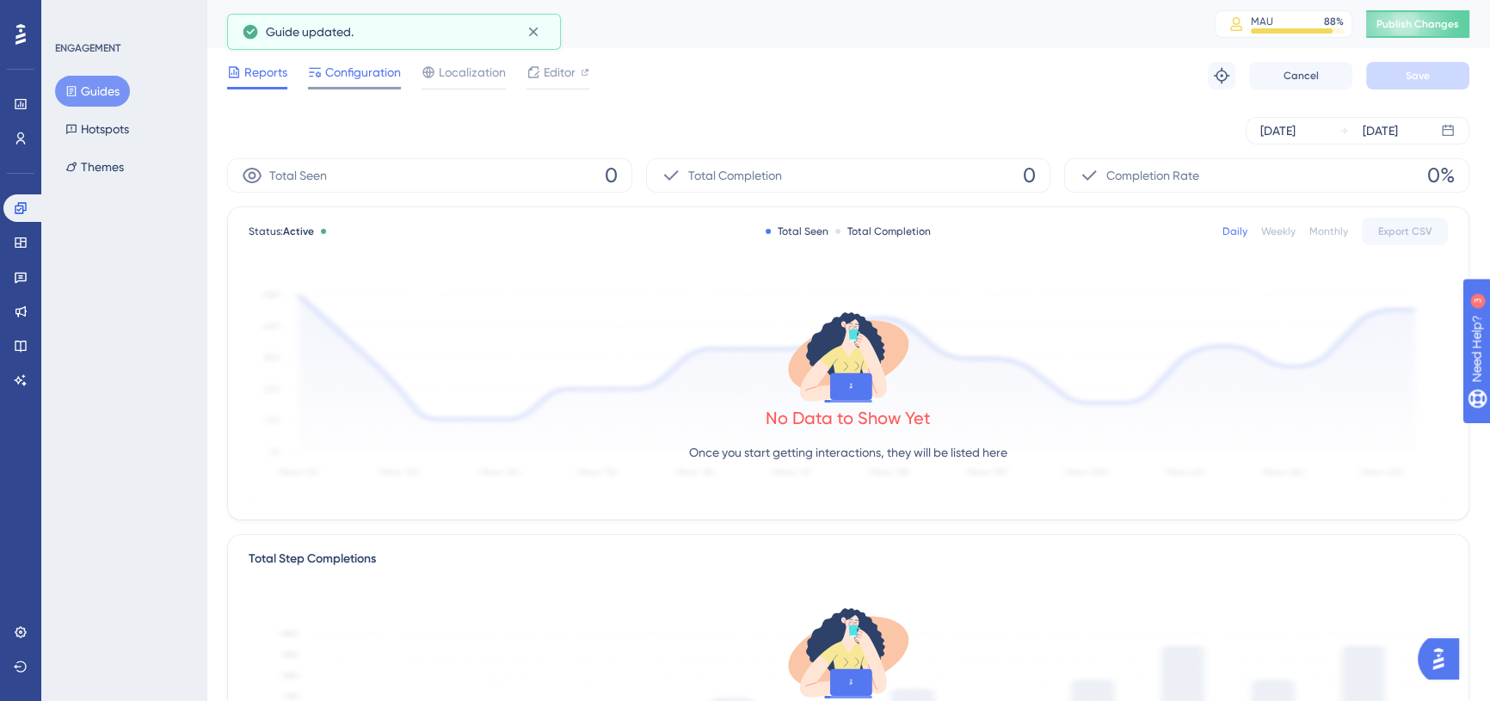
click at [382, 73] on span "Configuration" at bounding box center [363, 72] width 76 height 21
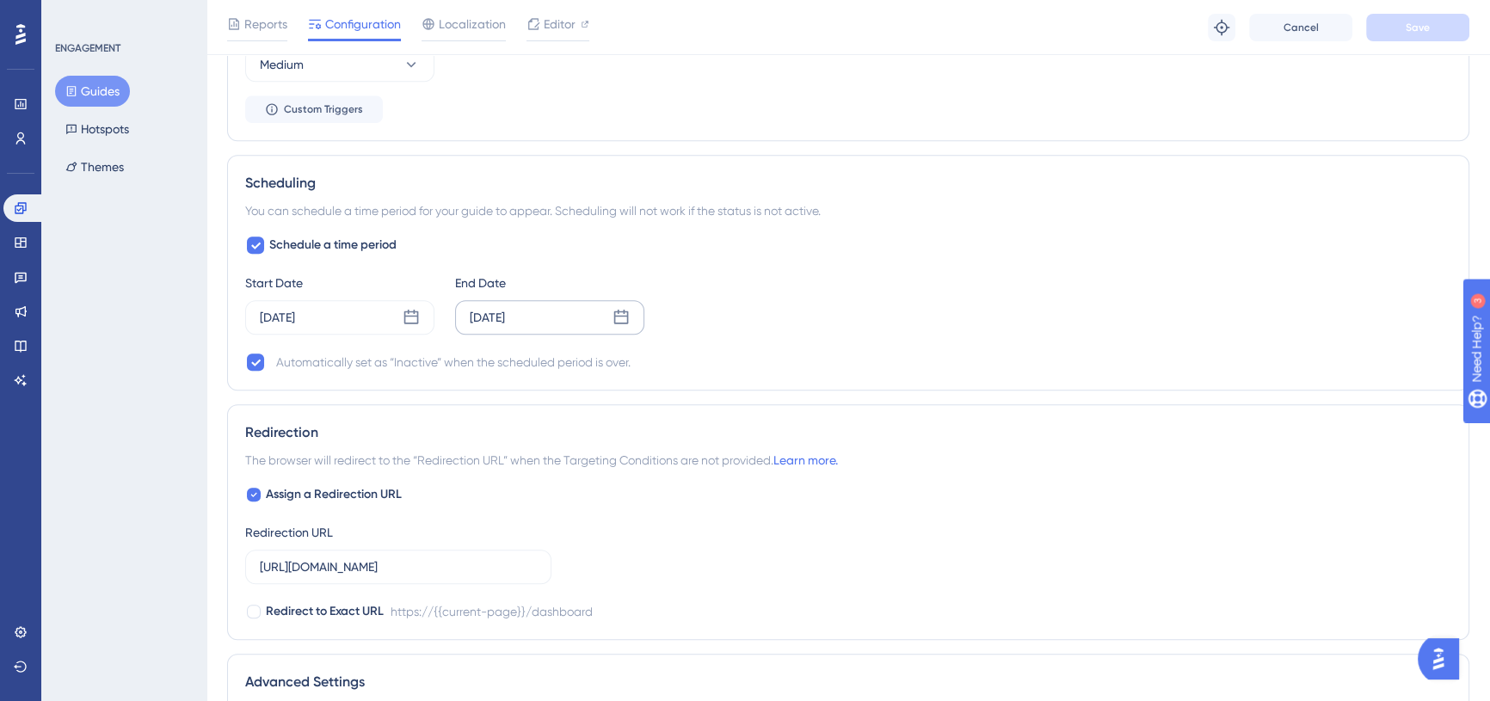
scroll to position [1173, 0]
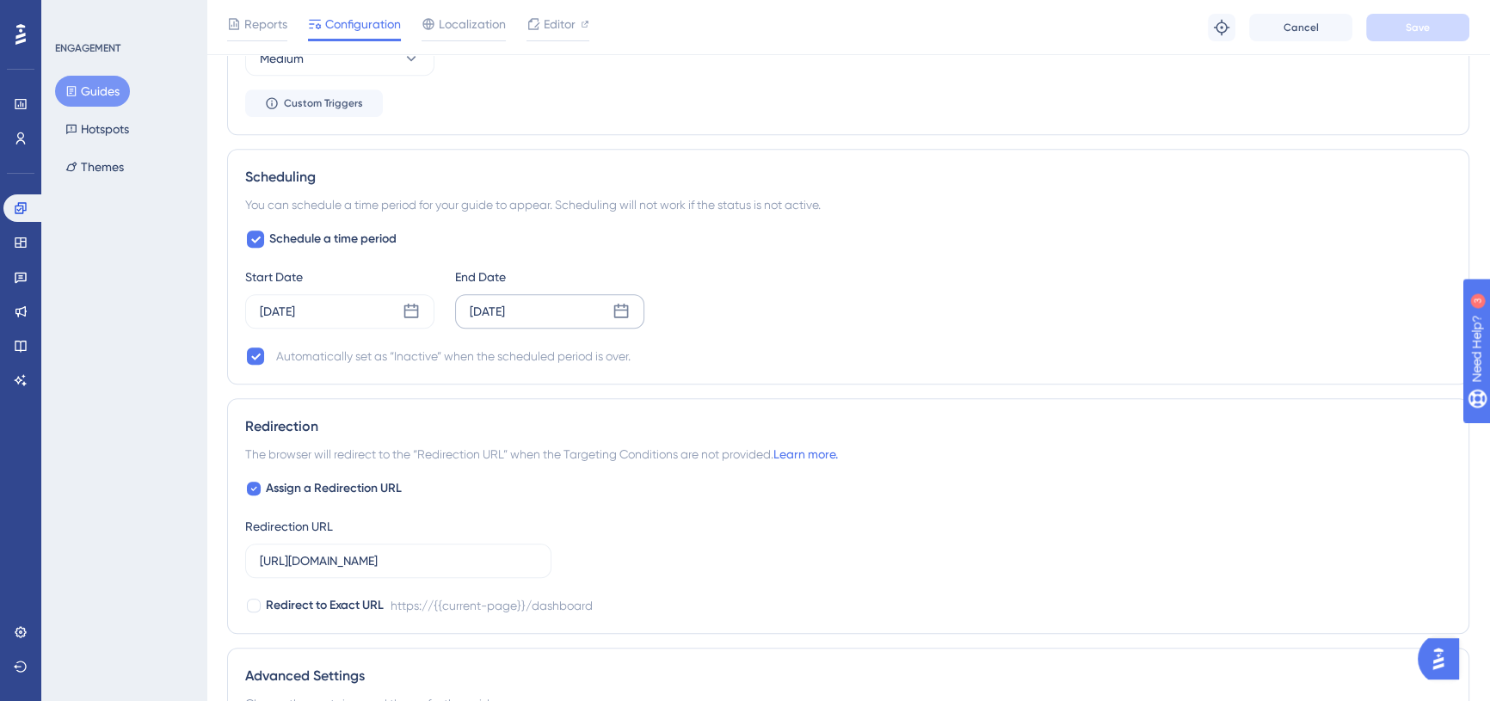
click at [505, 306] on div "Aug 30 2025" at bounding box center [487, 311] width 35 height 21
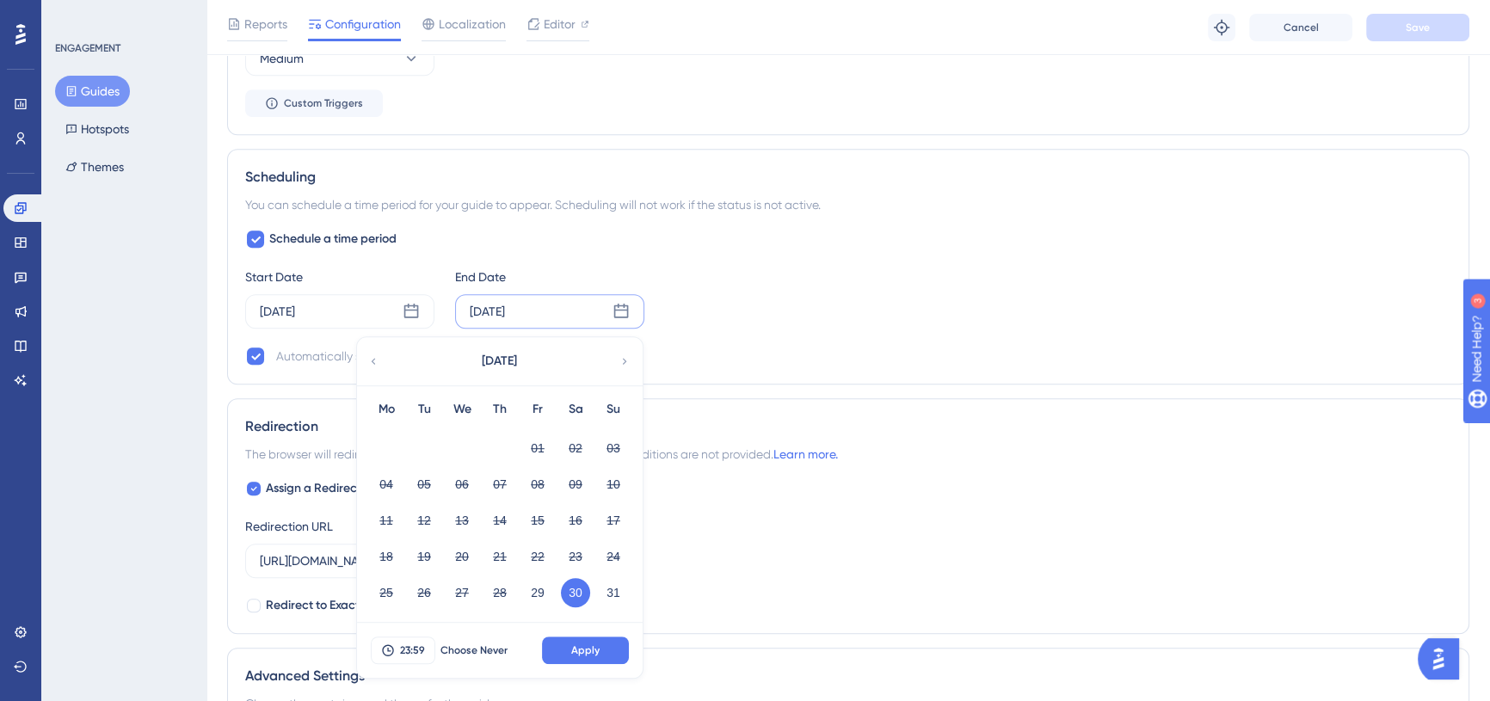
click at [692, 229] on div "Schedule a time period Start Date Aug 29 2025 End Date Aug 30 2025 August 2025 …" at bounding box center [848, 298] width 1206 height 138
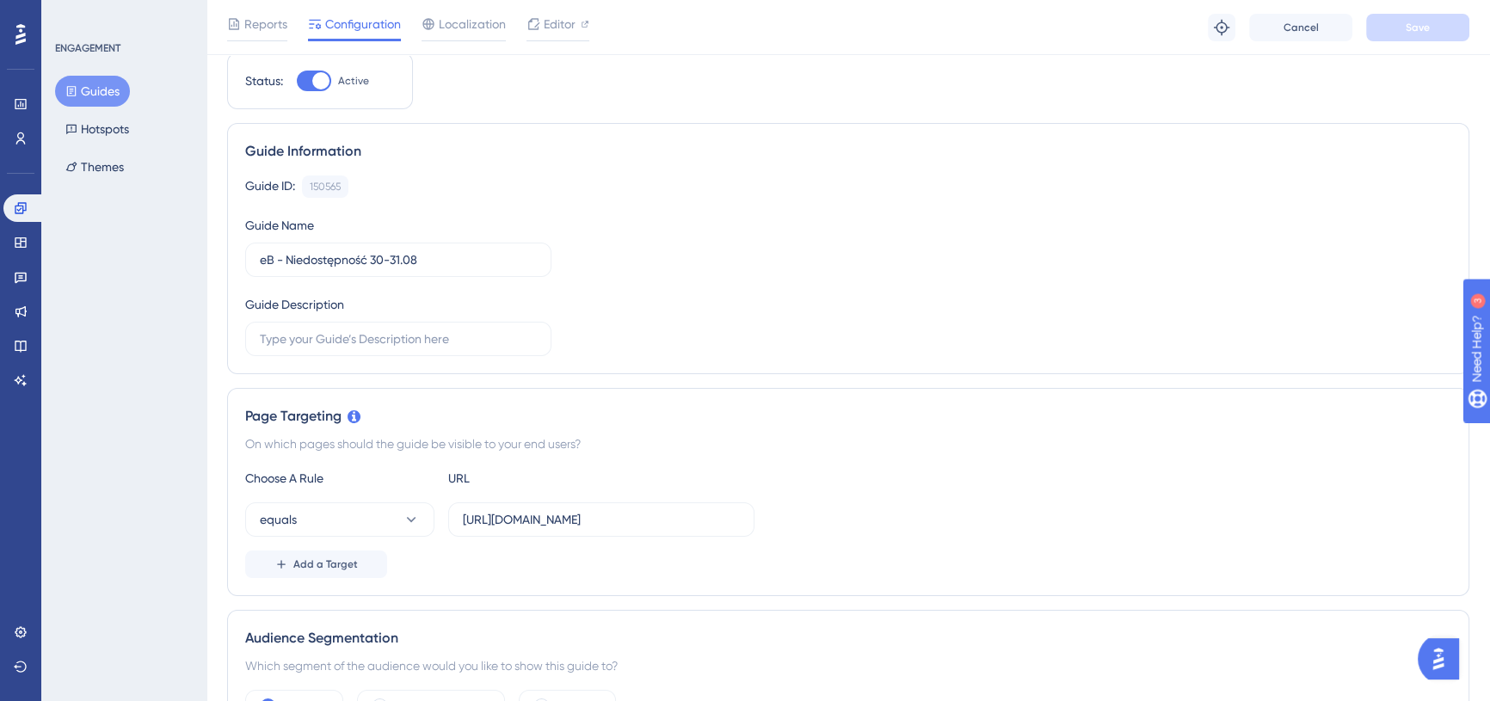
scroll to position [0, 0]
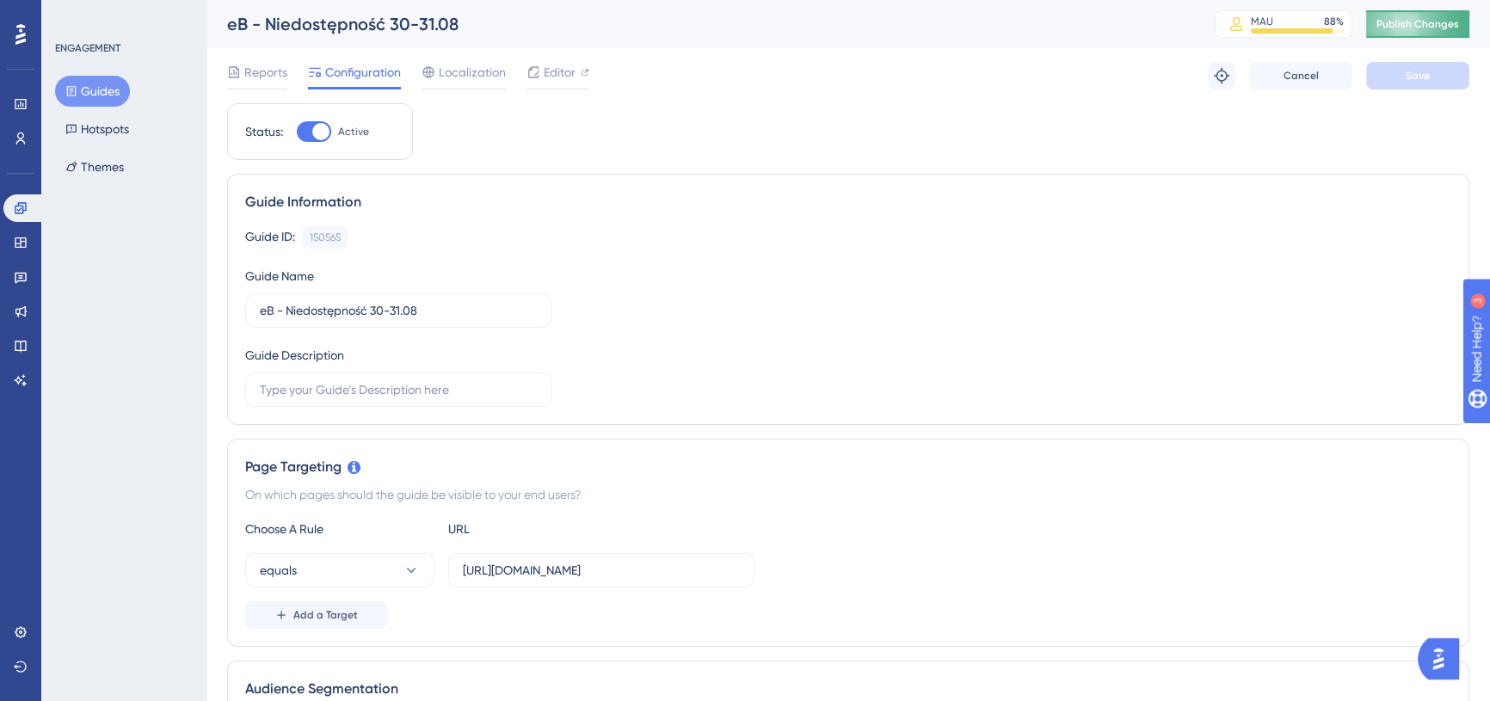
click at [1404, 25] on span "Publish Changes" at bounding box center [1418, 24] width 83 height 14
